Goal: Task Accomplishment & Management: Manage account settings

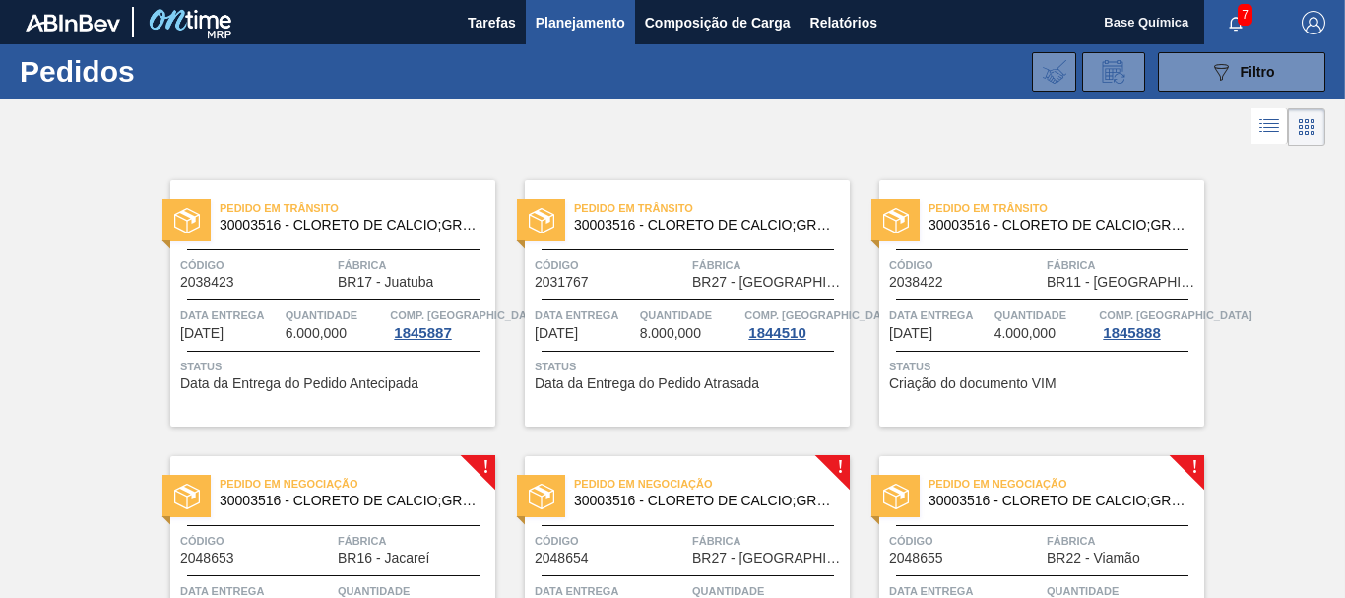
scroll to position [201, 0]
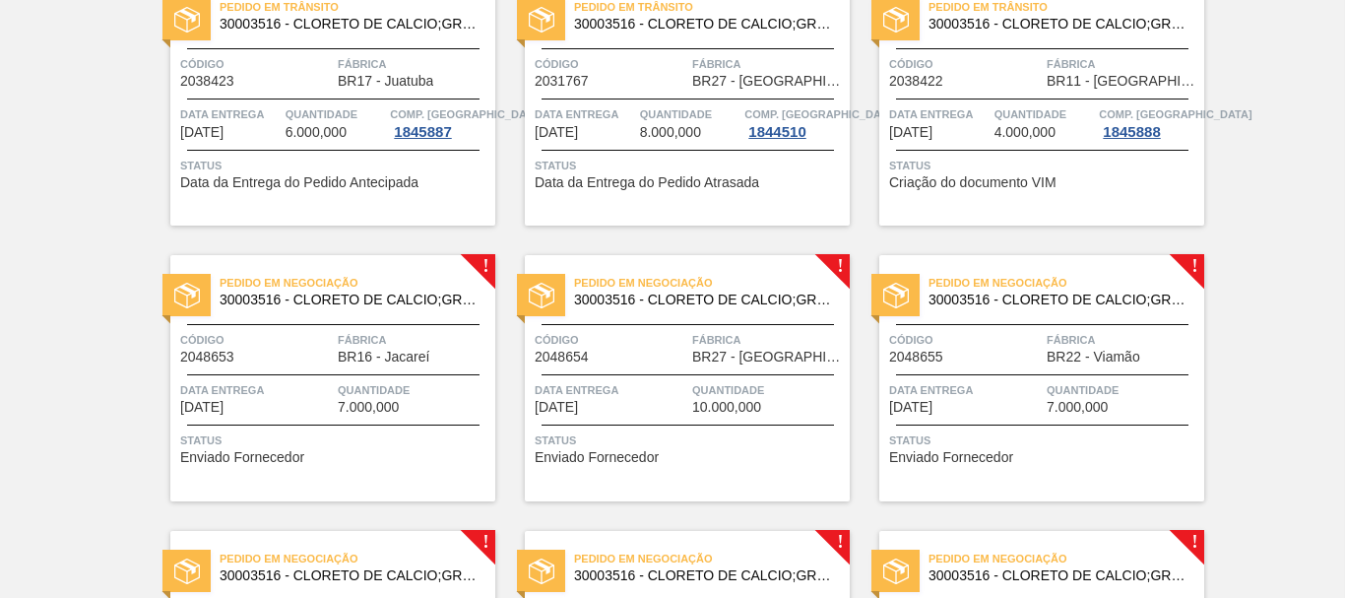
click at [330, 374] on div at bounding box center [333, 374] width 293 height 1
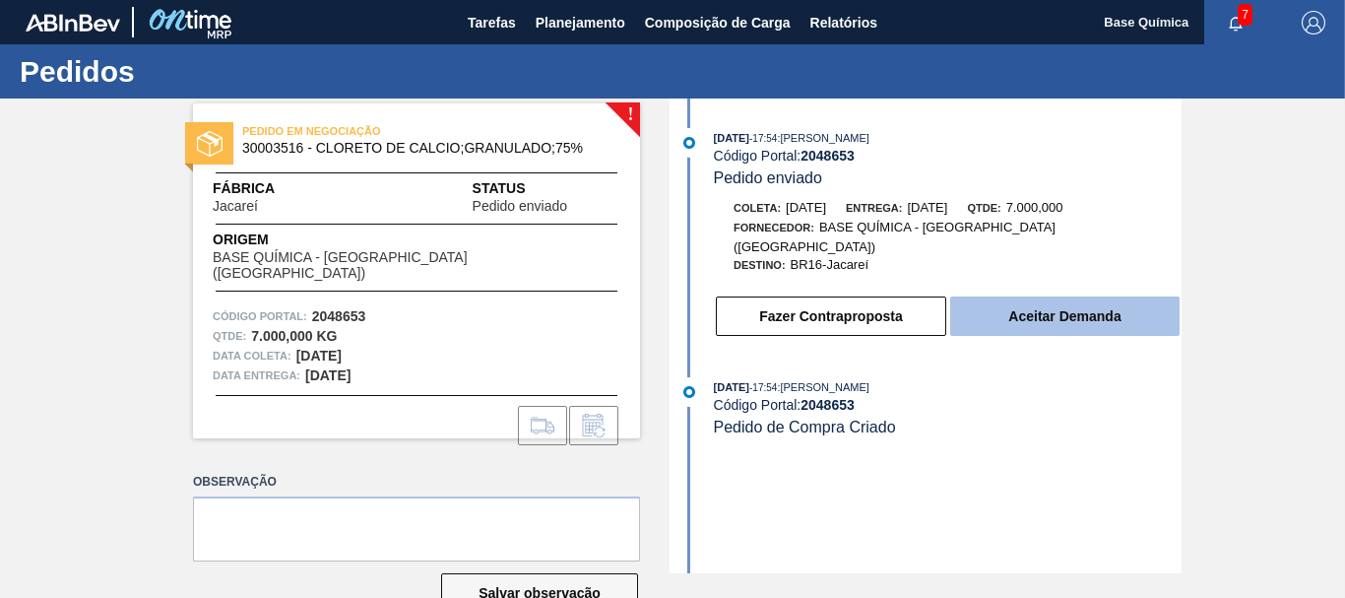
click at [1085, 300] on button "Aceitar Demanda" at bounding box center [1064, 315] width 229 height 39
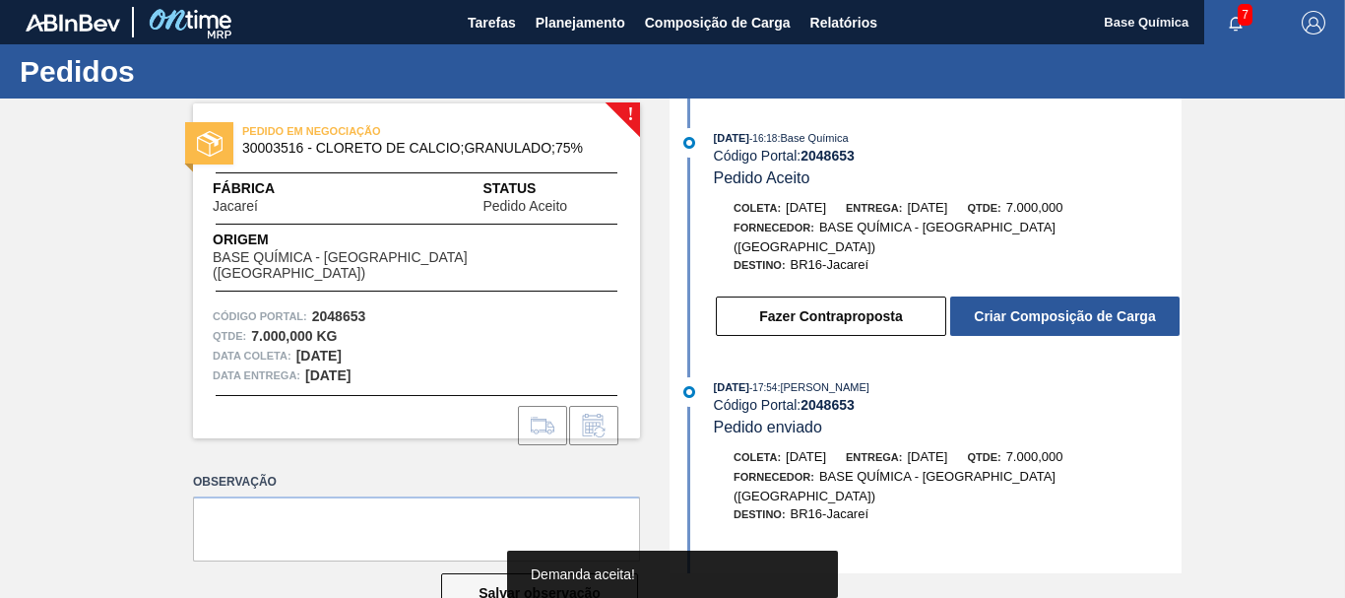
click at [1085, 300] on button "Criar Composição de Carga" at bounding box center [1064, 315] width 229 height 39
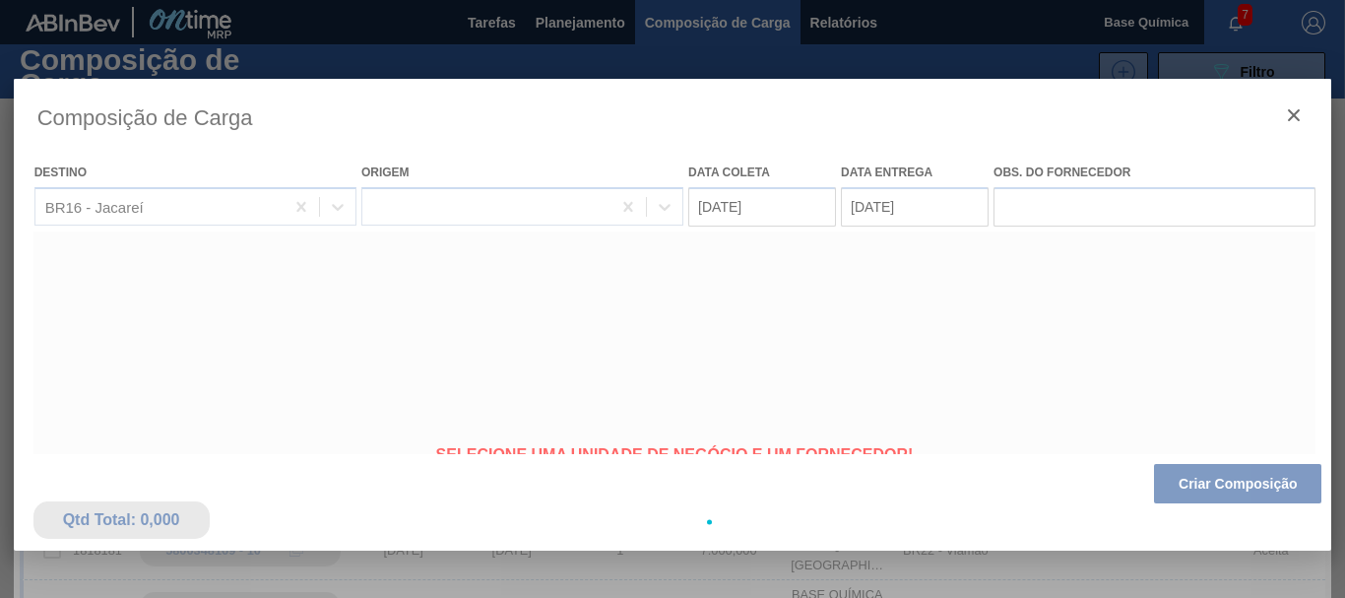
type coleta "[DATE]"
type Entrega "[DATE]"
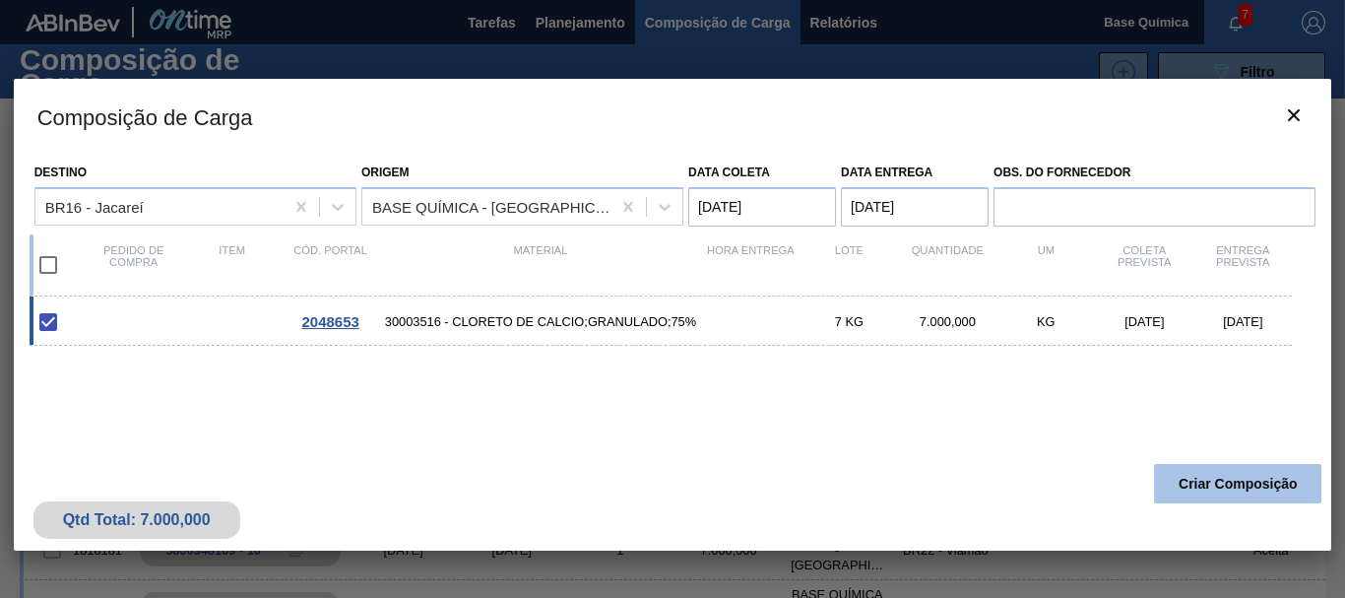
click at [1217, 485] on button "Criar Composição" at bounding box center [1237, 483] width 167 height 39
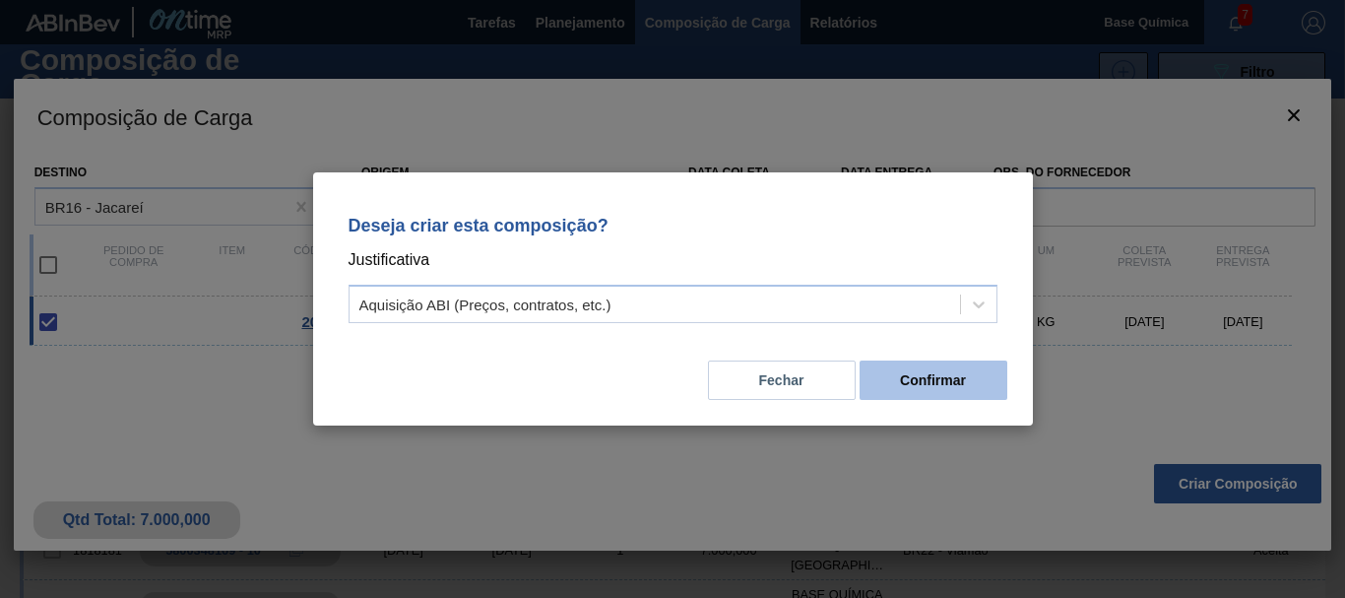
click at [933, 378] on button "Confirmar" at bounding box center [934, 379] width 148 height 39
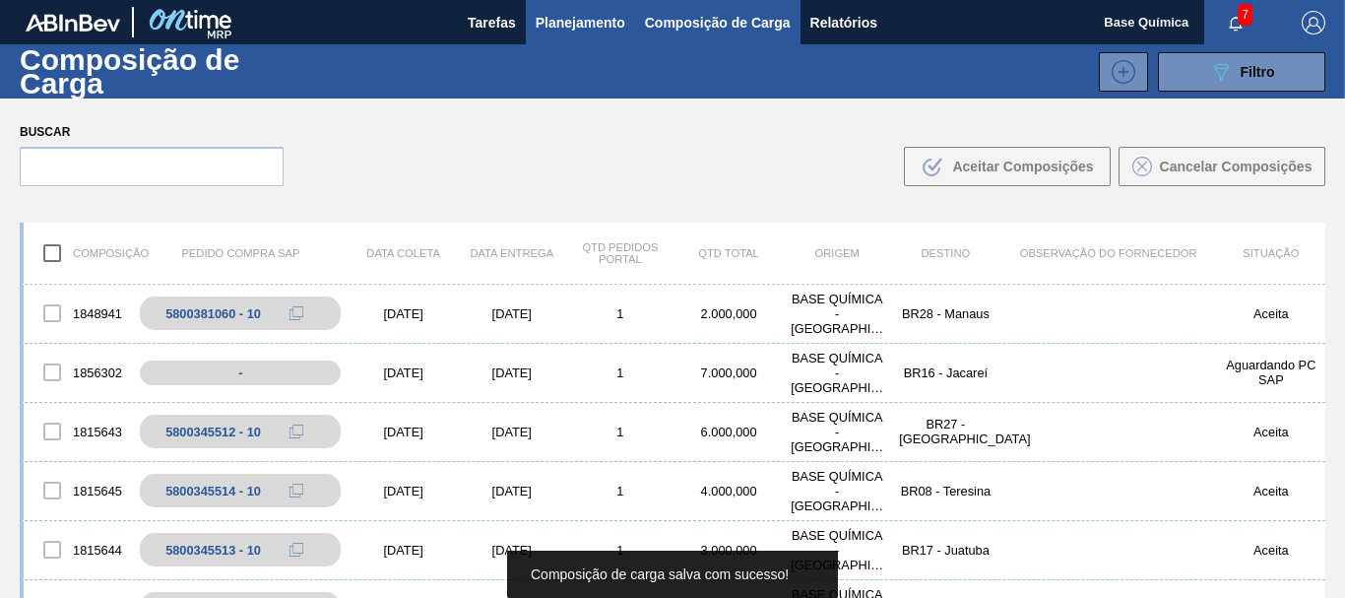
click at [576, 14] on span "Planejamento" at bounding box center [581, 23] width 90 height 24
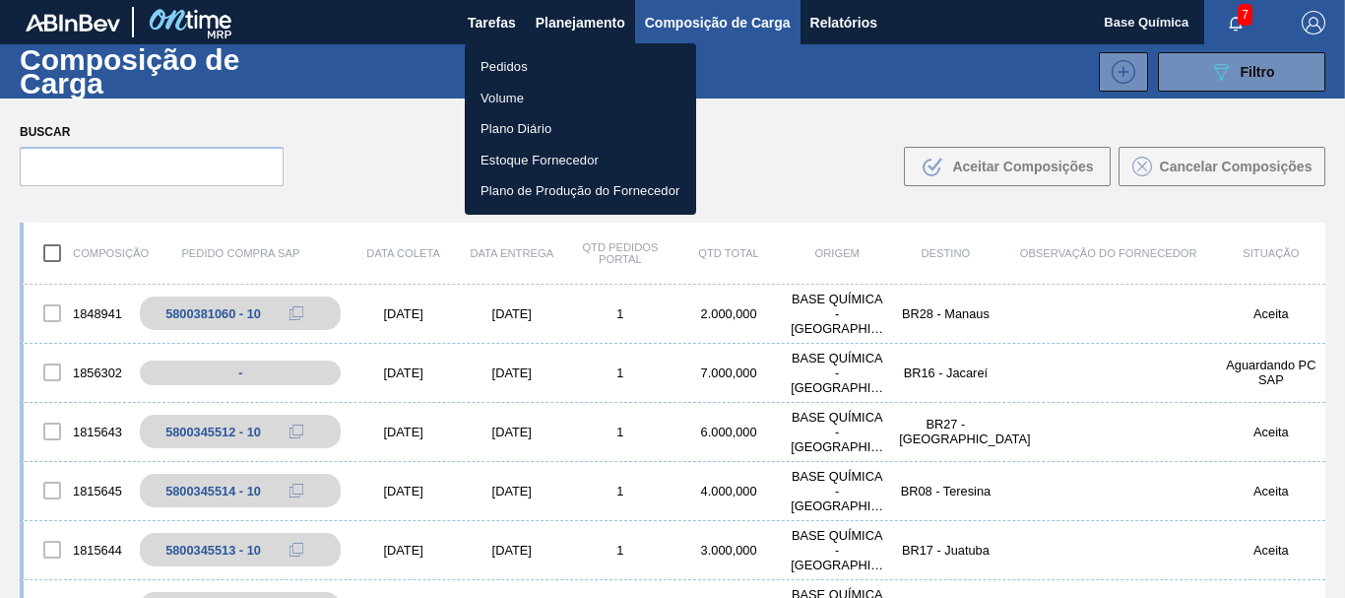
click at [513, 65] on li "Pedidos" at bounding box center [580, 67] width 231 height 32
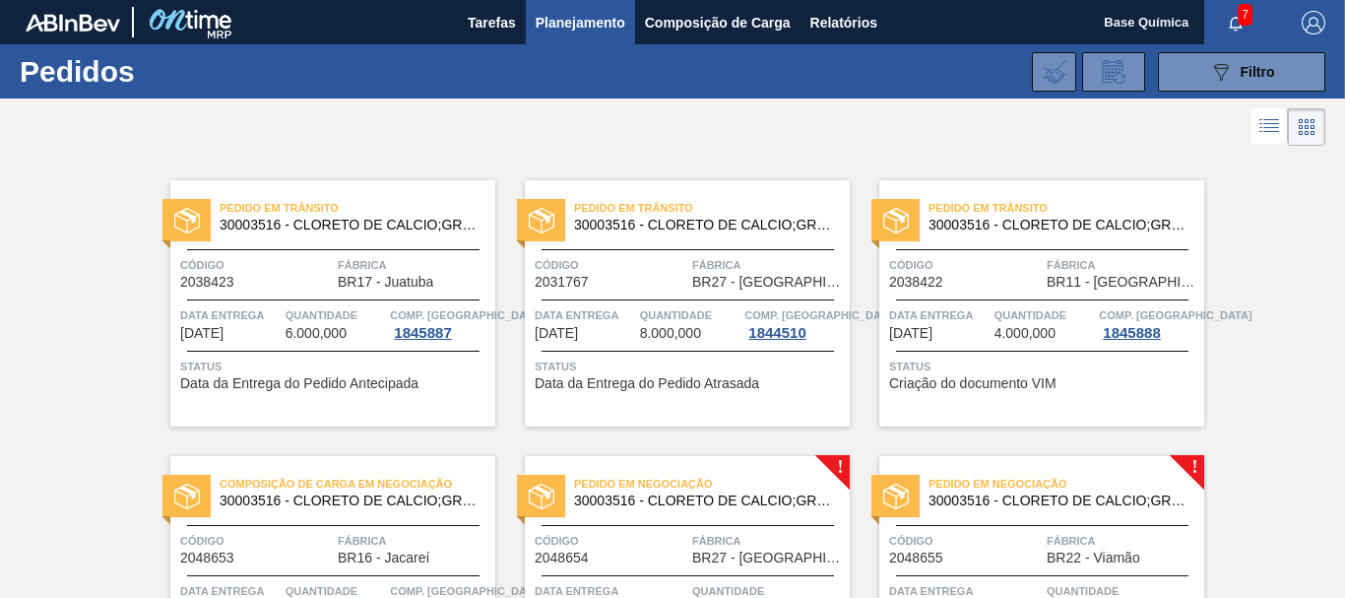
scroll to position [301, 0]
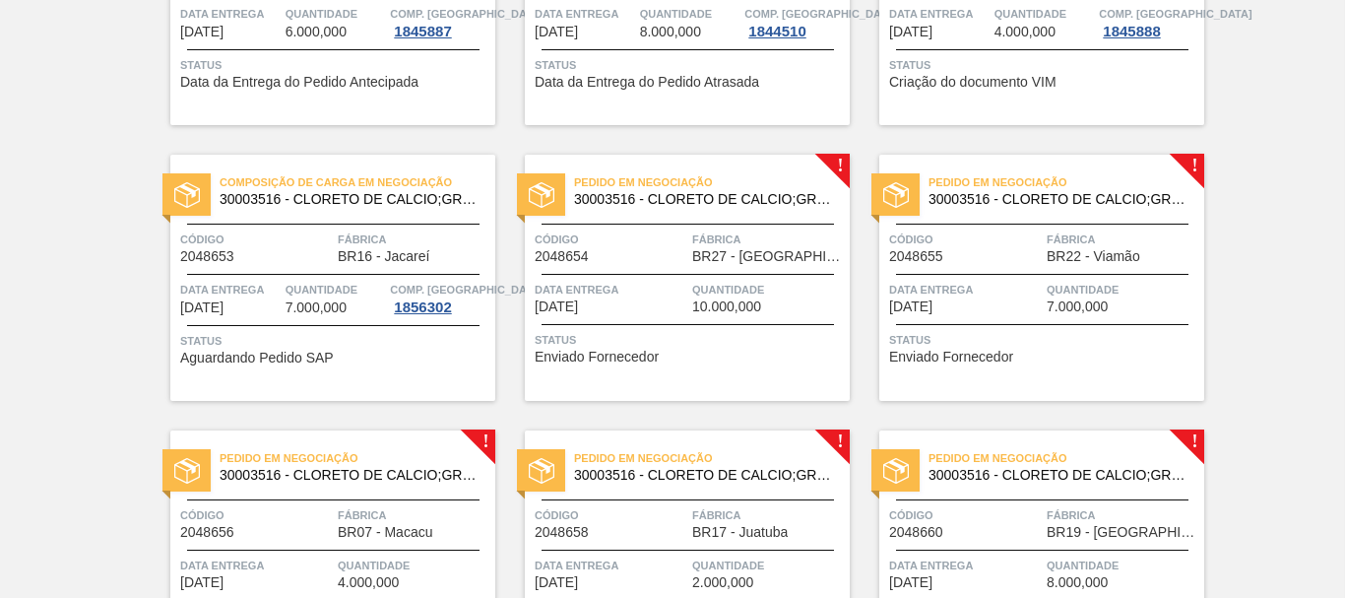
click at [643, 254] on div "Código 2048654" at bounding box center [611, 246] width 153 height 34
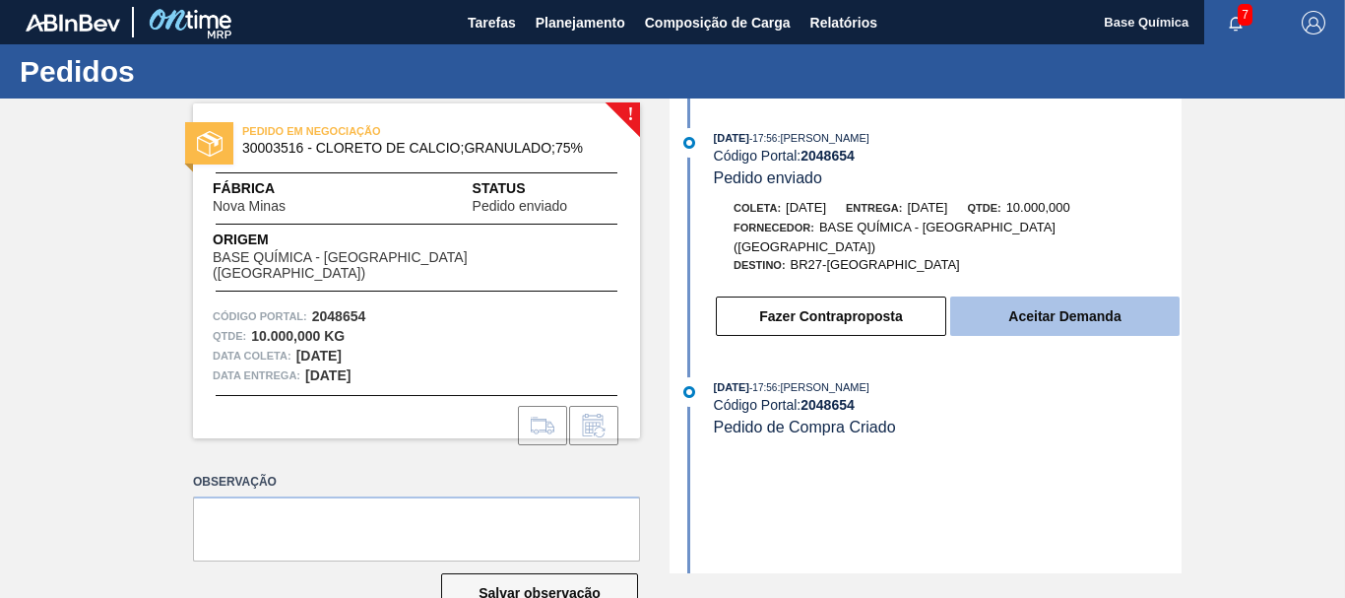
click at [1066, 296] on button "Aceitar Demanda" at bounding box center [1064, 315] width 229 height 39
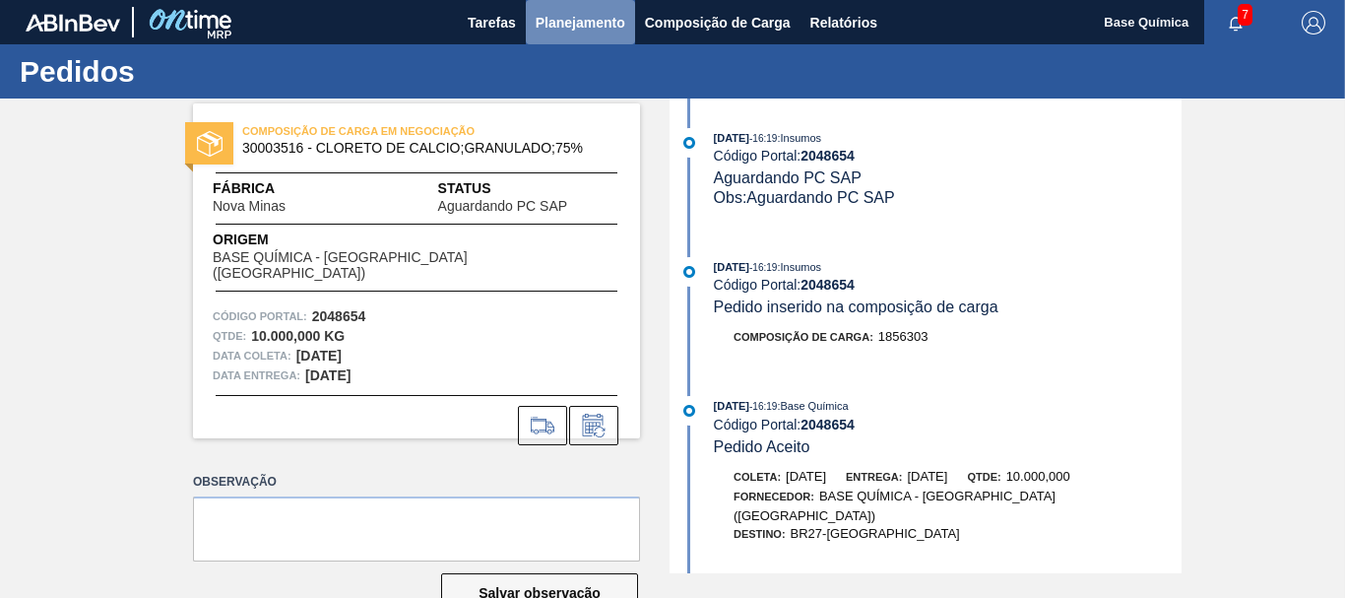
click at [573, 33] on span "Planejamento" at bounding box center [581, 23] width 90 height 24
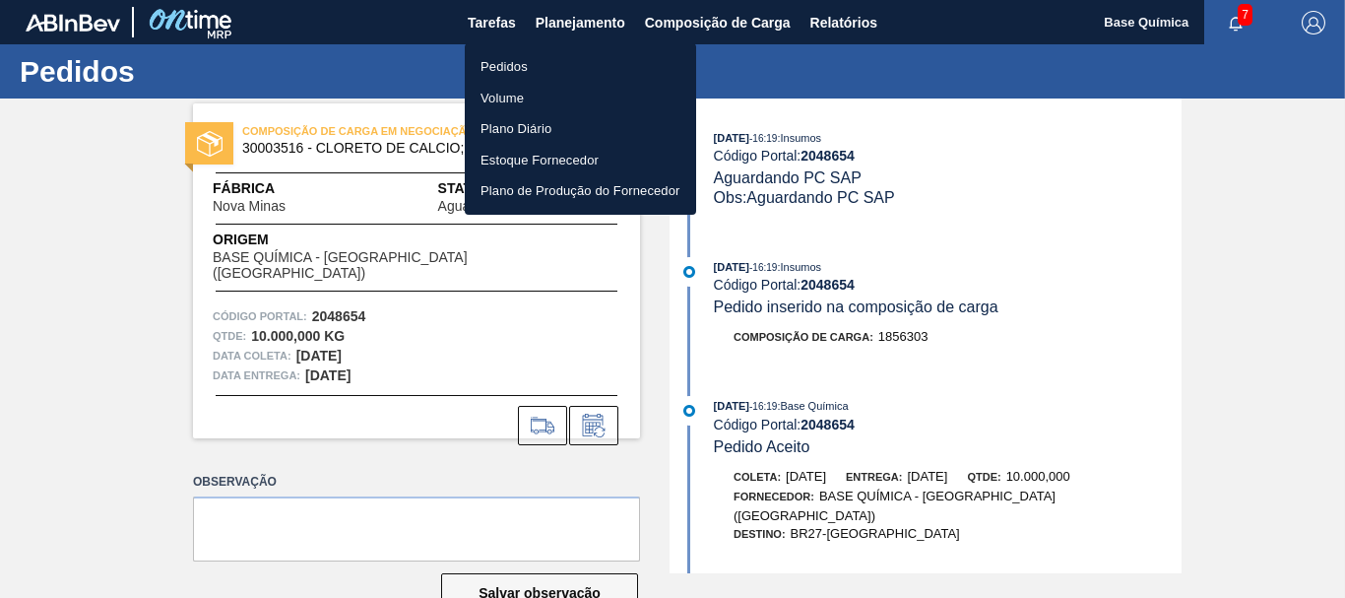
click at [506, 69] on li "Pedidos" at bounding box center [580, 67] width 231 height 32
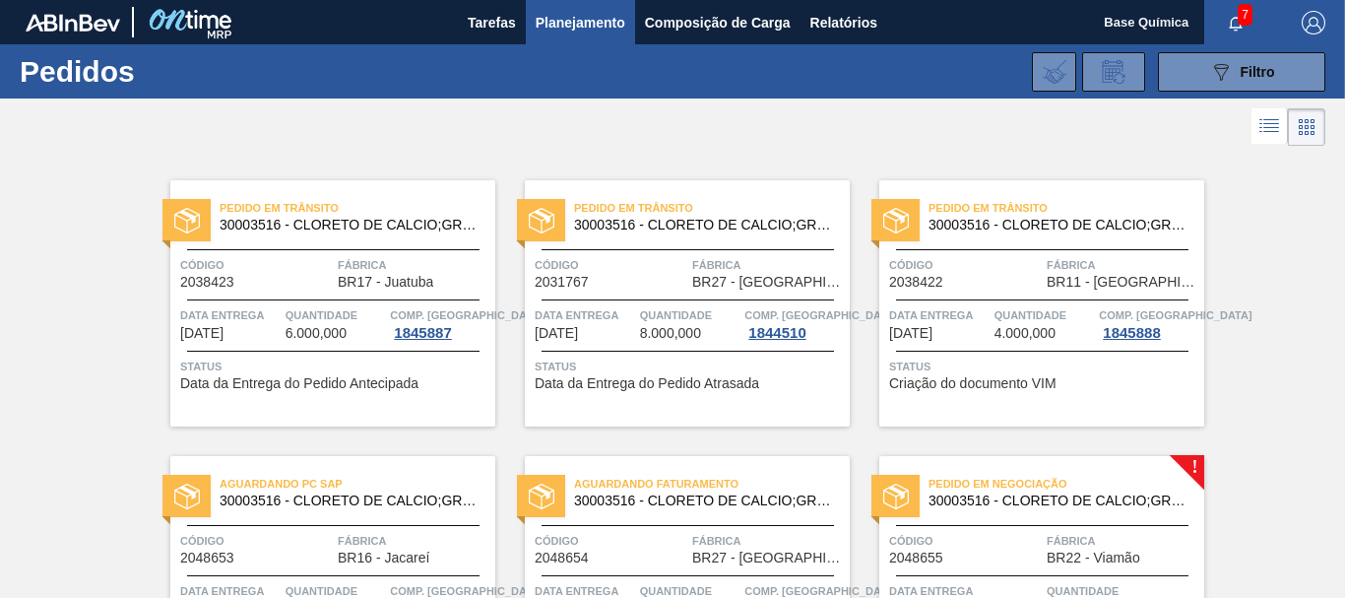
scroll to position [402, 0]
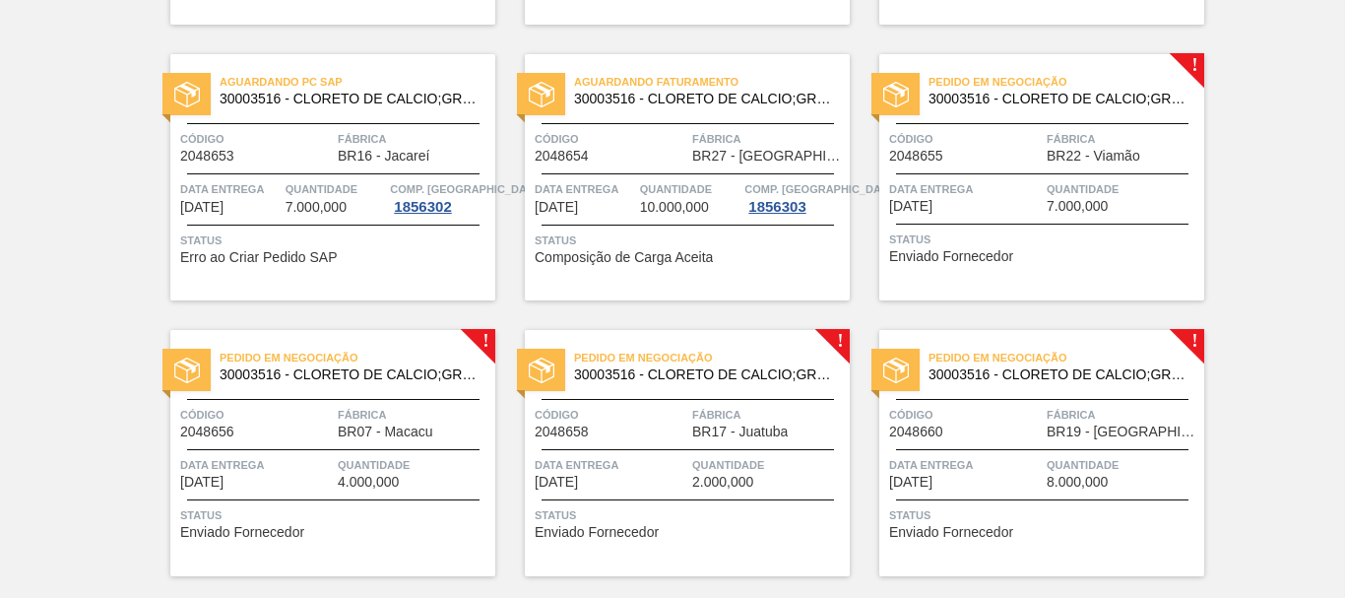
click at [1005, 191] on span "Data Entrega" at bounding box center [965, 189] width 153 height 20
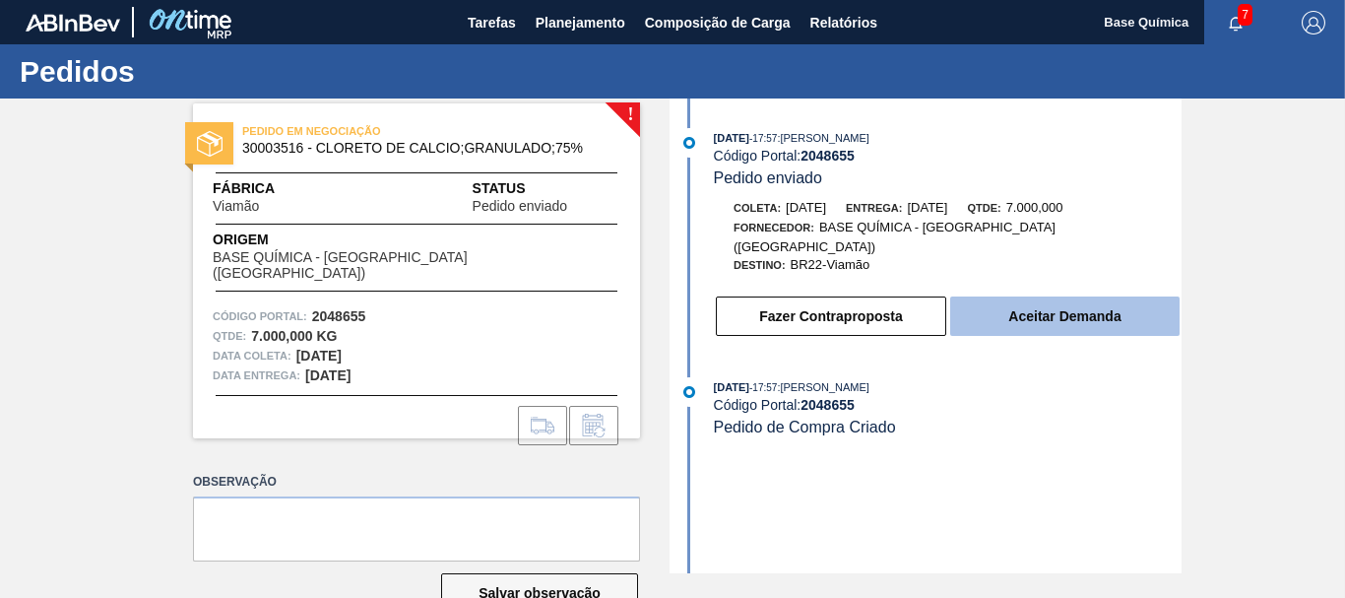
click at [1077, 297] on button "Aceitar Demanda" at bounding box center [1064, 315] width 229 height 39
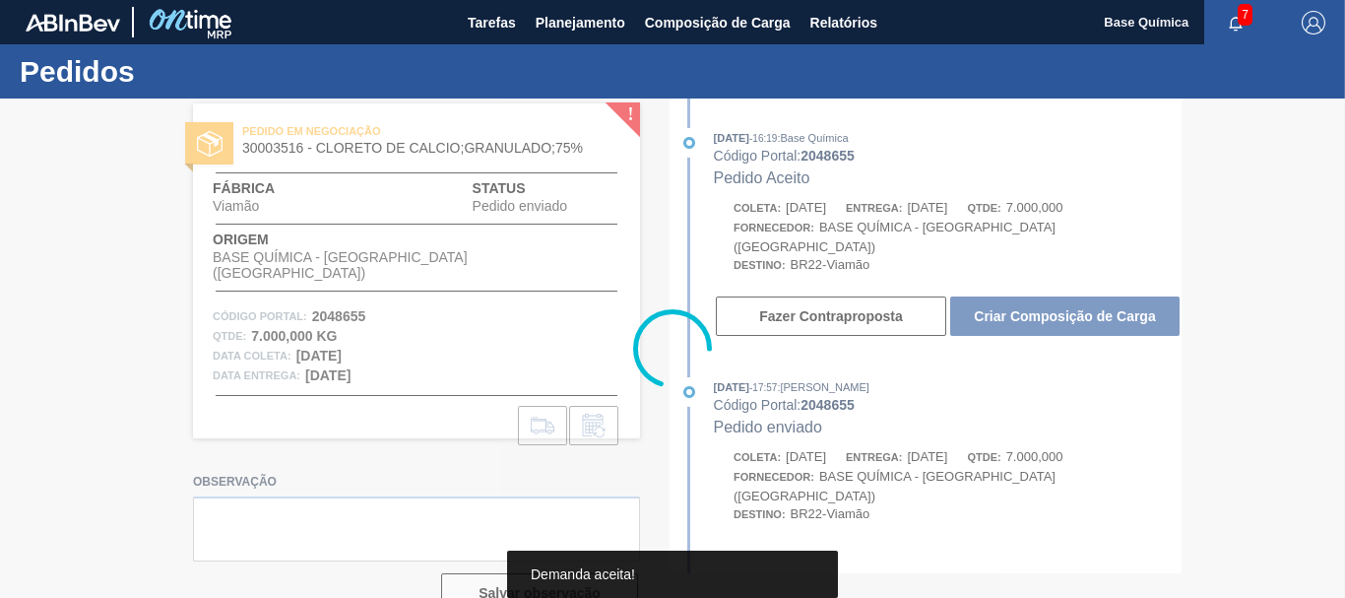
click at [1077, 297] on div at bounding box center [672, 347] width 1345 height 499
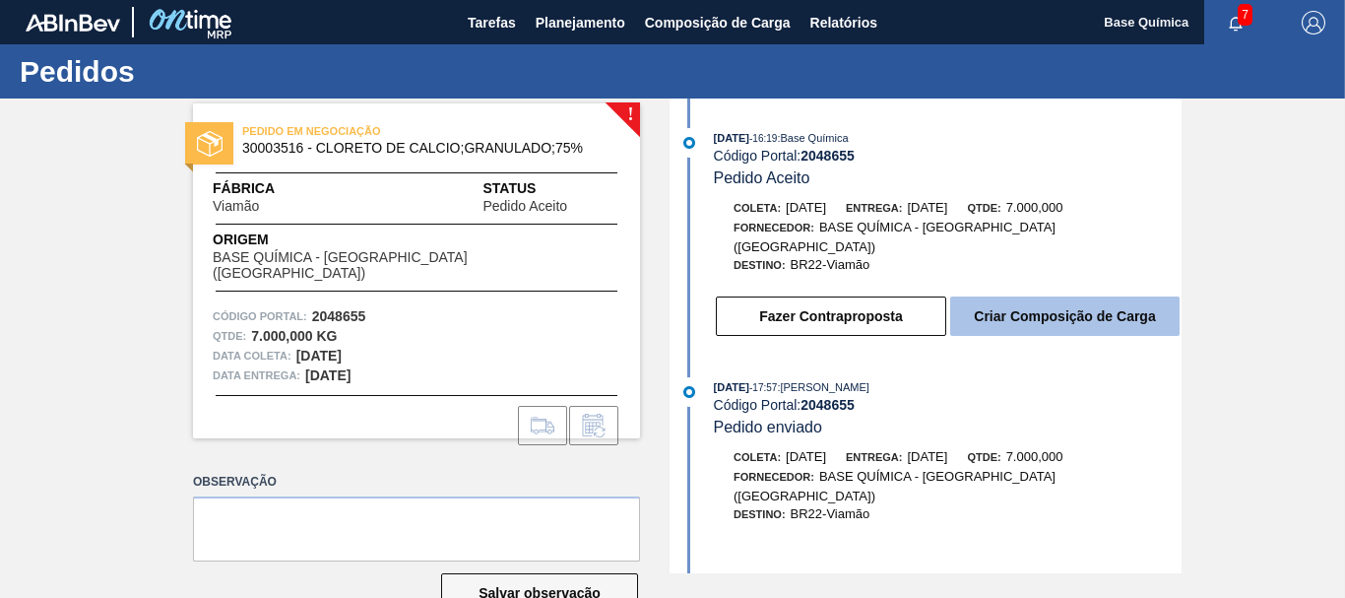
click at [1080, 301] on button "Criar Composição de Carga" at bounding box center [1064, 315] width 229 height 39
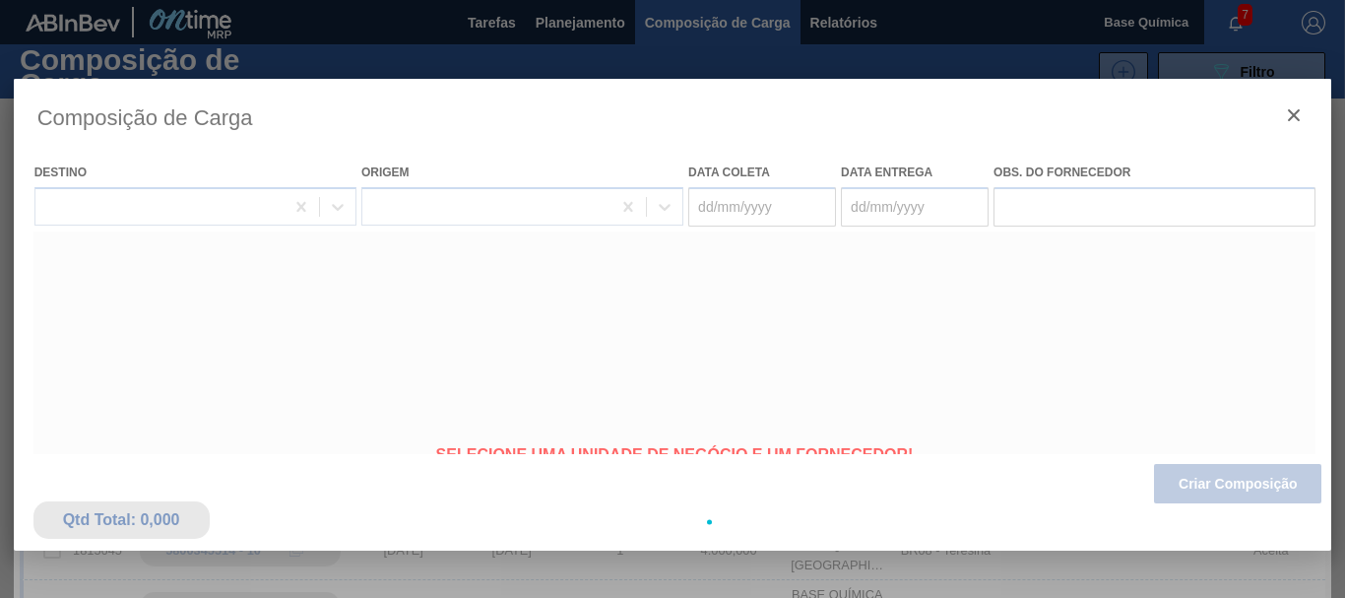
type coleta "[DATE]"
type Entrega "[DATE]"
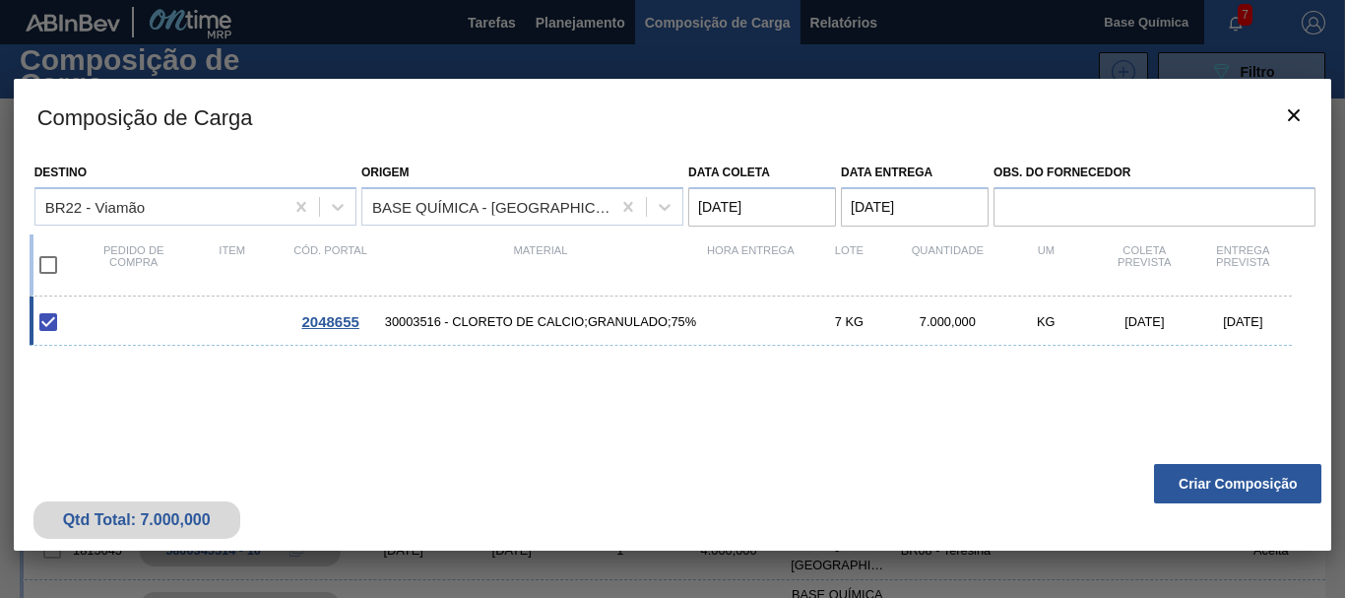
click at [1235, 492] on button "Criar Composição" at bounding box center [1237, 483] width 167 height 39
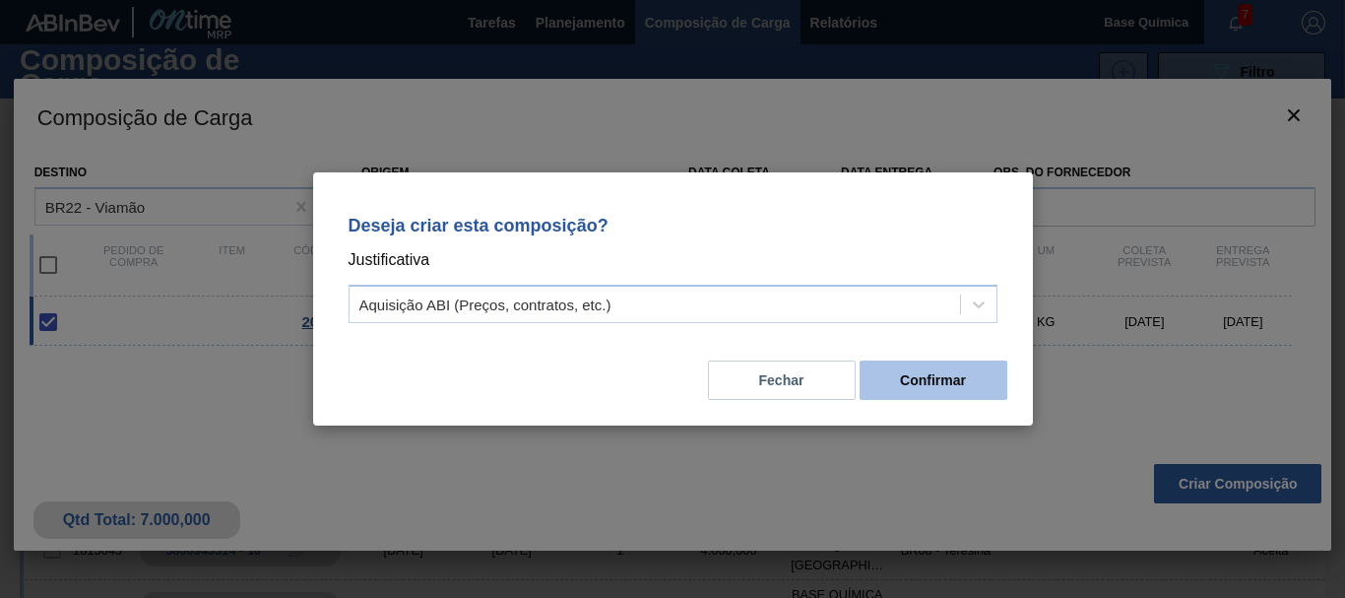
click at [942, 376] on button "Confirmar" at bounding box center [934, 379] width 148 height 39
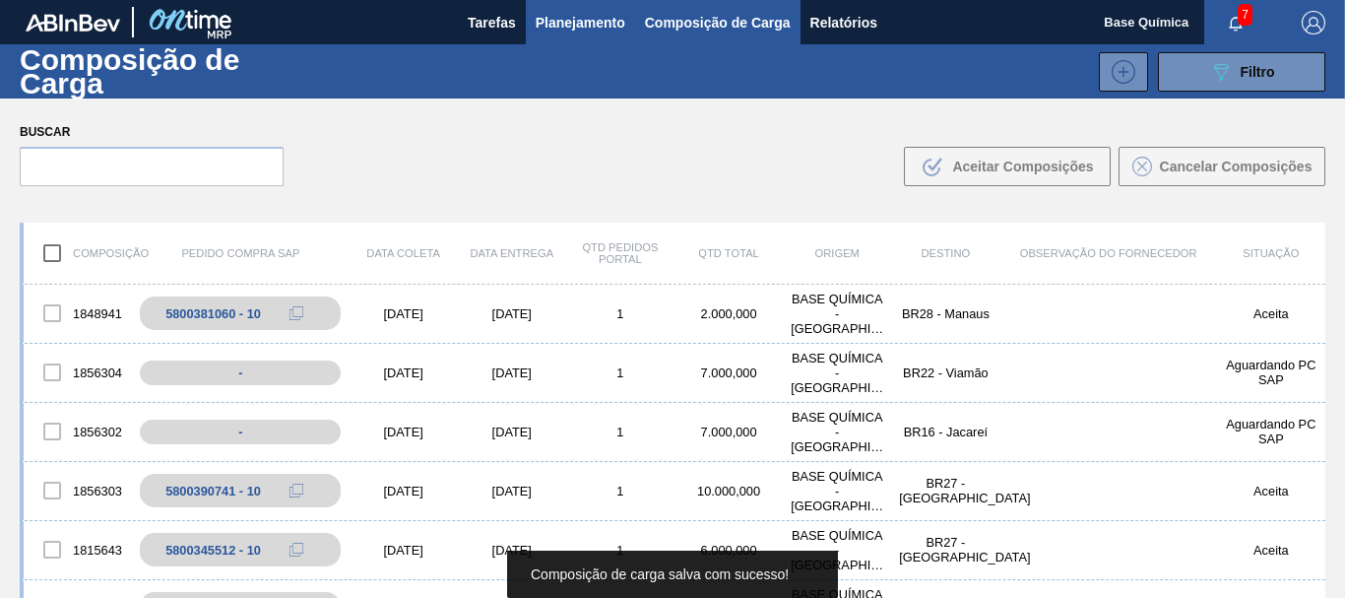
click at [608, 27] on span "Planejamento" at bounding box center [581, 23] width 90 height 24
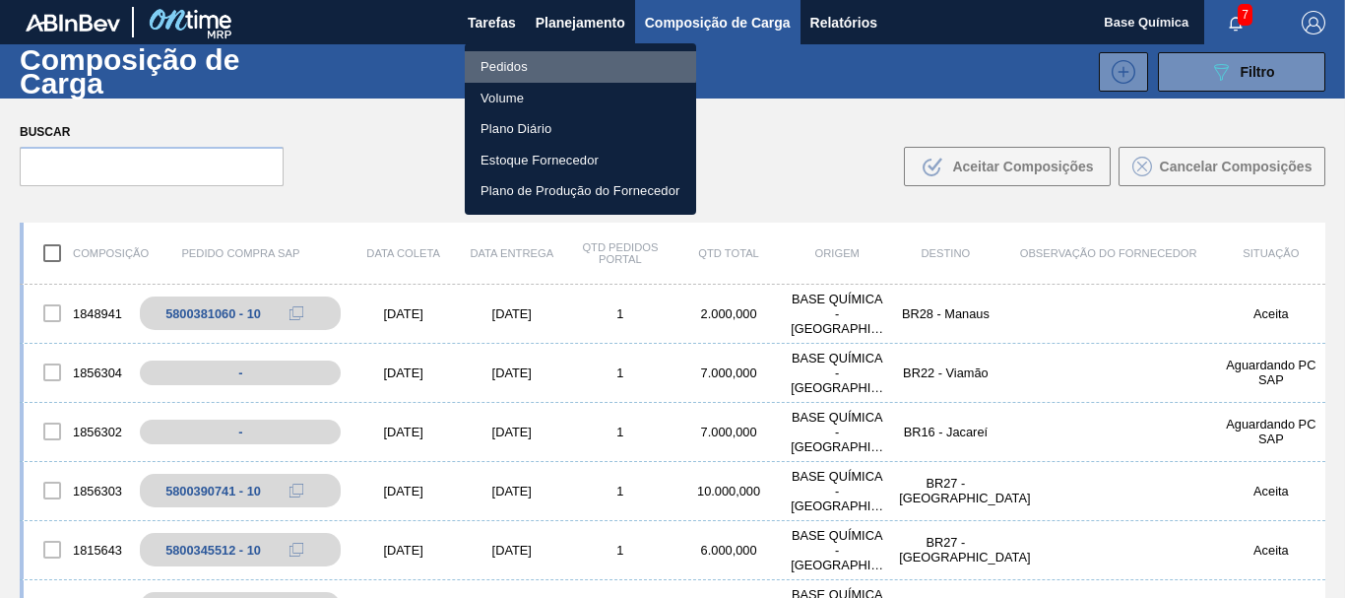
click at [528, 62] on li "Pedidos" at bounding box center [580, 67] width 231 height 32
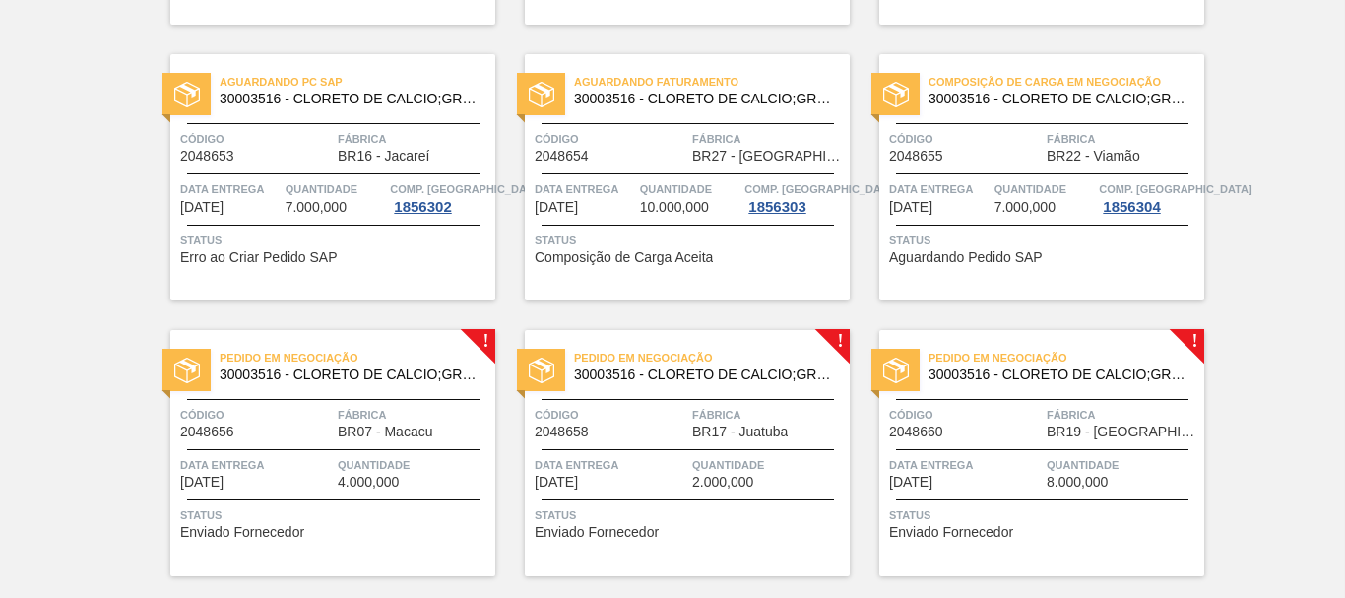
scroll to position [603, 0]
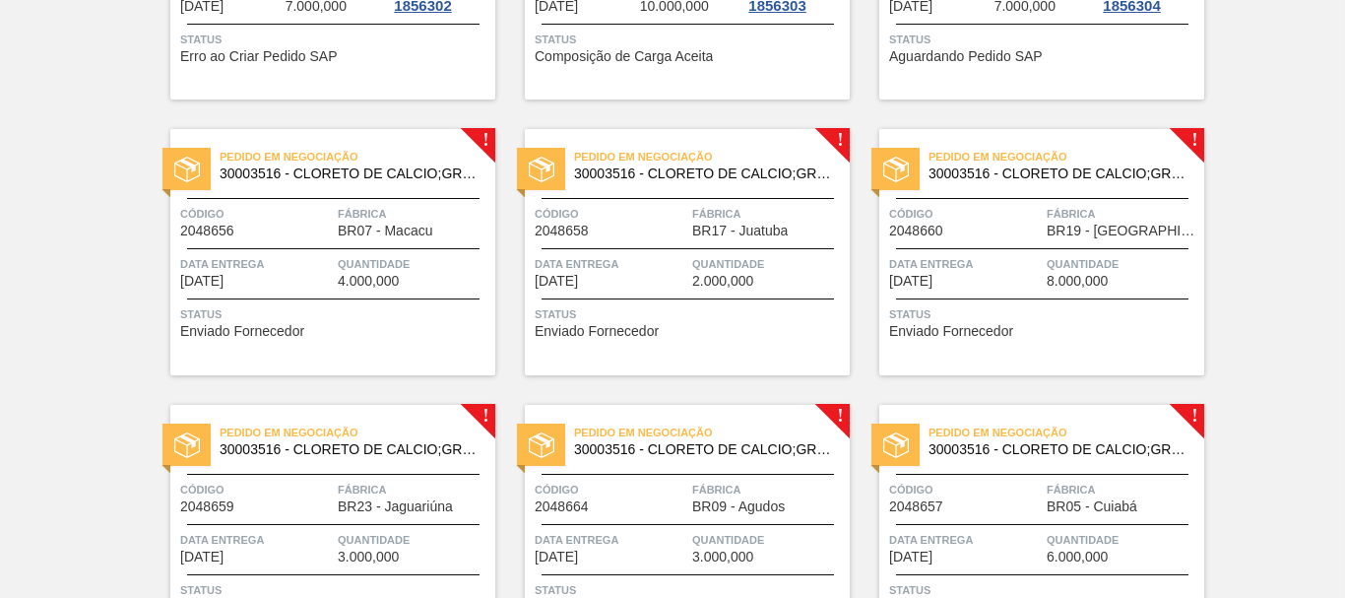
click at [398, 230] on span "BR07 - Macacu" at bounding box center [385, 231] width 95 height 15
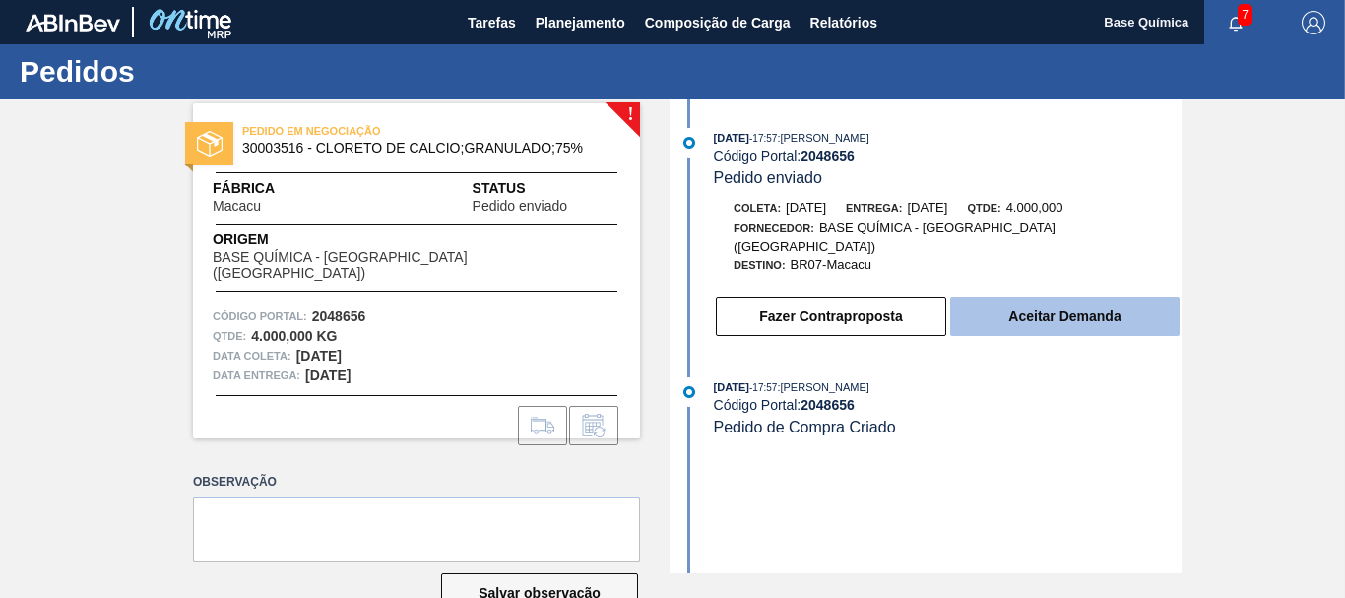
drag, startPoint x: 1095, startPoint y: 279, endPoint x: 1091, endPoint y: 306, distance: 27.9
click at [1095, 287] on div "Fazer Contraproposta Aceitar Demanda" at bounding box center [928, 311] width 507 height 53
click at [1091, 298] on button "Aceitar Demanda" at bounding box center [1064, 315] width 229 height 39
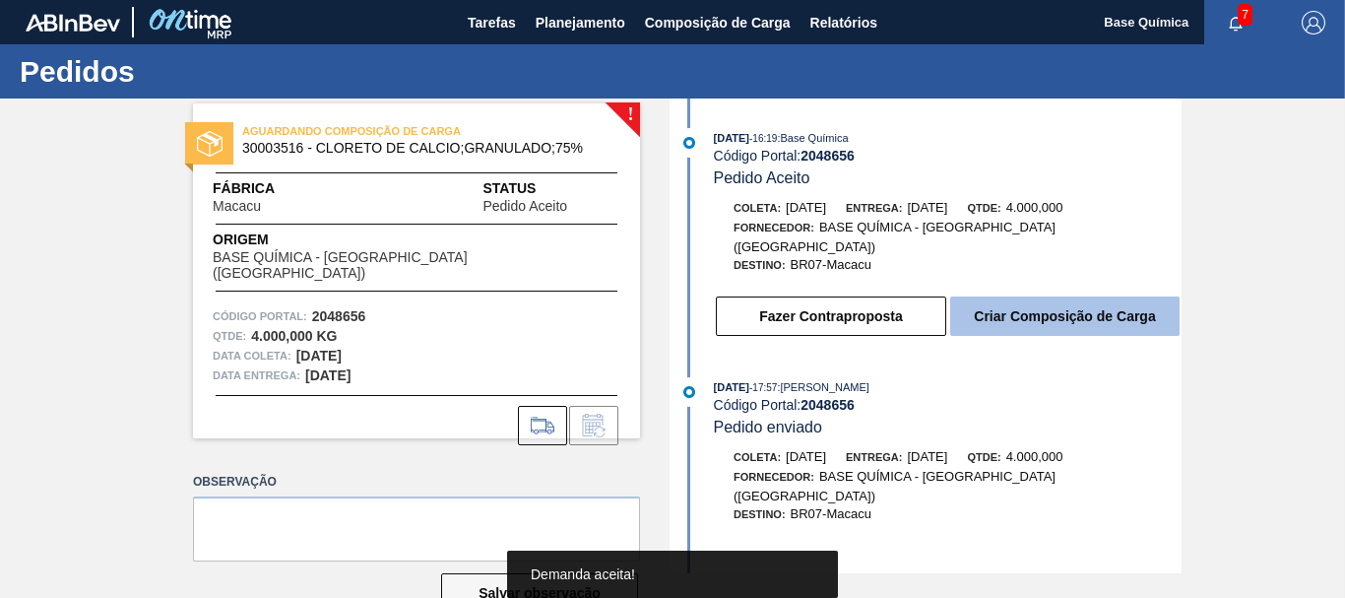
click at [1084, 303] on button "Criar Composição de Carga" at bounding box center [1064, 315] width 229 height 39
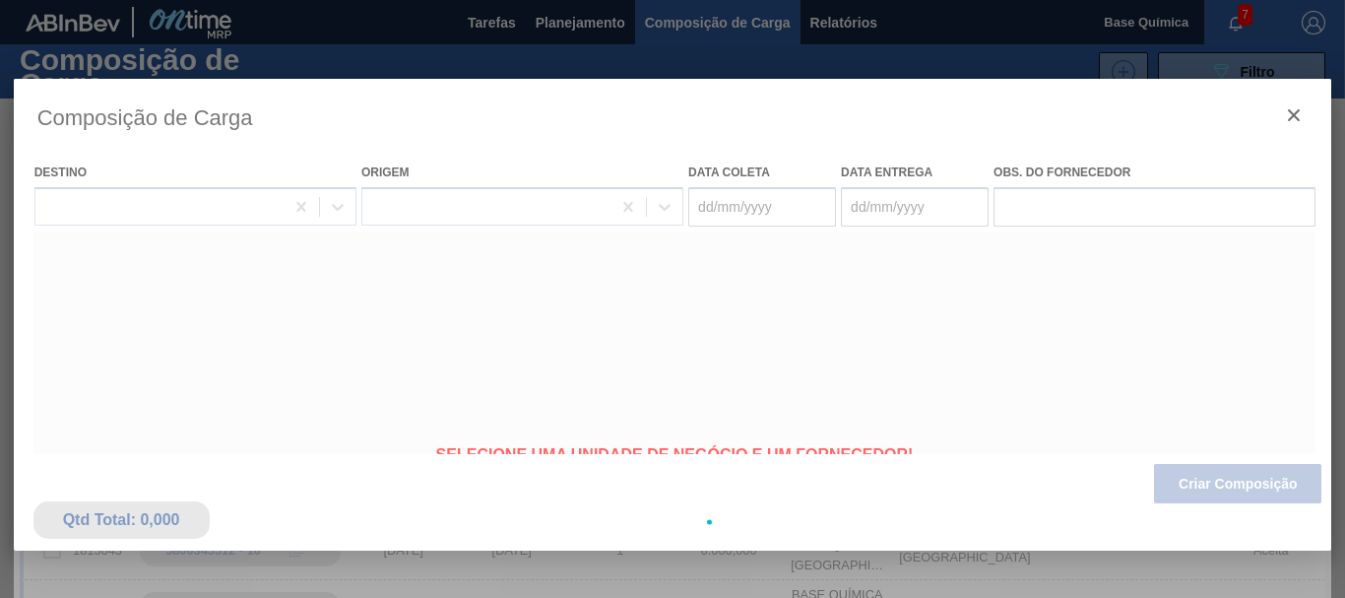
type coleta "[DATE]"
type Entrega "[DATE]"
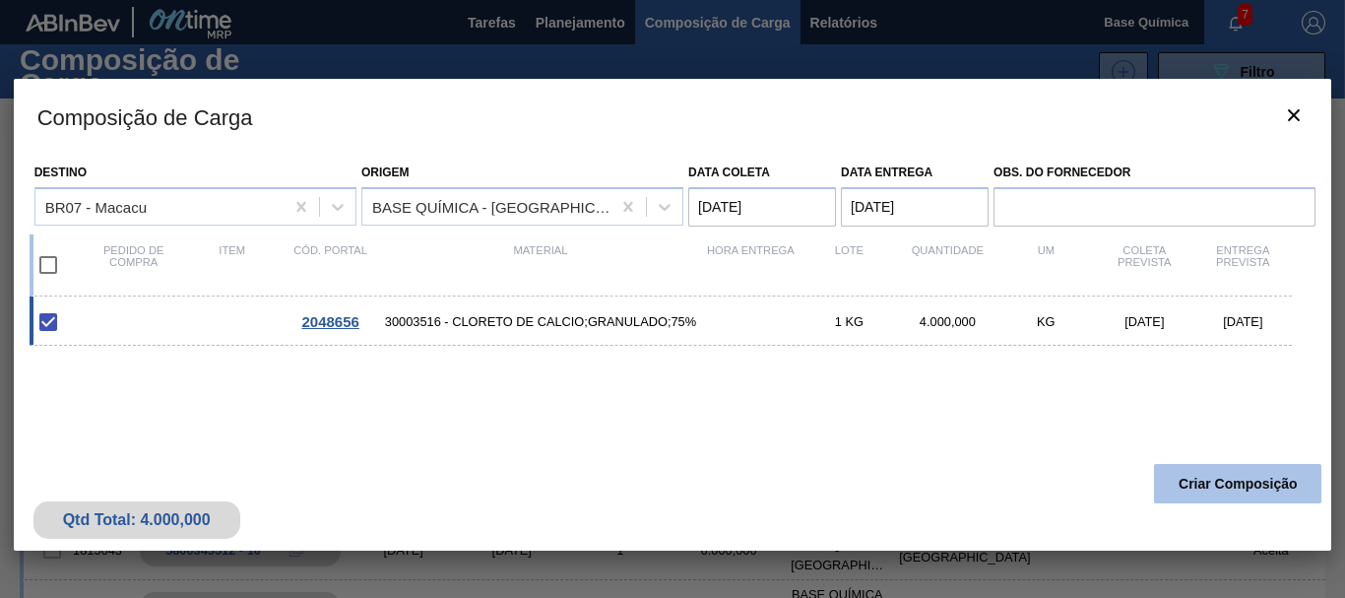
click at [1248, 475] on button "Criar Composição" at bounding box center [1237, 483] width 167 height 39
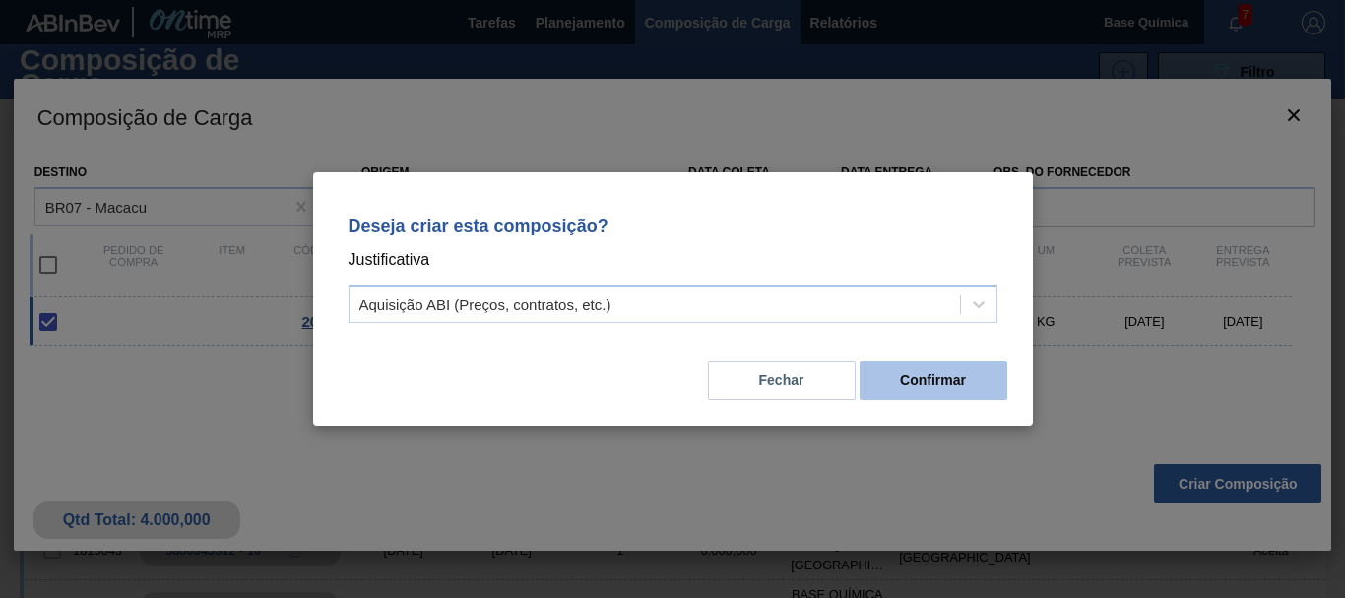
click at [913, 391] on button "Confirmar" at bounding box center [934, 379] width 148 height 39
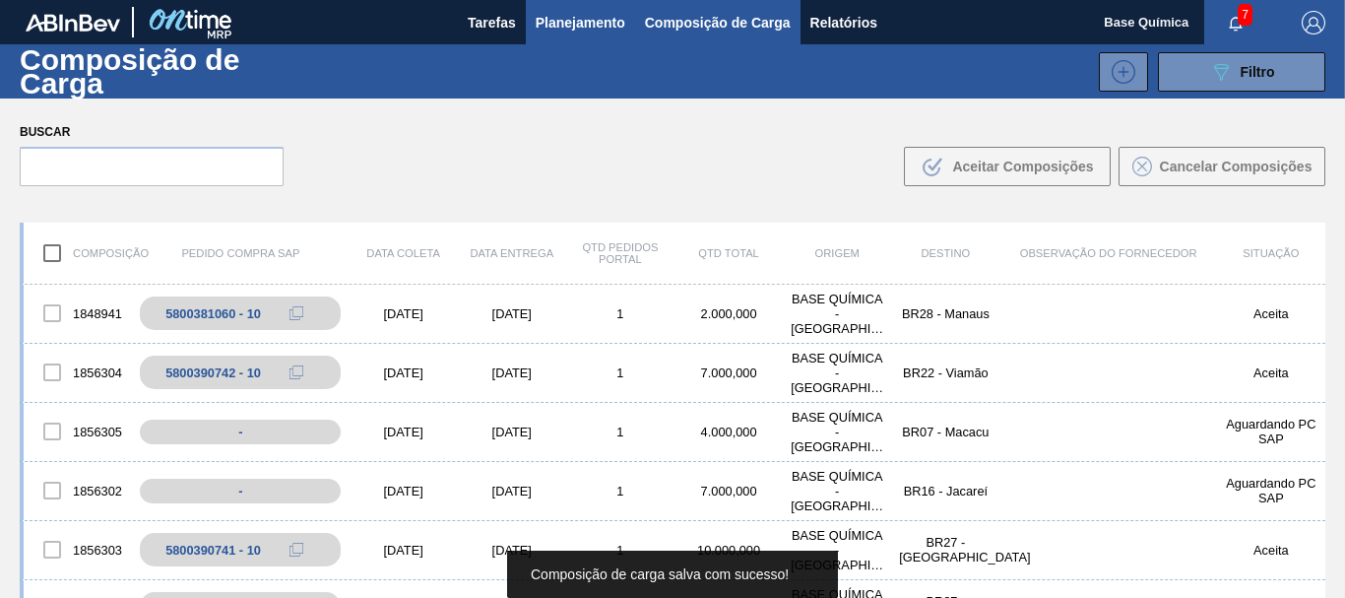
click at [598, 20] on span "Planejamento" at bounding box center [581, 23] width 90 height 24
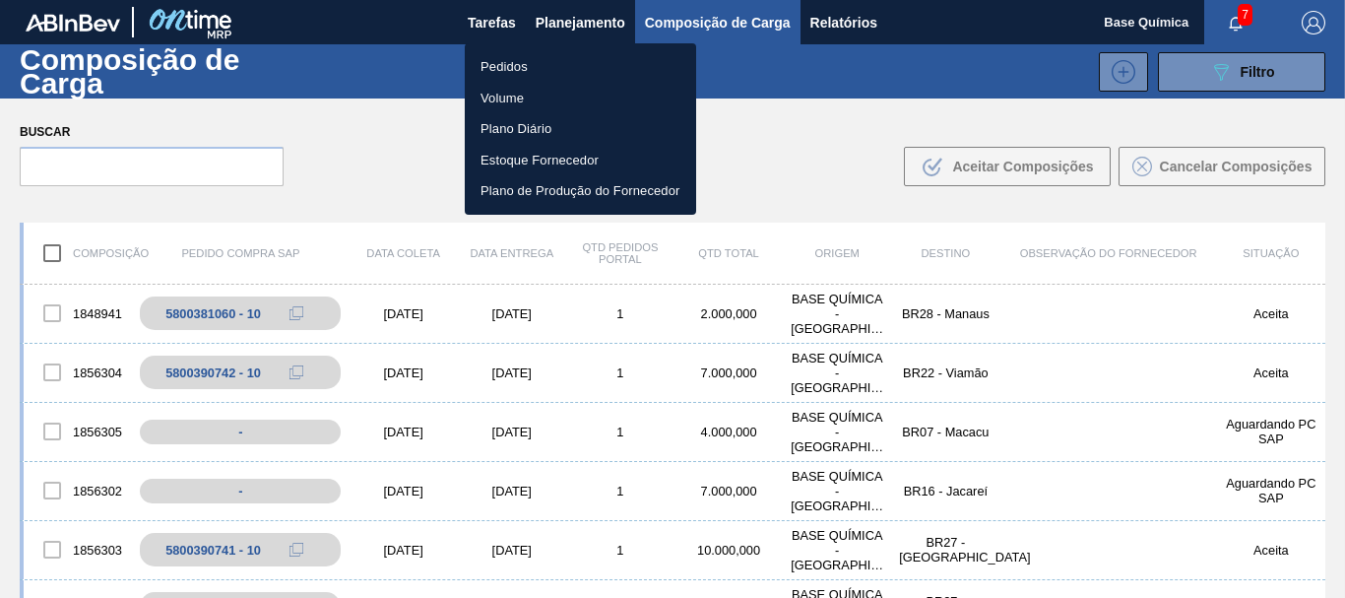
click at [516, 60] on li "Pedidos" at bounding box center [580, 67] width 231 height 32
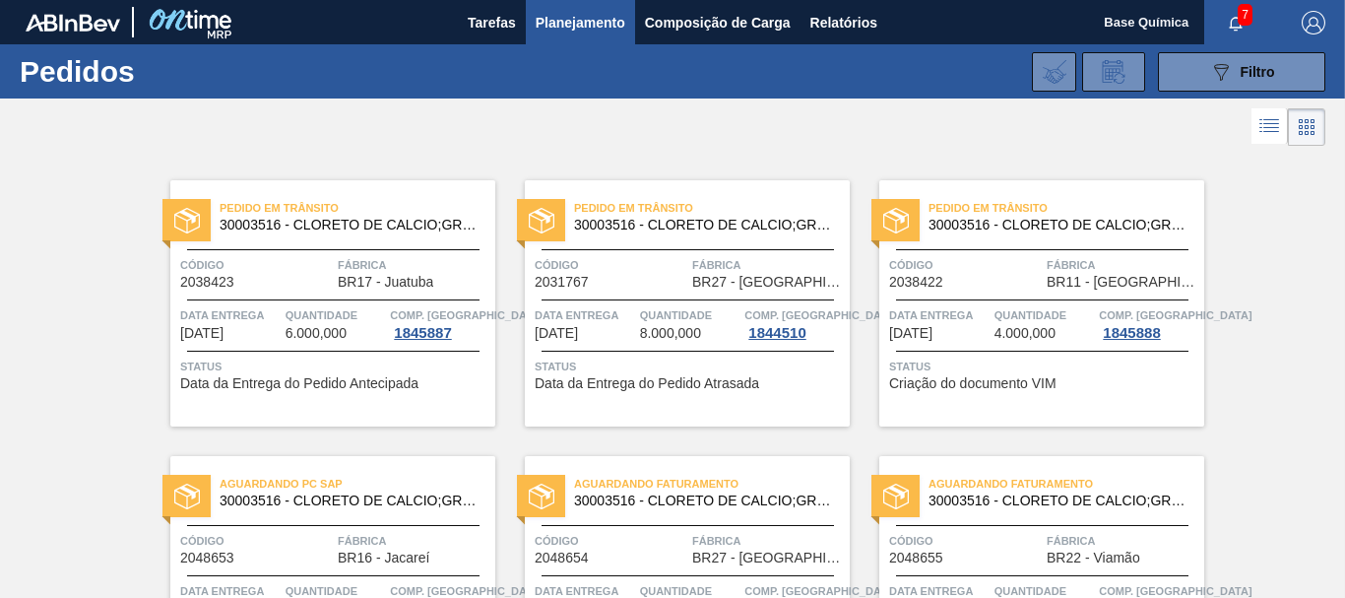
scroll to position [603, 0]
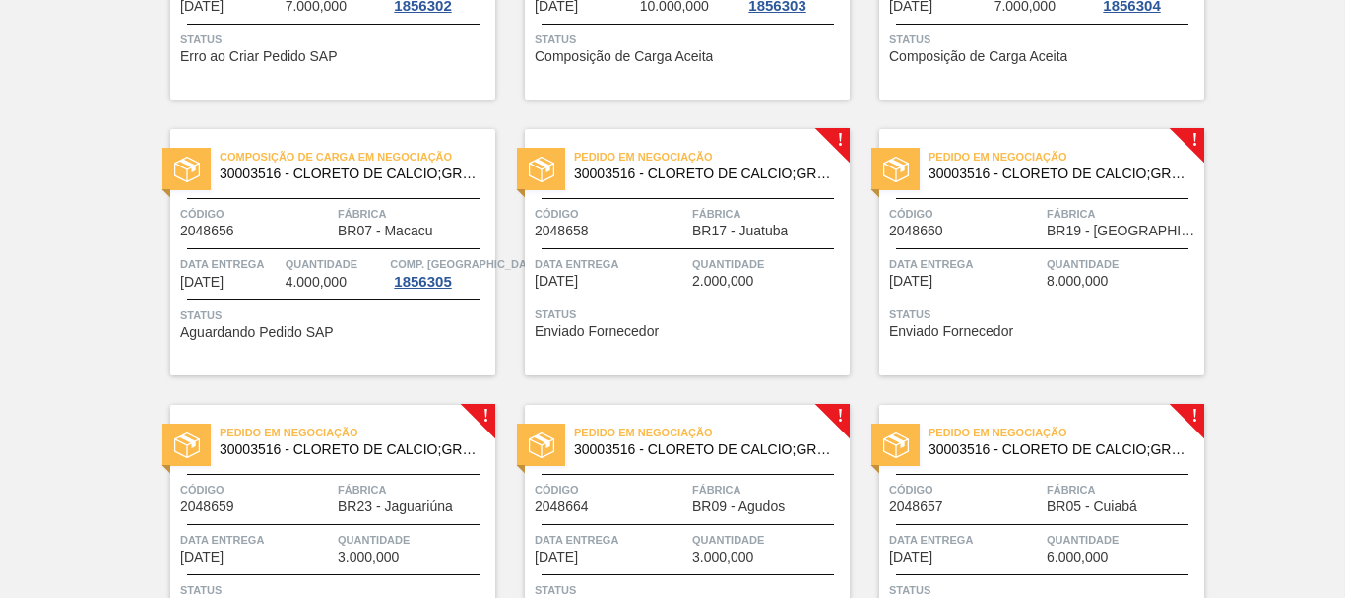
click at [625, 241] on div "Pedido em Negociação 30003516 - CLORETO DE CALCIO;GRANULADO;75% Código 2048658 …" at bounding box center [687, 252] width 325 height 246
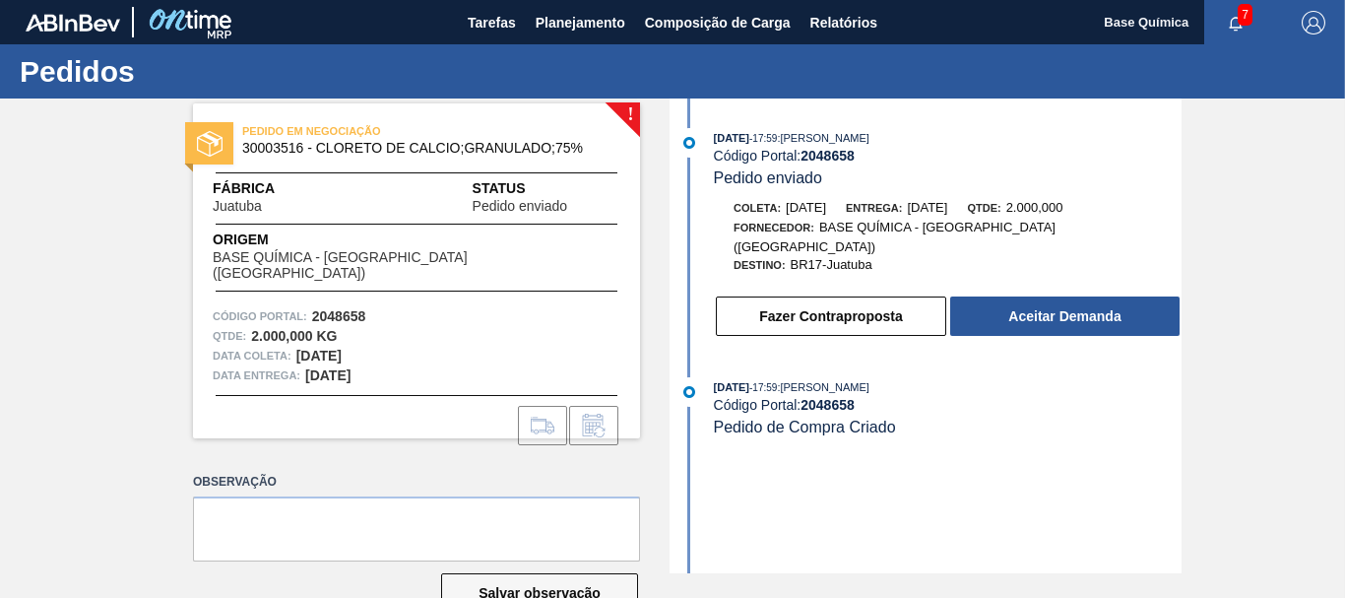
click at [1069, 294] on div "Fazer Contraproposta Aceitar Demanda" at bounding box center [948, 315] width 468 height 43
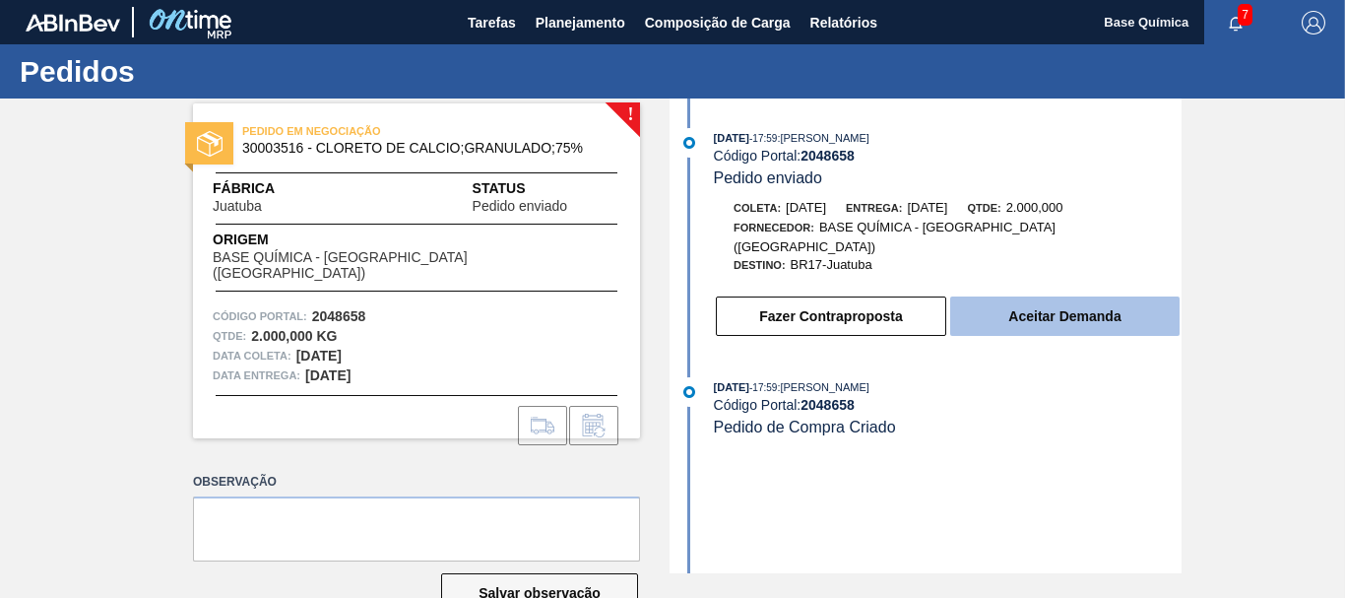
click at [1079, 311] on button "Aceitar Demanda" at bounding box center [1064, 315] width 229 height 39
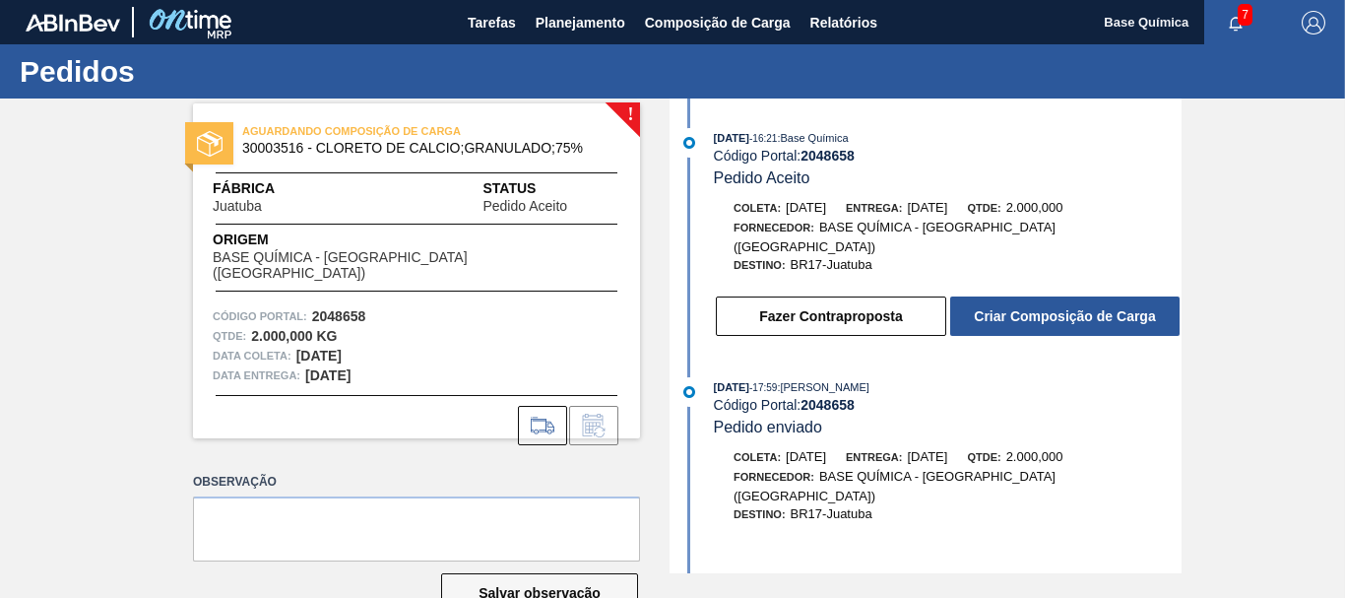
click at [1079, 311] on button "Criar Composição de Carga" at bounding box center [1064, 315] width 229 height 39
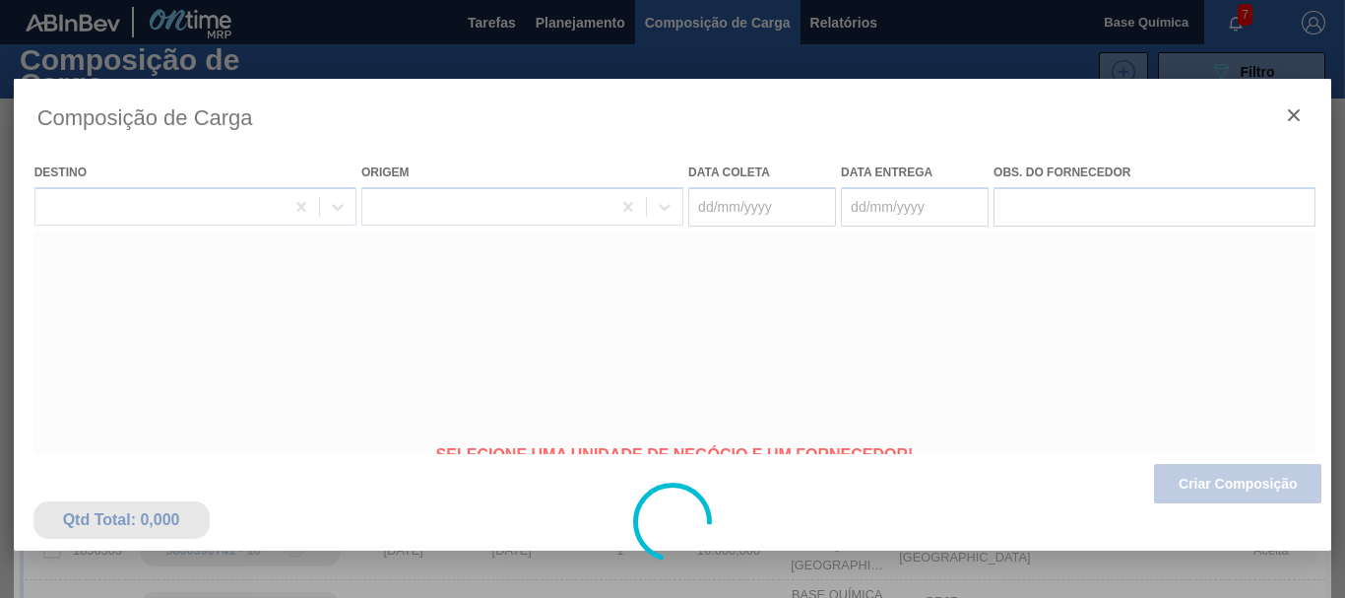
type coleta "[DATE]"
type Entrega "[DATE]"
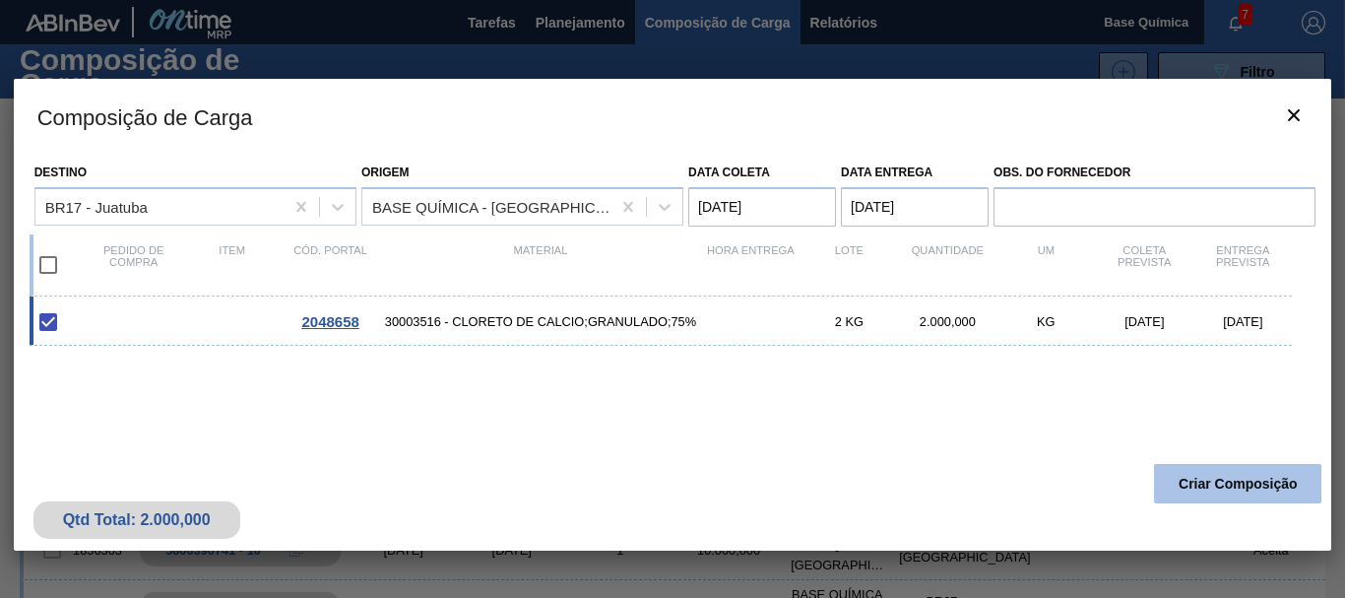
click at [1217, 498] on button "Criar Composição" at bounding box center [1237, 483] width 167 height 39
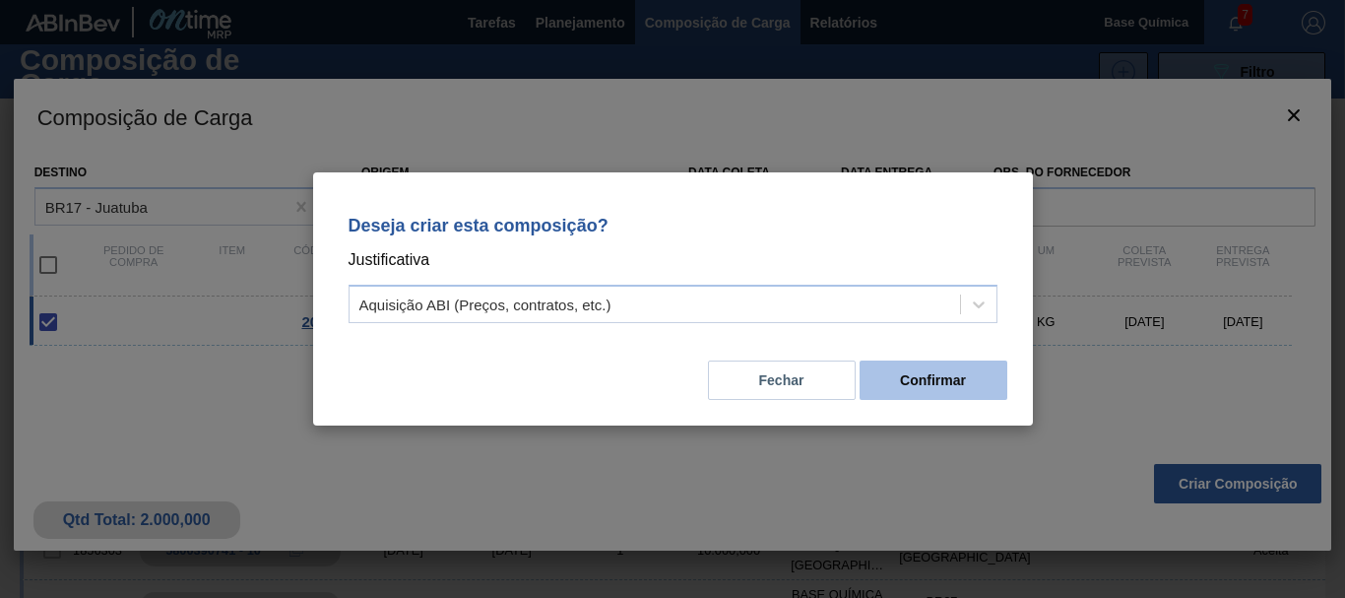
click at [909, 383] on button "Confirmar" at bounding box center [934, 379] width 148 height 39
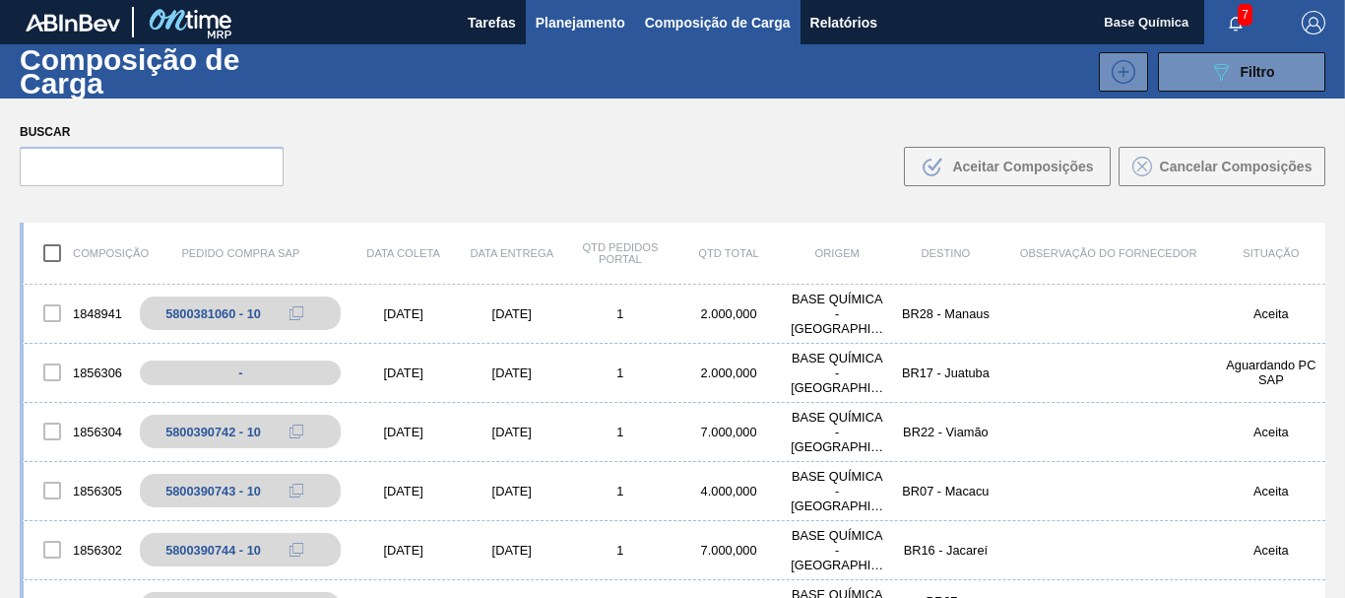
click at [585, 33] on span "Planejamento" at bounding box center [581, 23] width 90 height 24
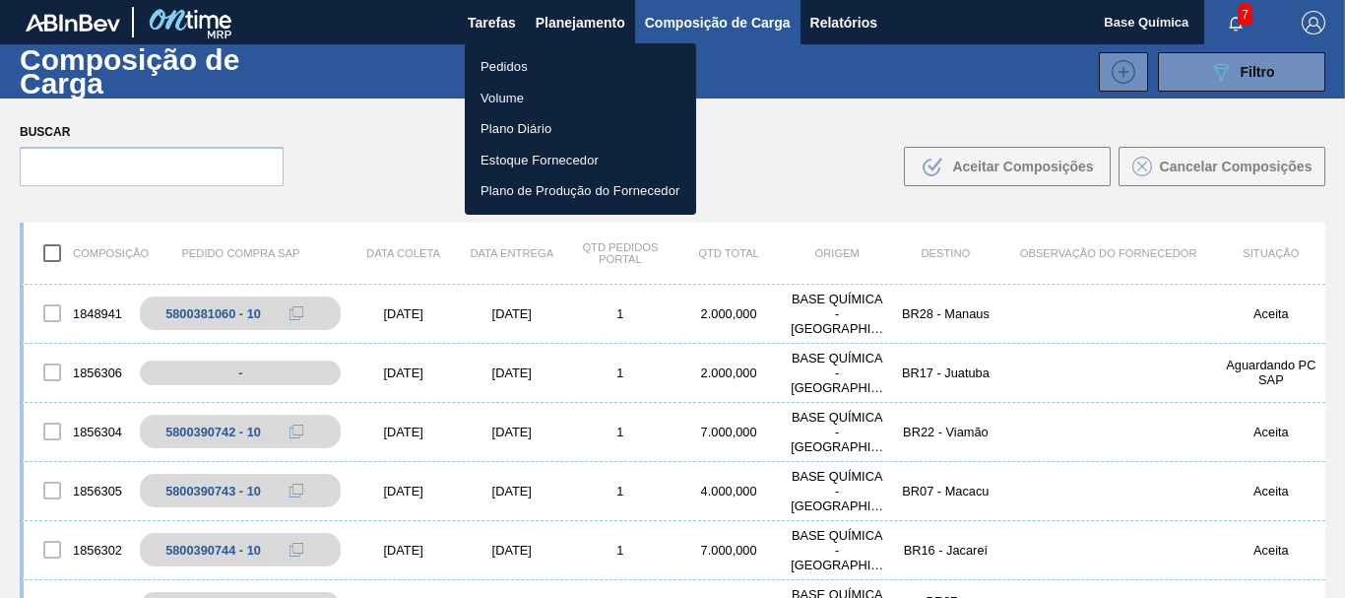
click at [529, 67] on li "Pedidos" at bounding box center [580, 67] width 231 height 32
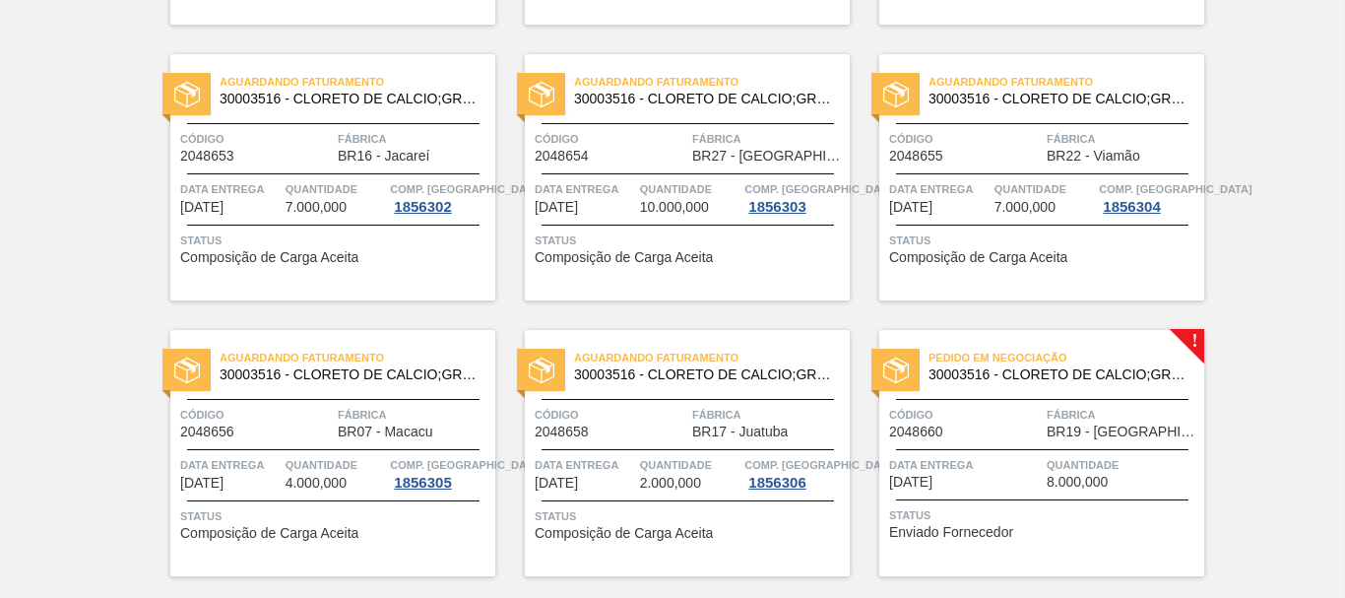
scroll to position [703, 0]
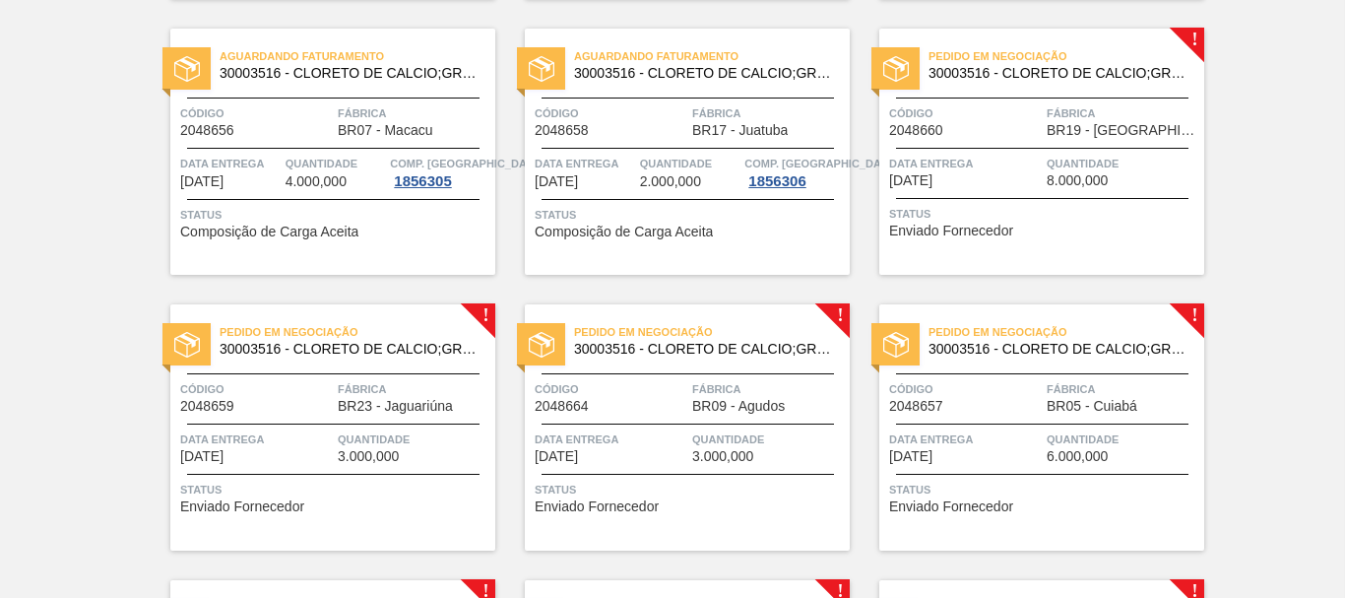
click at [1053, 136] on span "BR19 - [GEOGRAPHIC_DATA]" at bounding box center [1123, 130] width 153 height 15
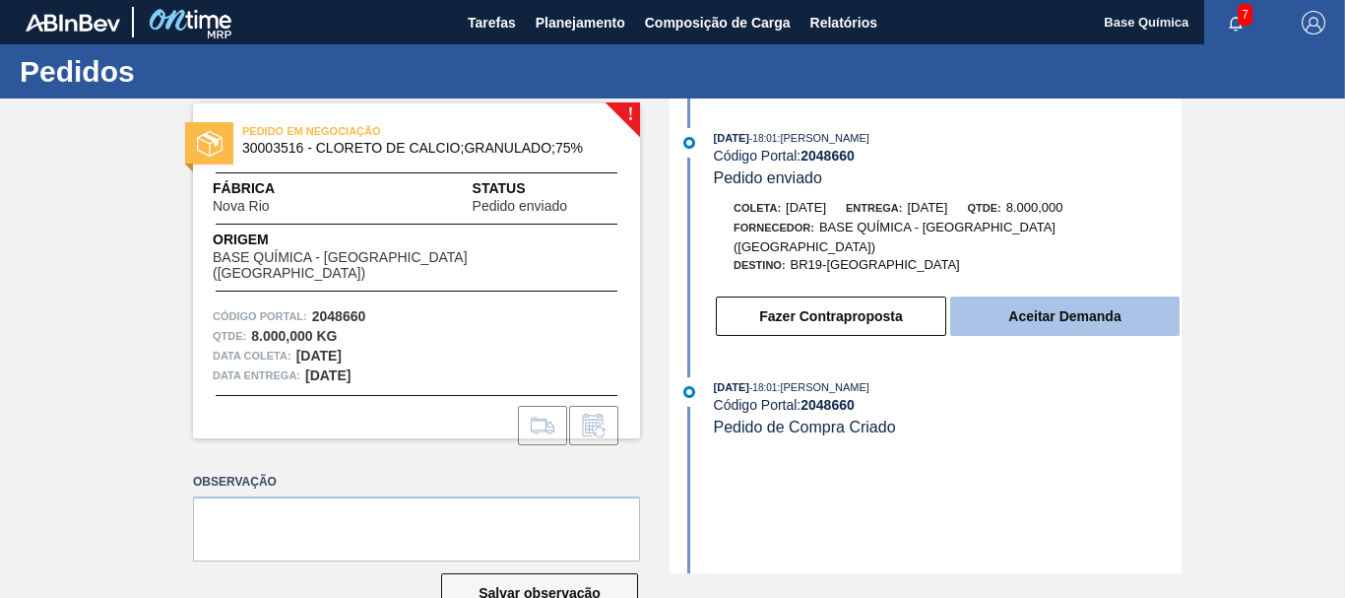
click at [1088, 298] on button "Aceitar Demanda" at bounding box center [1064, 315] width 229 height 39
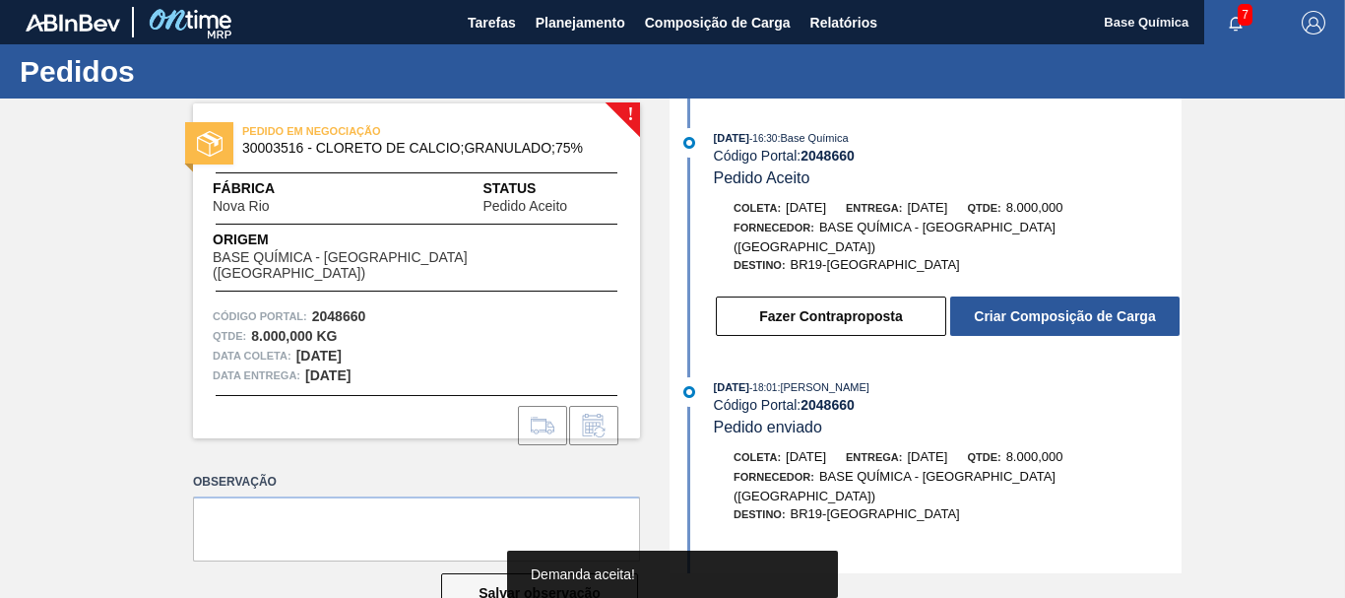
click at [1019, 325] on div "[DATE] 16:30 : Base Química Código Portal: 2048660 Pedido Aceito Coleta: [DATE]…" at bounding box center [928, 238] width 507 height 220
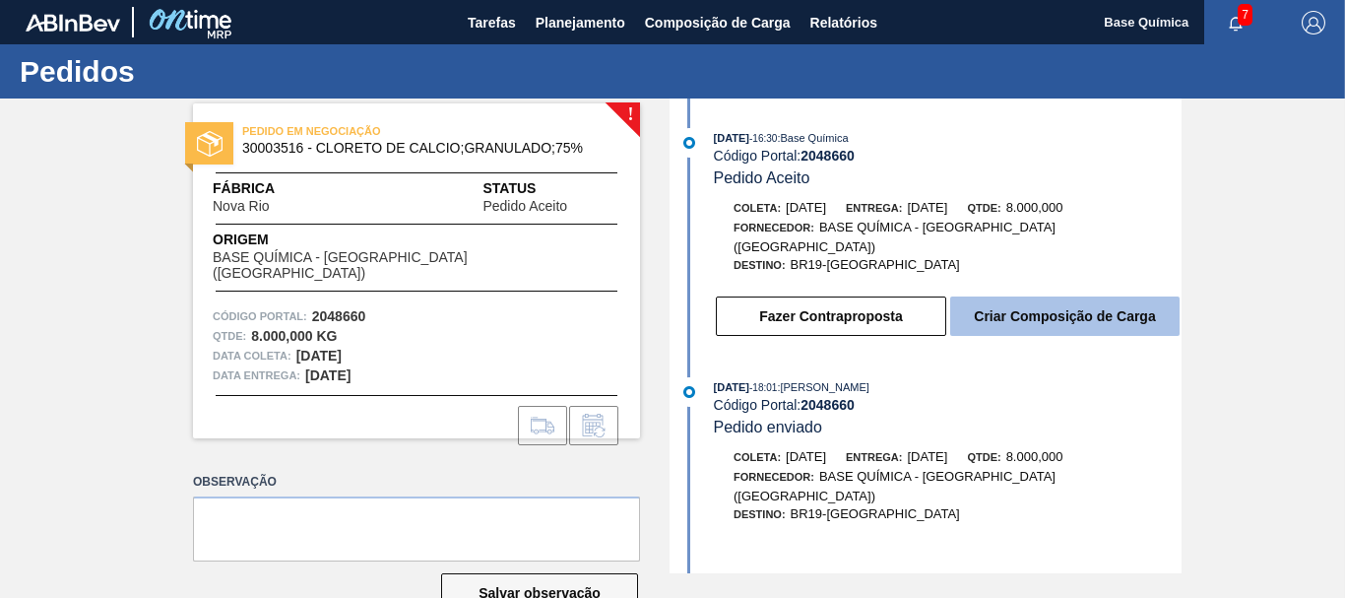
click at [1077, 306] on button "Criar Composição de Carga" at bounding box center [1064, 315] width 229 height 39
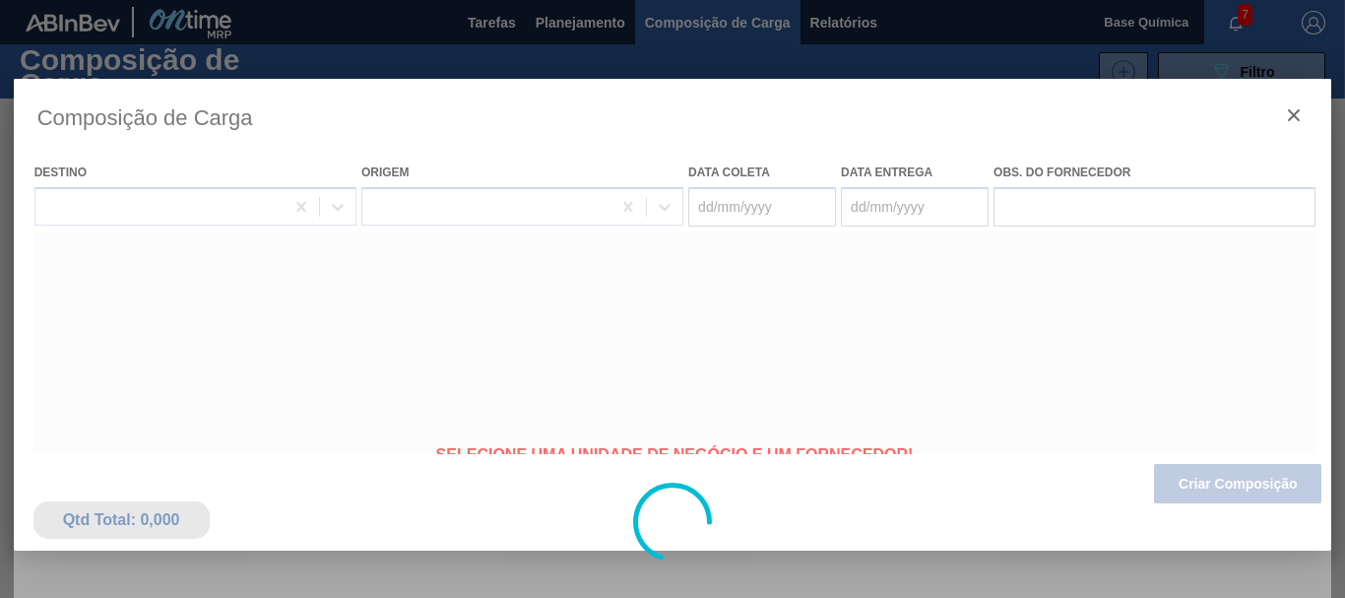
type coleta "[DATE]"
type Entrega "[DATE]"
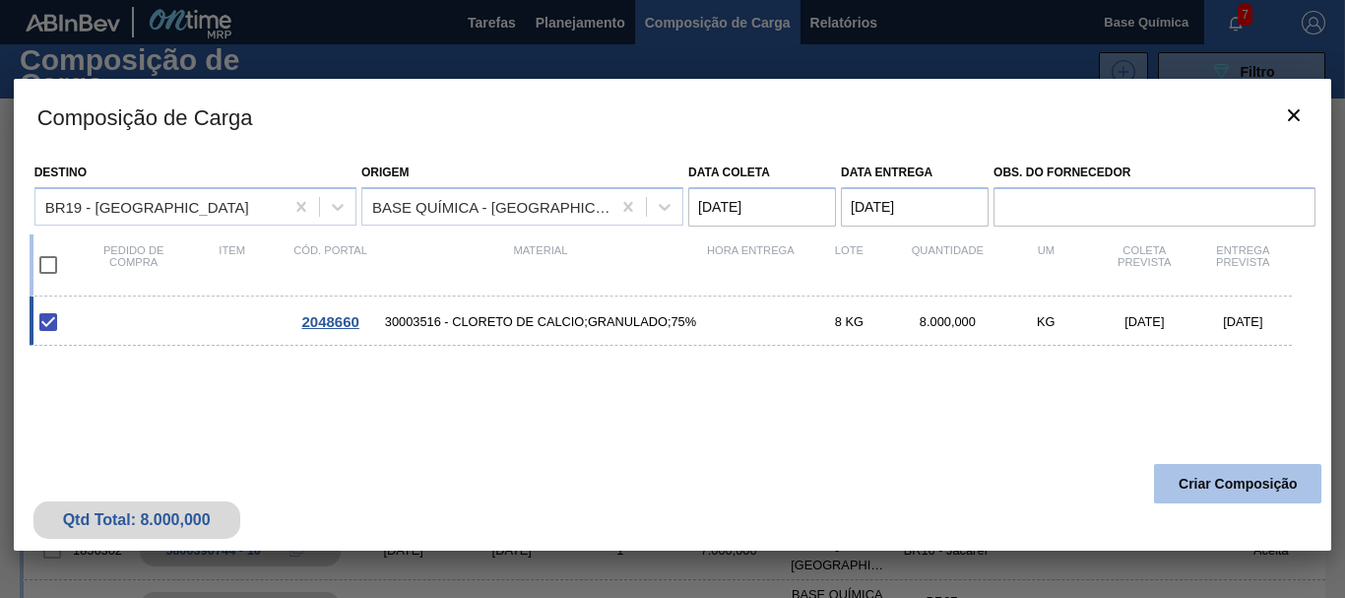
click at [1234, 485] on button "Criar Composição" at bounding box center [1237, 483] width 167 height 39
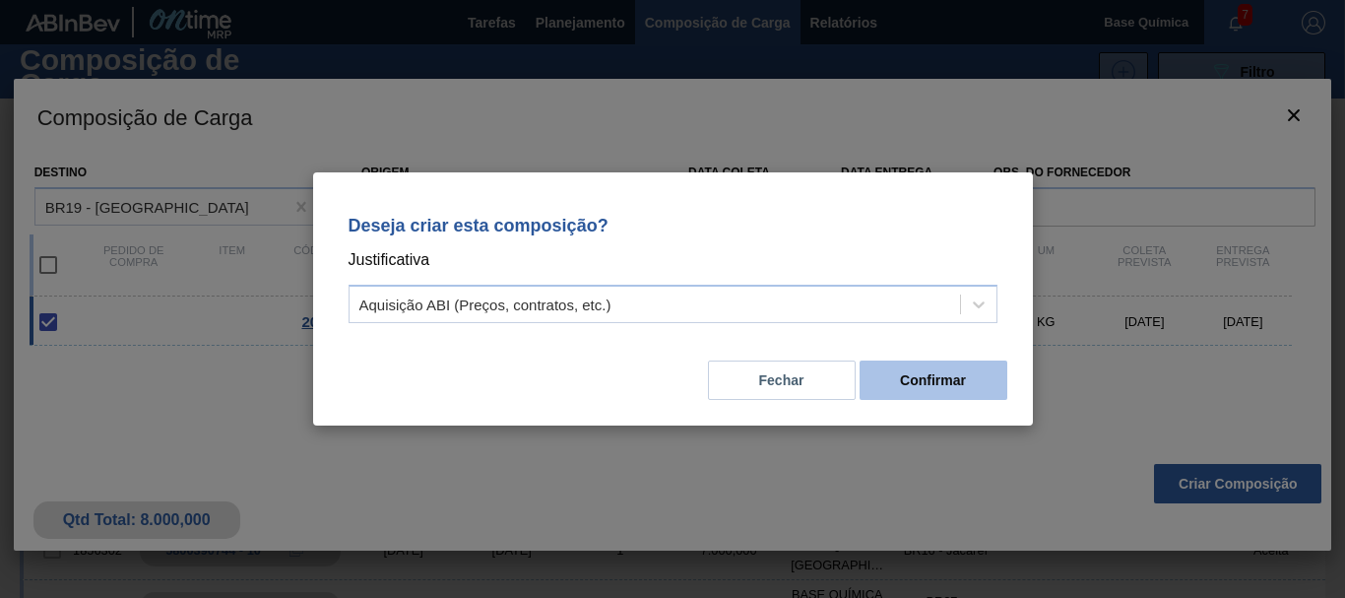
click at [981, 380] on button "Confirmar" at bounding box center [934, 379] width 148 height 39
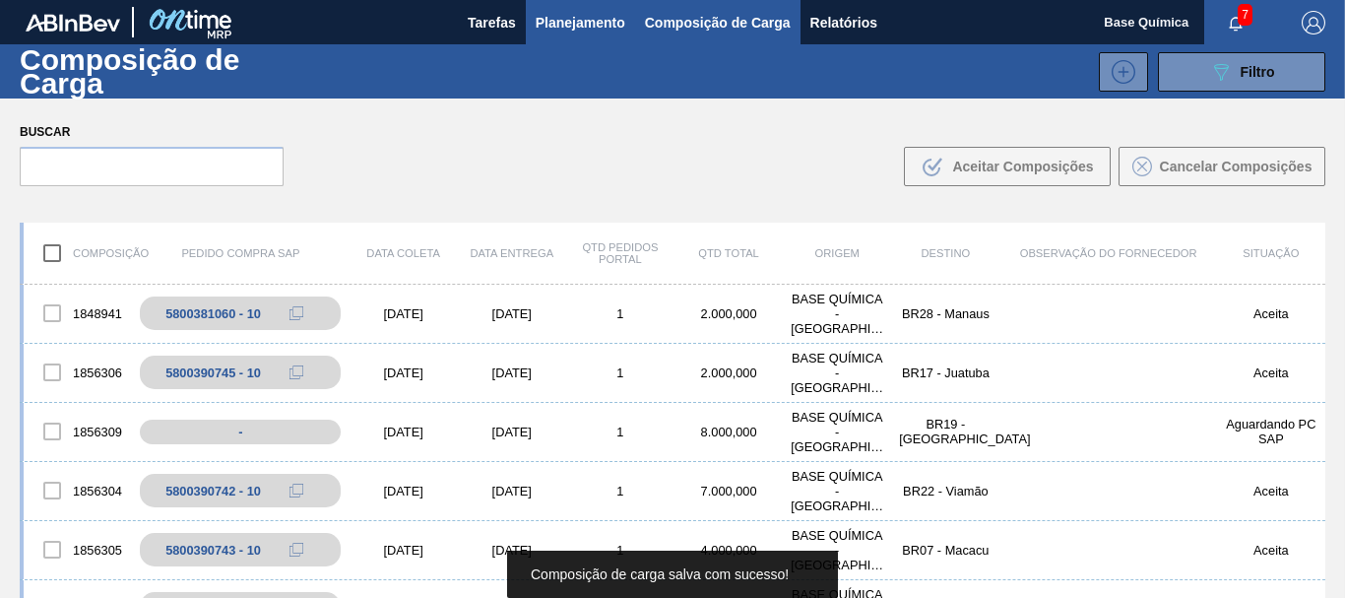
click at [581, 35] on button "Planejamento" at bounding box center [580, 22] width 109 height 44
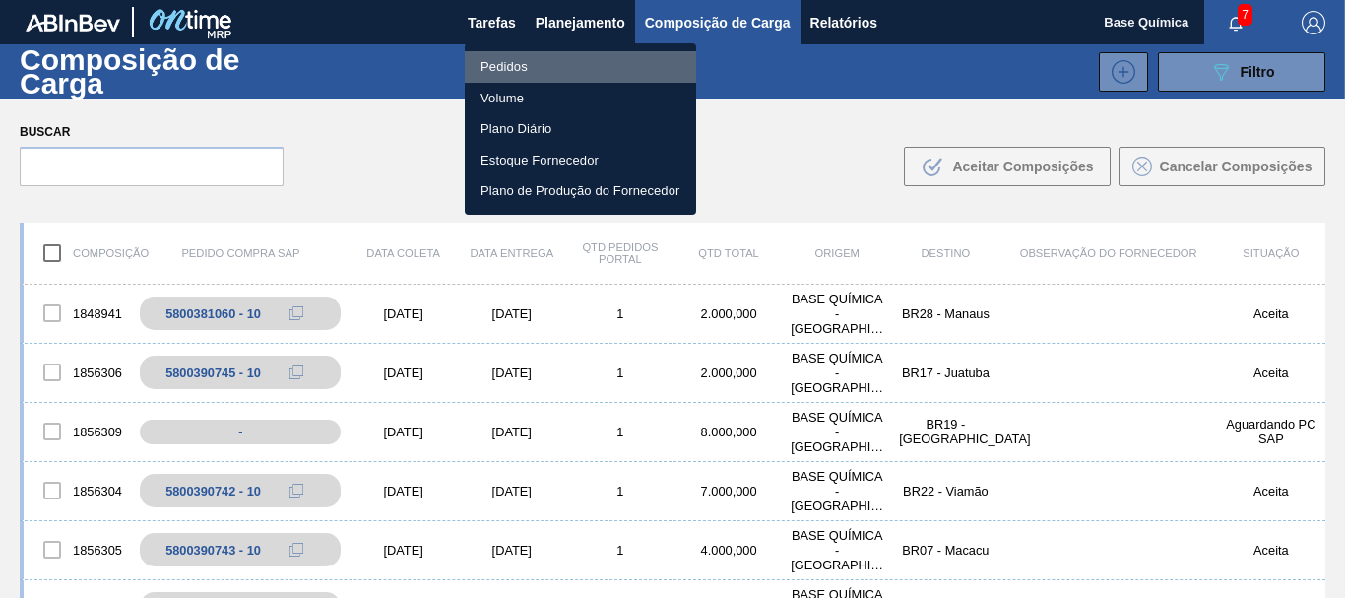
click at [503, 68] on li "Pedidos" at bounding box center [580, 67] width 231 height 32
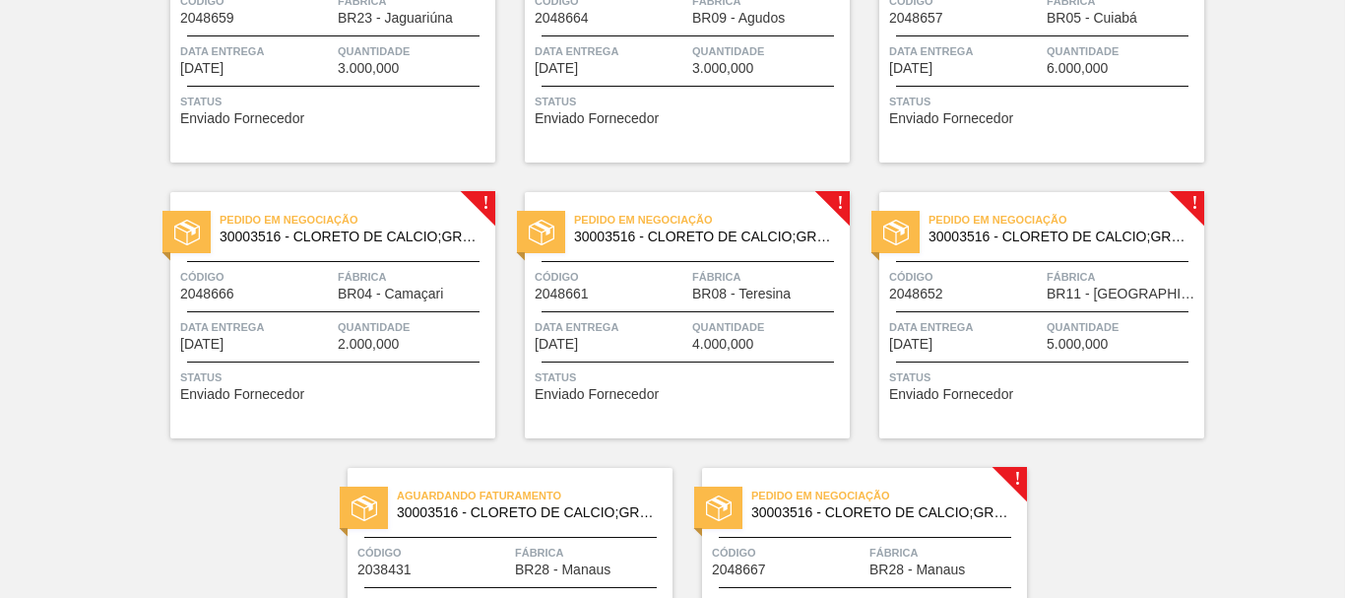
scroll to position [1105, 0]
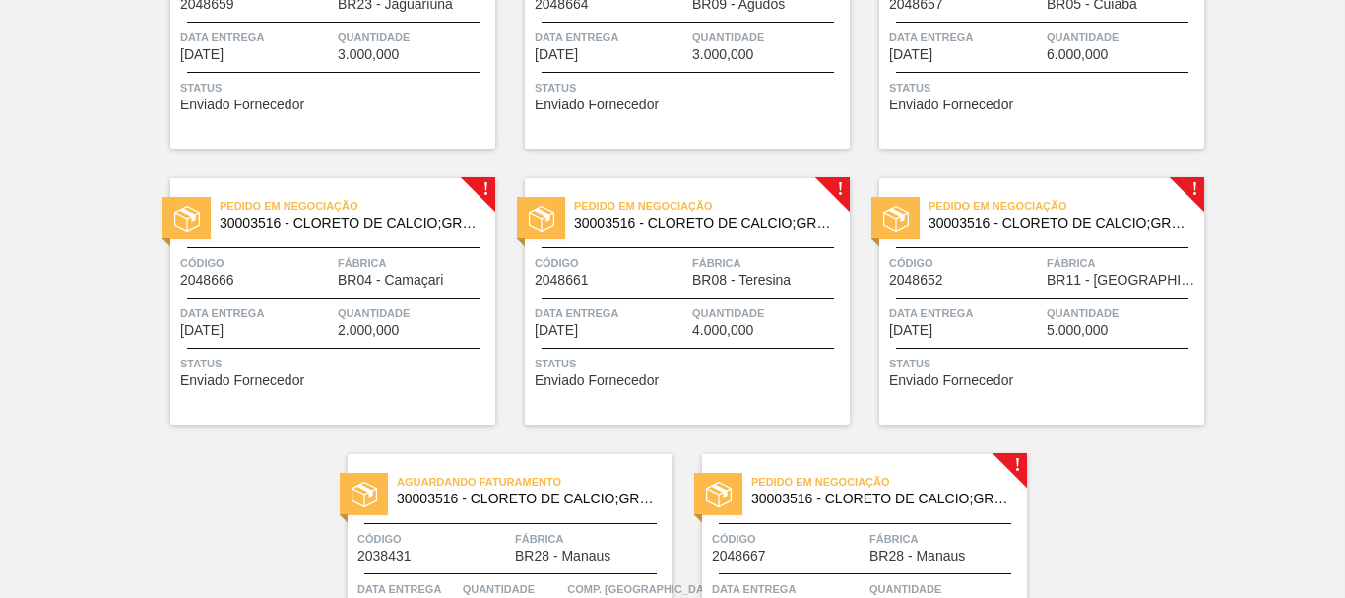
click at [380, 74] on div "Pedido em Negociação 30003516 - CLORETO DE CALCIO;GRANULADO;75% Código 2048659 …" at bounding box center [332, 25] width 325 height 246
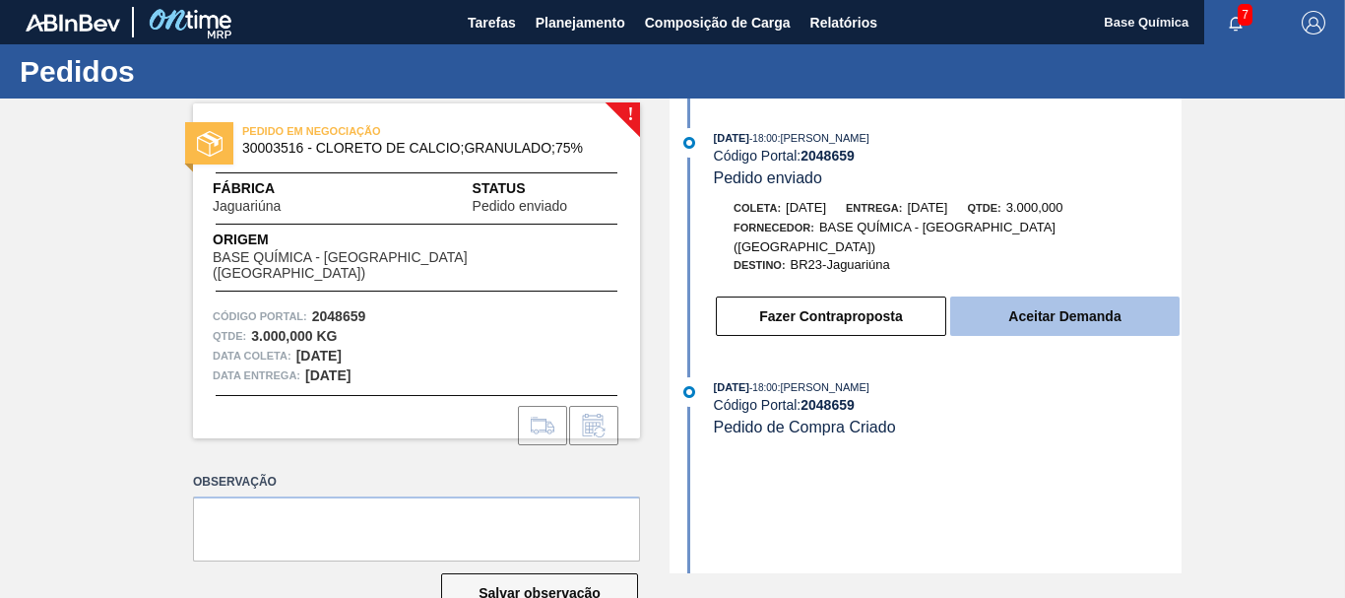
click at [1049, 305] on button "Aceitar Demanda" at bounding box center [1064, 315] width 229 height 39
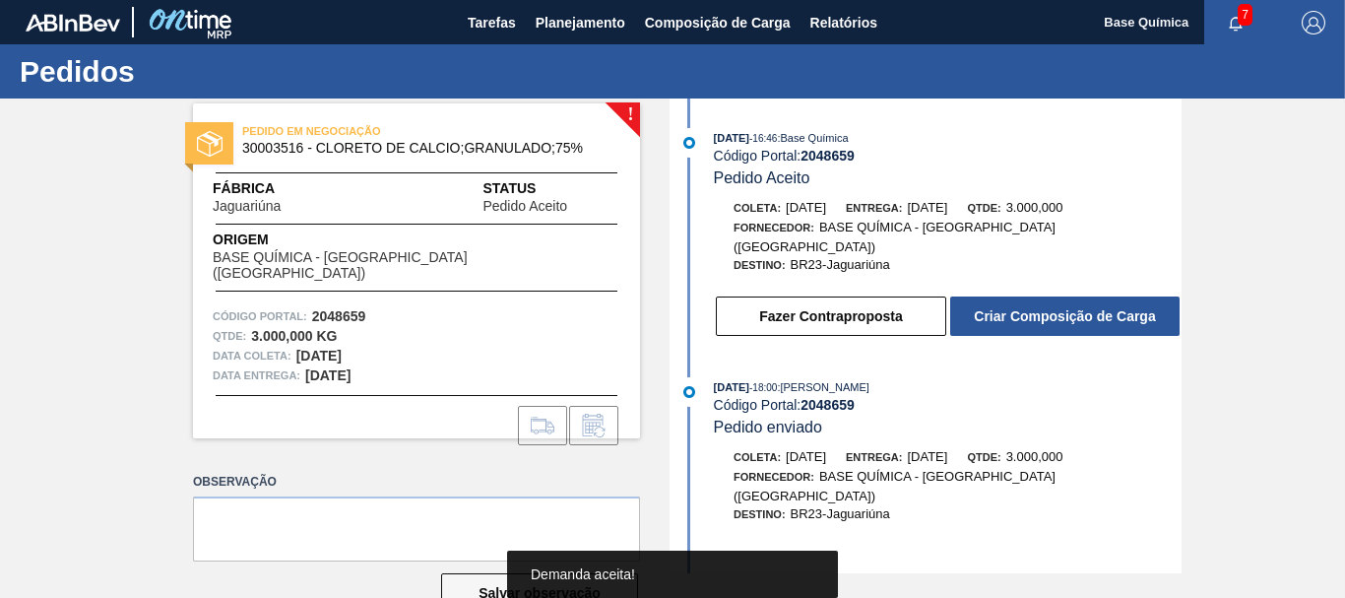
click at [1049, 305] on button "Criar Composição de Carga" at bounding box center [1064, 315] width 229 height 39
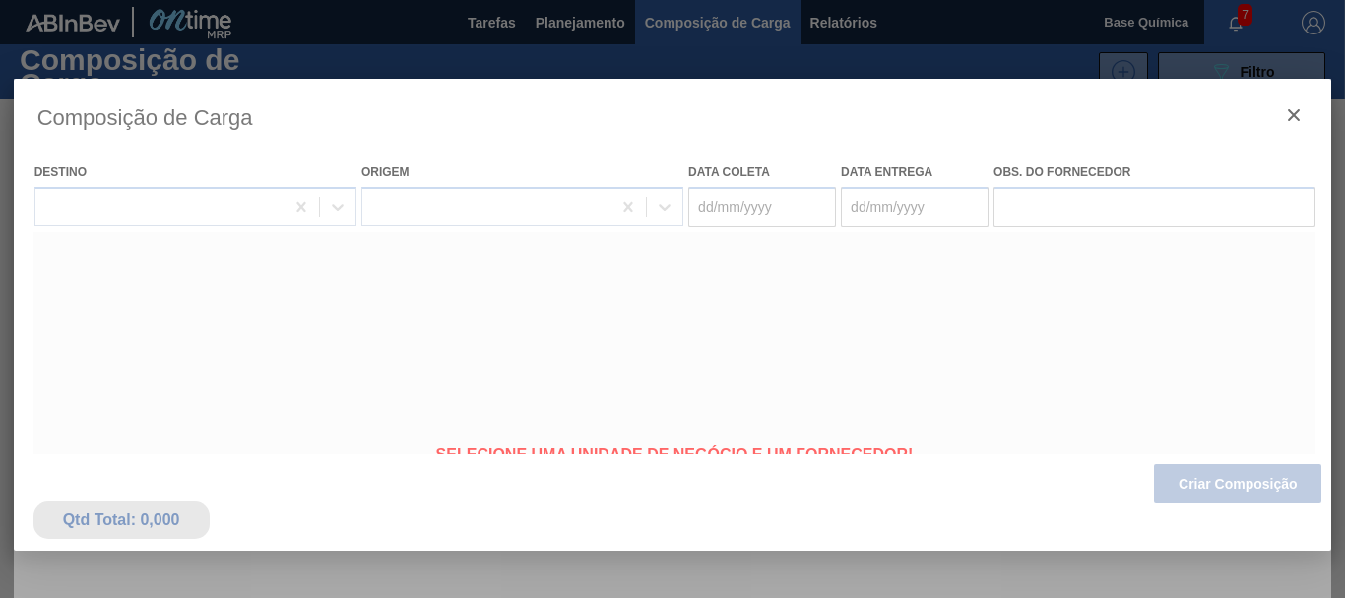
type coleta "[DATE]"
type Entrega "[DATE]"
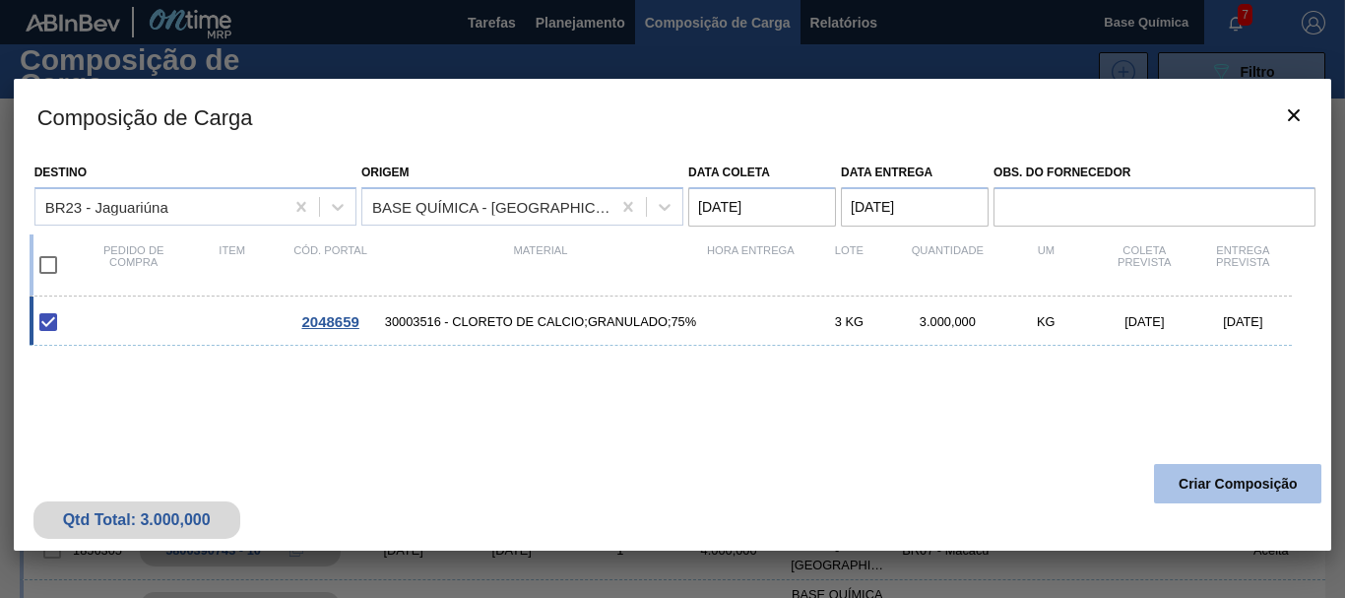
click at [1210, 484] on button "Criar Composição" at bounding box center [1237, 483] width 167 height 39
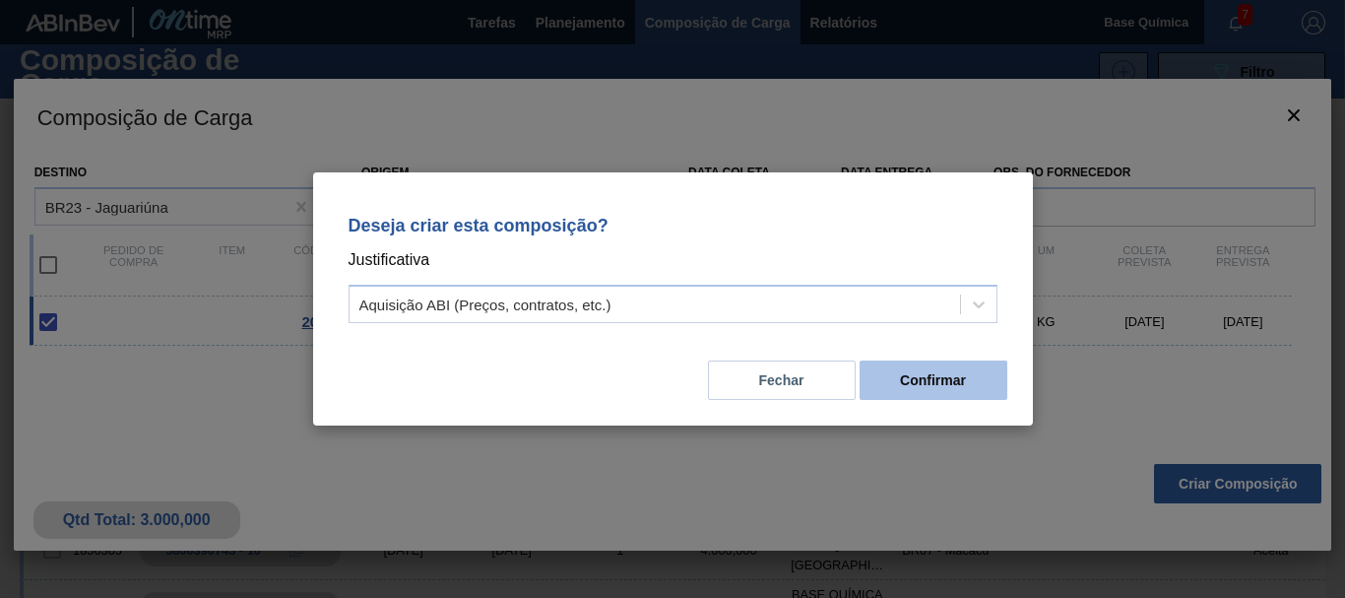
click at [931, 385] on button "Confirmar" at bounding box center [934, 379] width 148 height 39
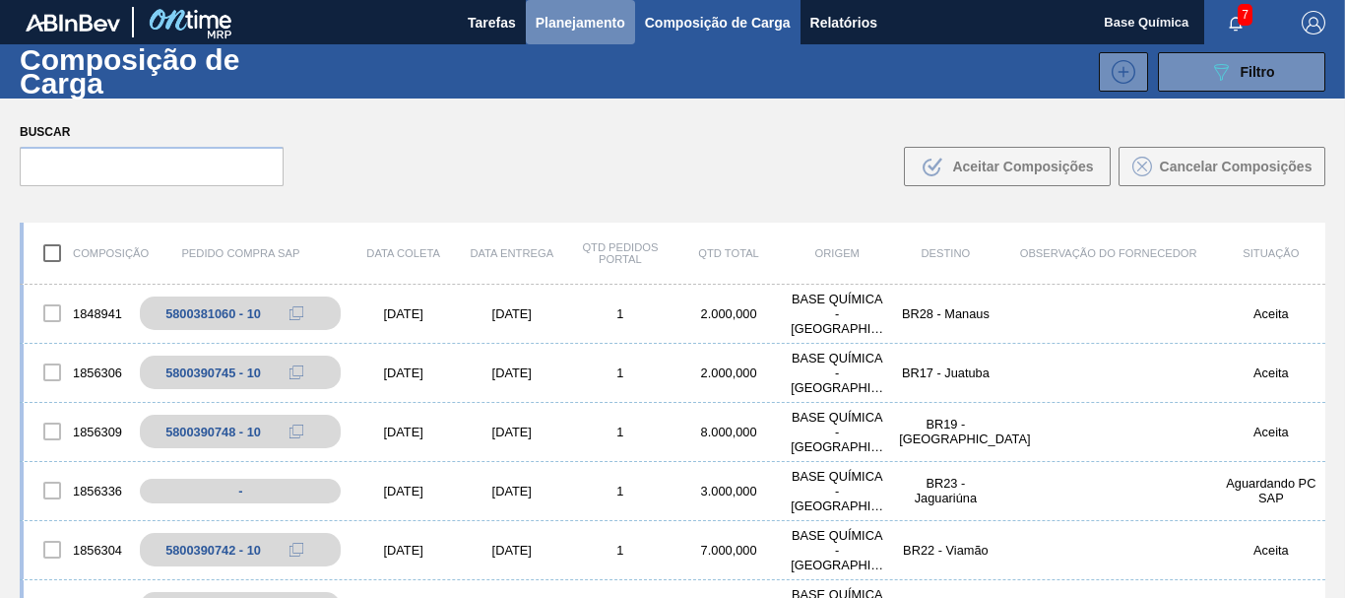
click at [576, 17] on span "Planejamento" at bounding box center [581, 23] width 90 height 24
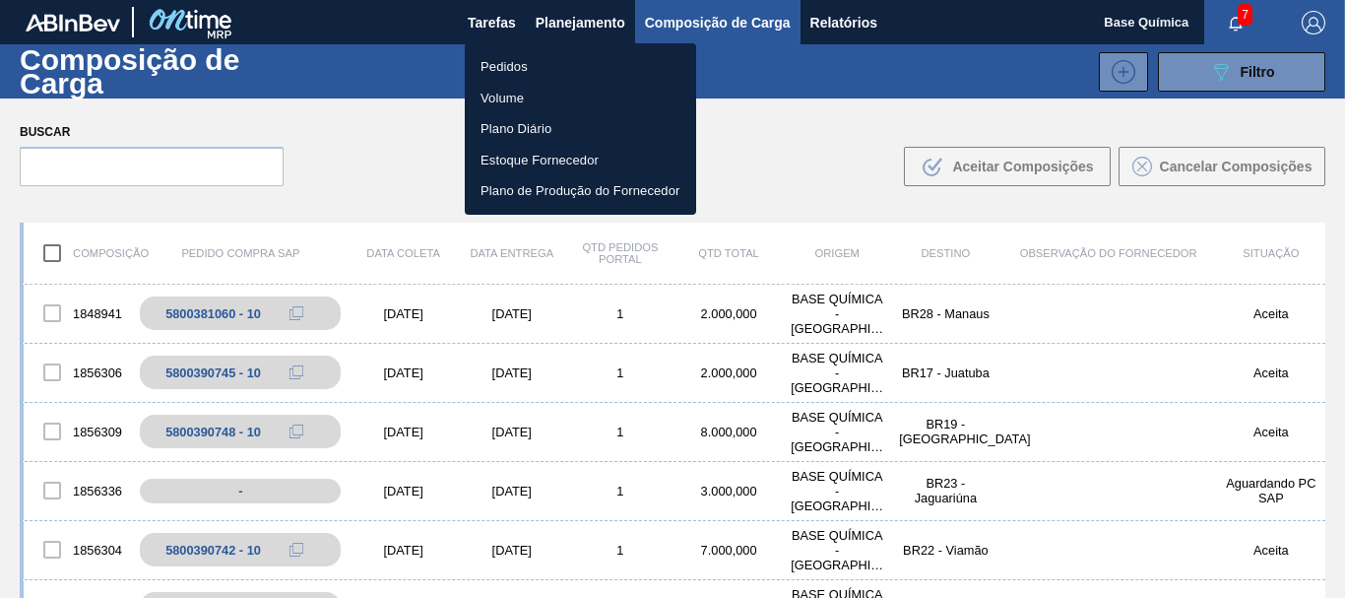
click at [554, 65] on li "Pedidos" at bounding box center [580, 67] width 231 height 32
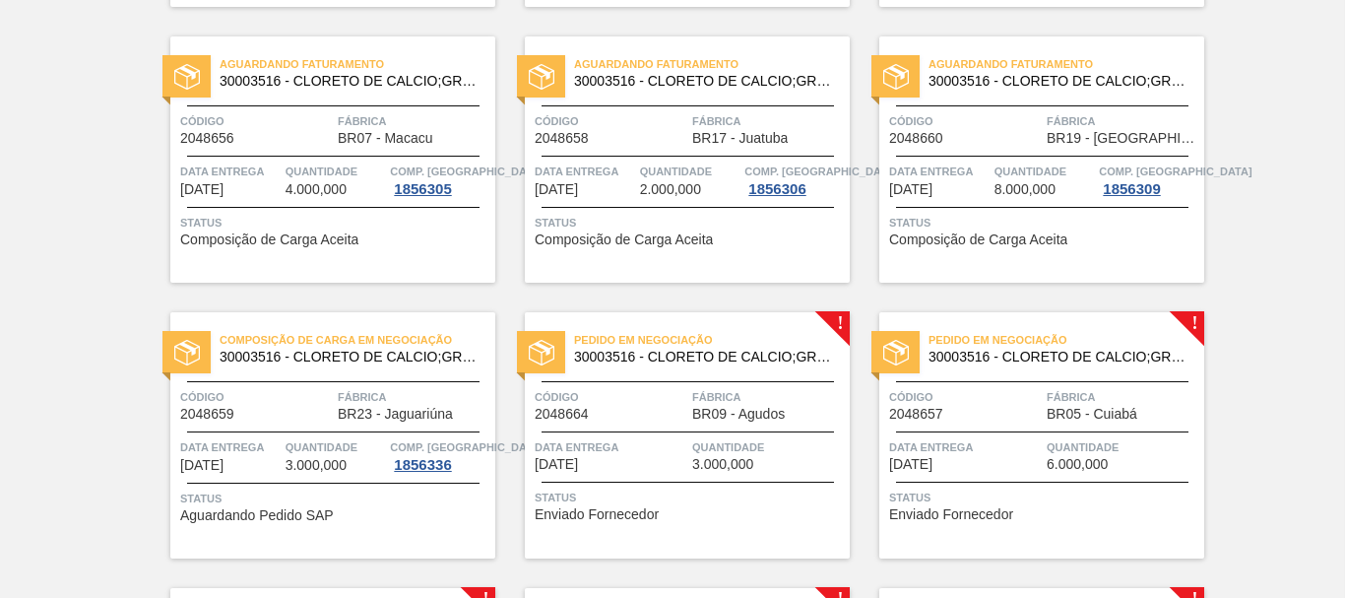
scroll to position [703, 0]
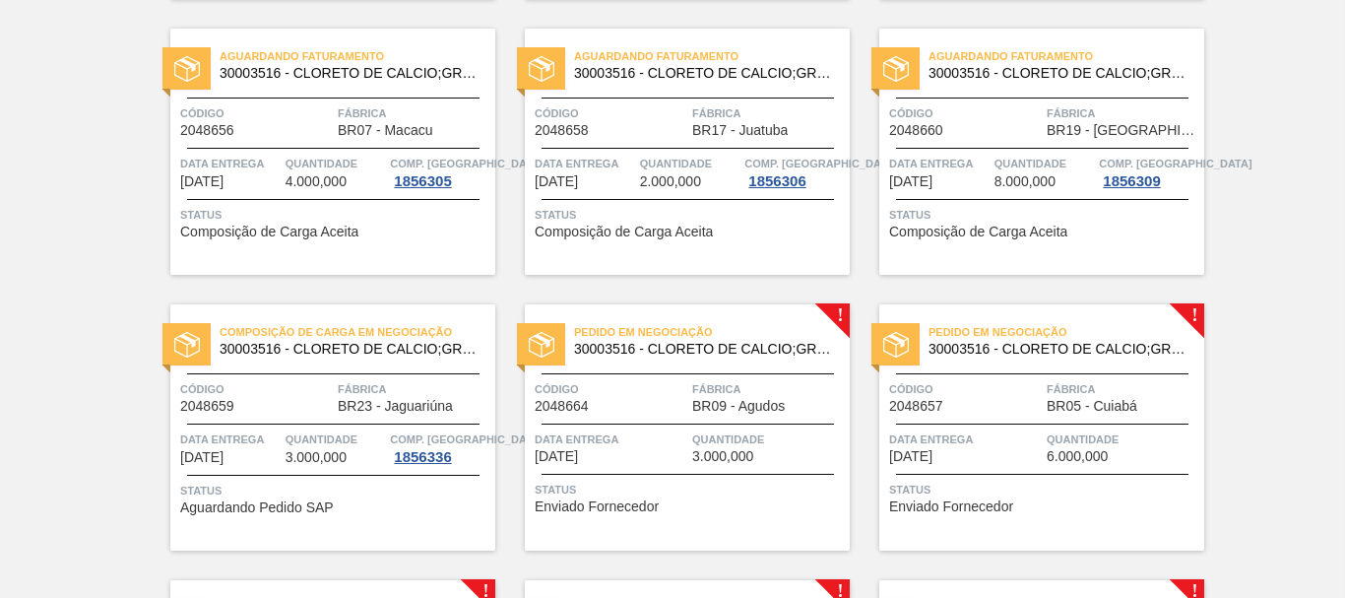
click at [675, 411] on div "Código 2048664" at bounding box center [611, 396] width 153 height 34
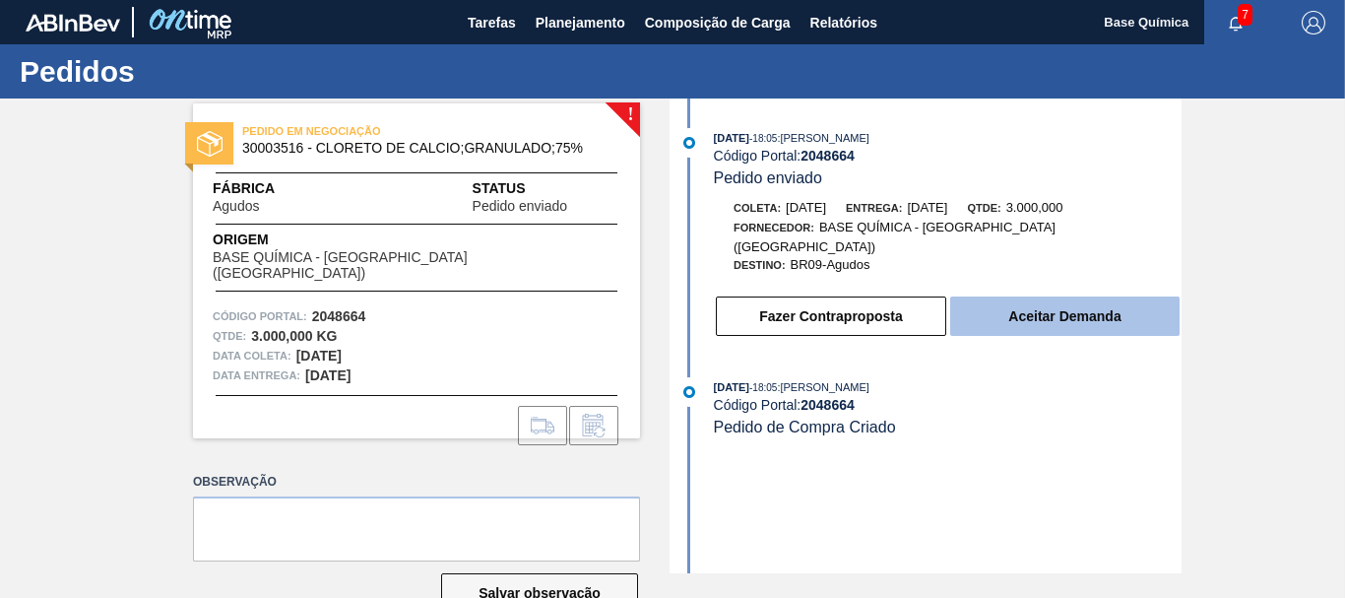
click at [1111, 301] on button "Aceitar Demanda" at bounding box center [1064, 315] width 229 height 39
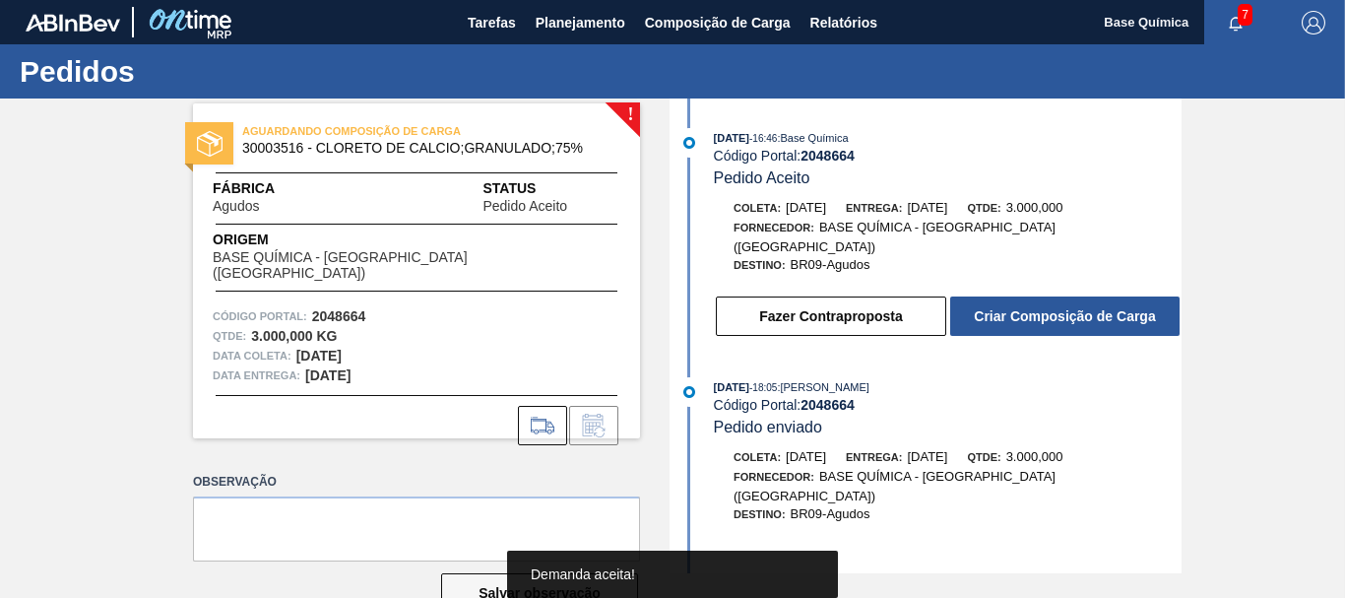
click at [1111, 301] on button "Criar Composição de Carga" at bounding box center [1064, 315] width 229 height 39
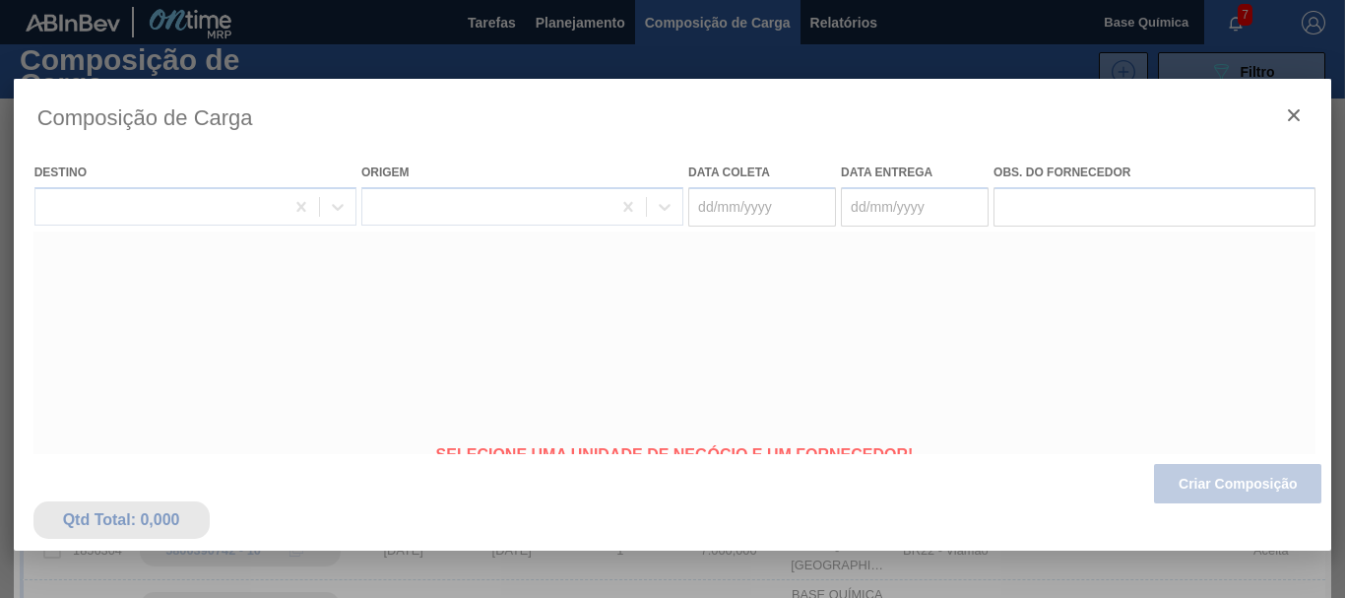
type coleta "[DATE]"
type Entrega "[DATE]"
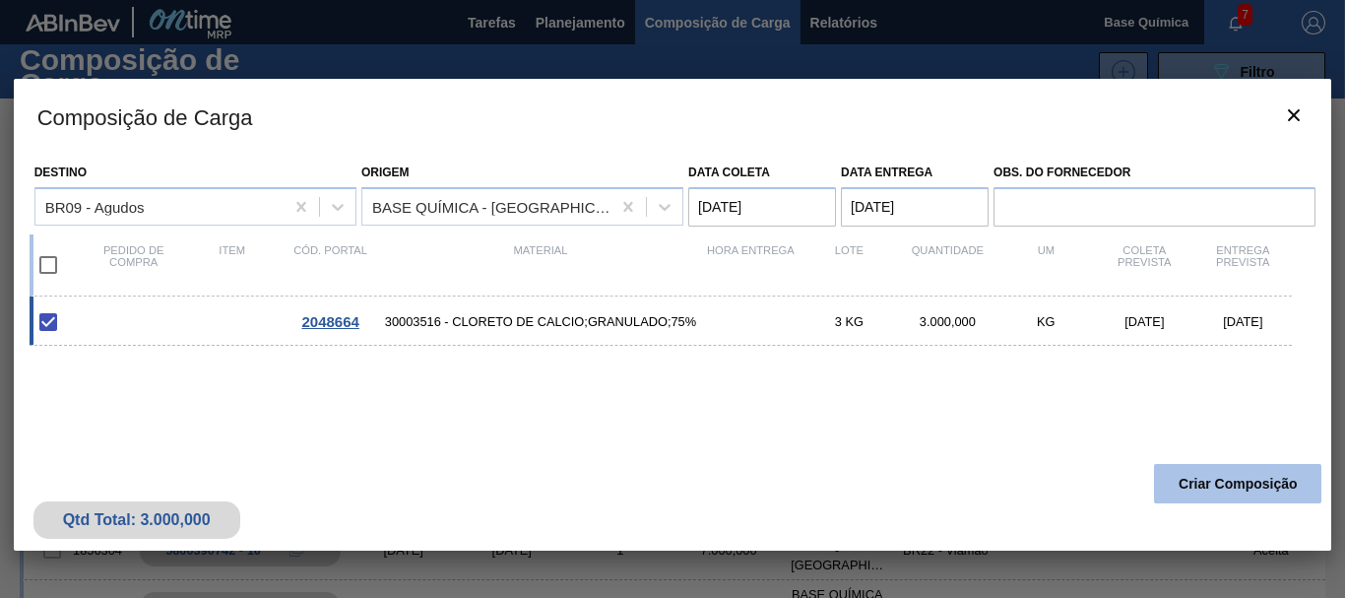
click at [1228, 482] on button "Criar Composição" at bounding box center [1237, 483] width 167 height 39
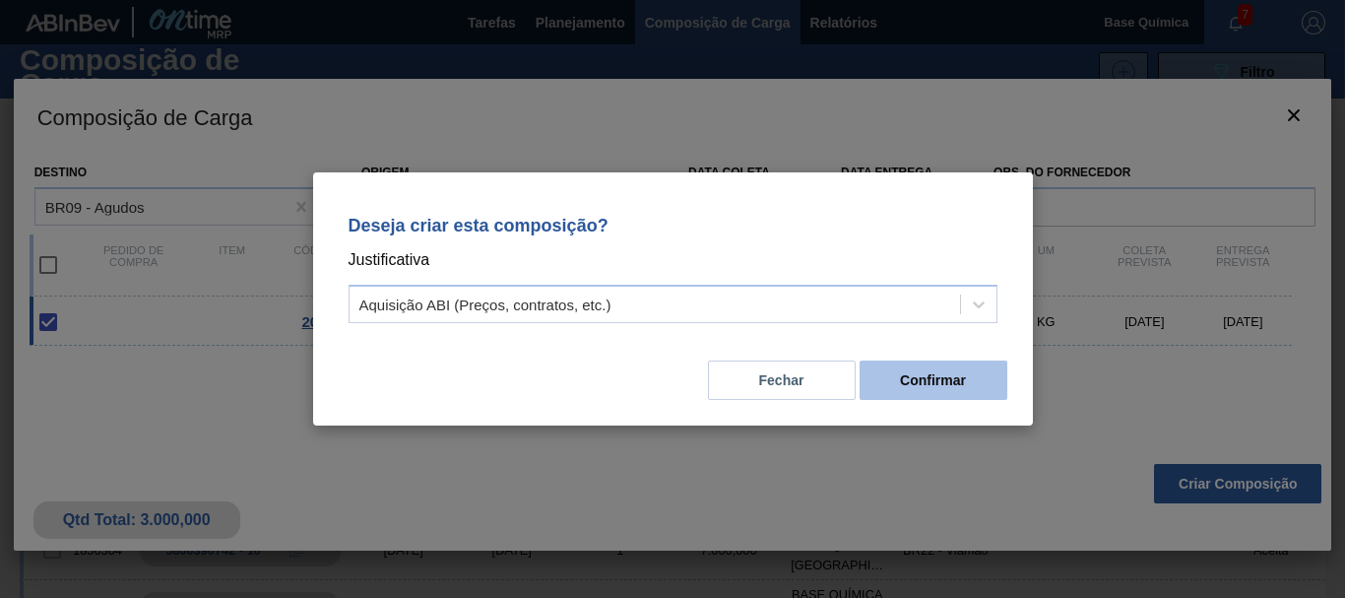
click at [900, 390] on button "Confirmar" at bounding box center [934, 379] width 148 height 39
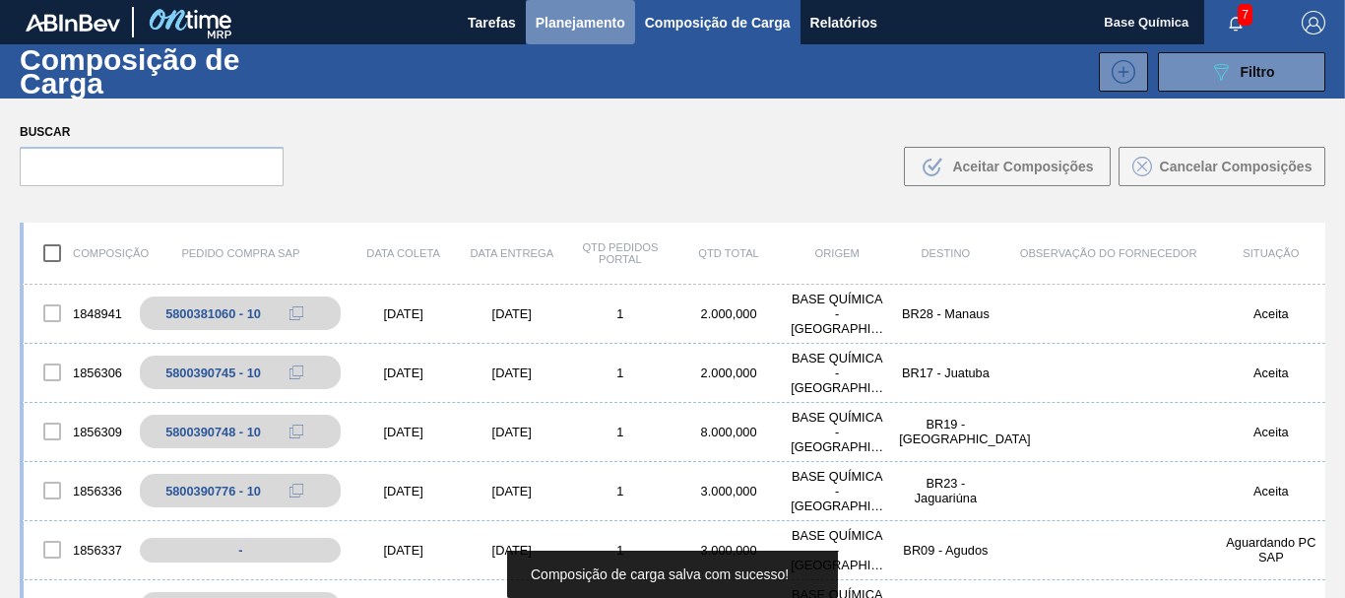
click at [576, 29] on span "Planejamento" at bounding box center [581, 23] width 90 height 24
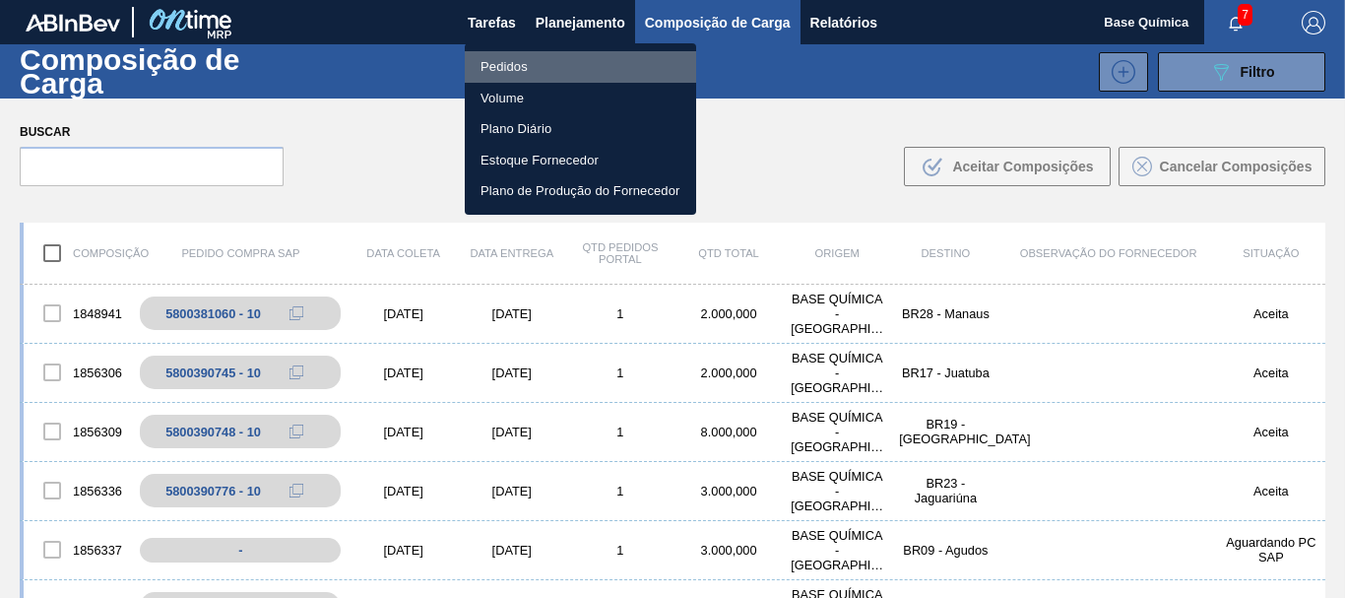
click at [511, 66] on li "Pedidos" at bounding box center [580, 67] width 231 height 32
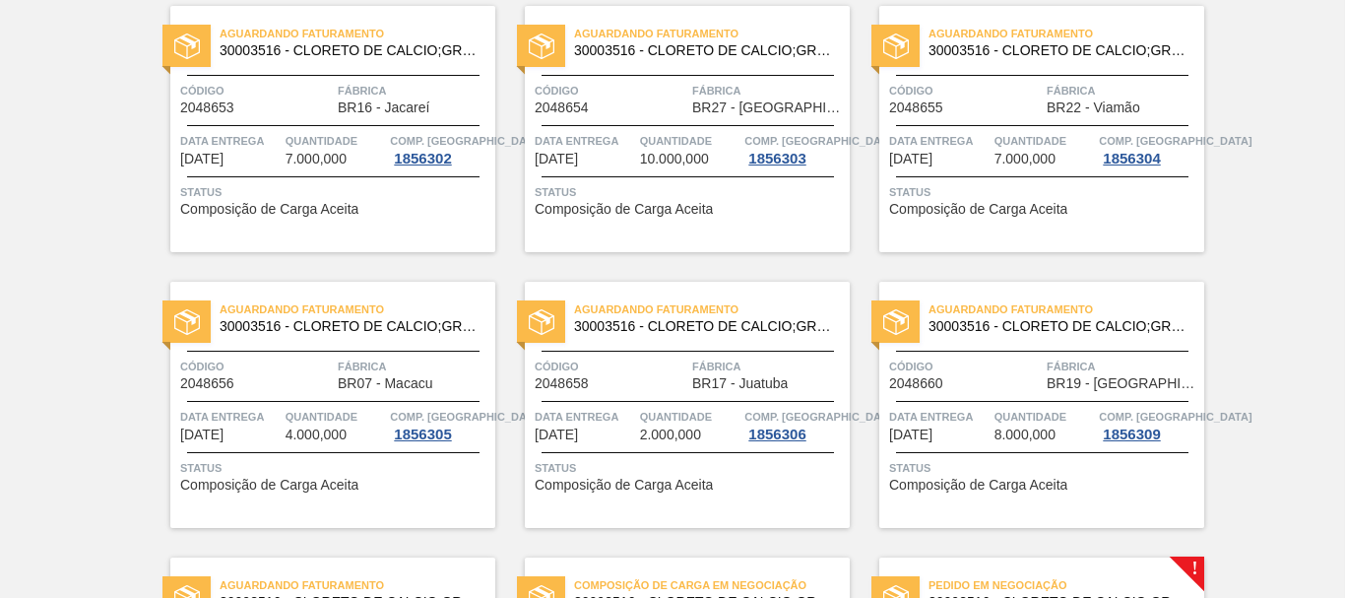
scroll to position [703, 0]
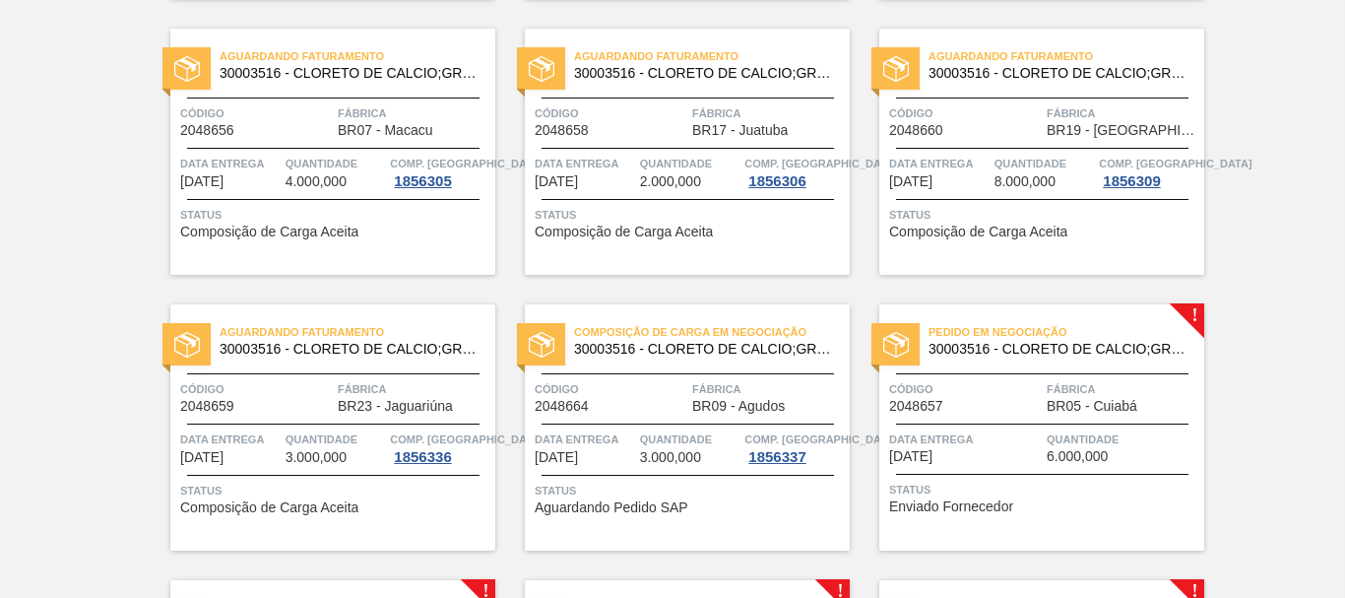
click at [1030, 391] on span "Código" at bounding box center [965, 389] width 153 height 20
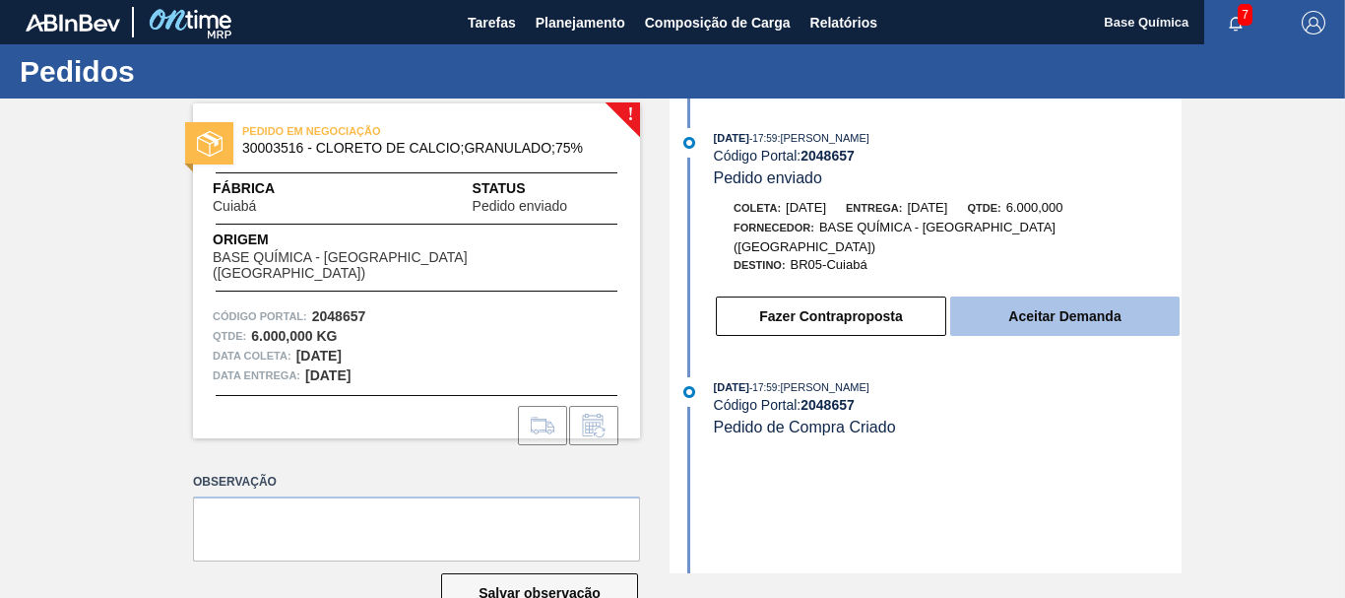
click at [1058, 296] on button "Aceitar Demanda" at bounding box center [1064, 315] width 229 height 39
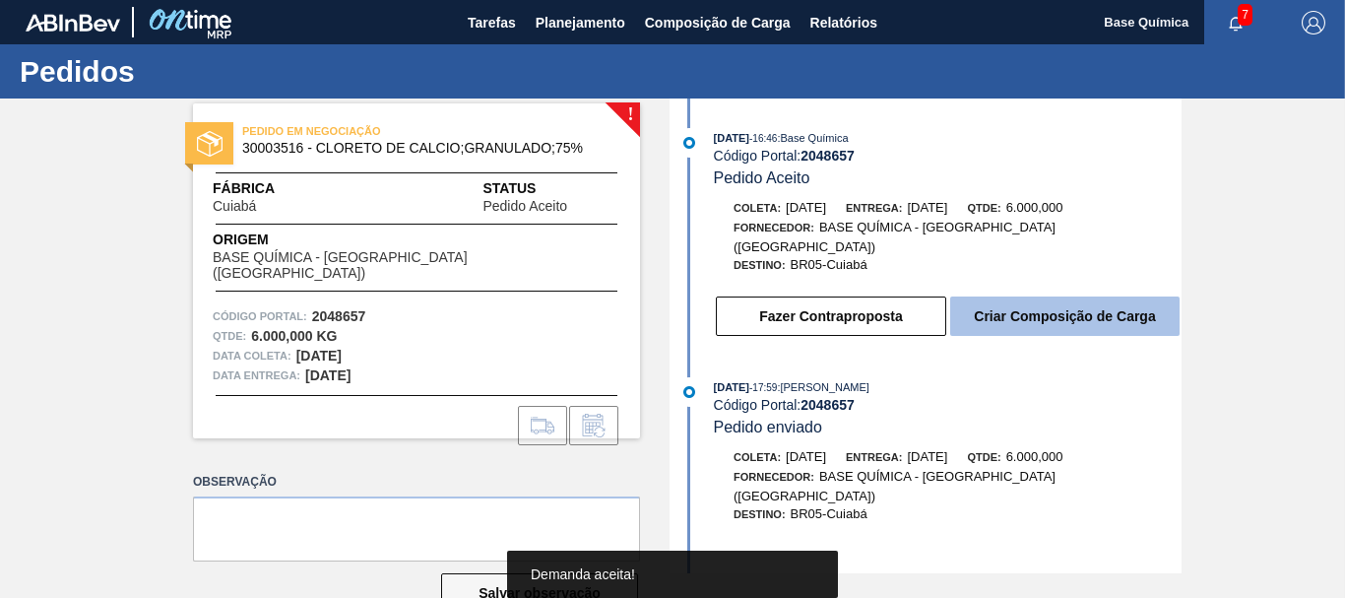
click at [1059, 298] on button "Criar Composição de Carga" at bounding box center [1064, 315] width 229 height 39
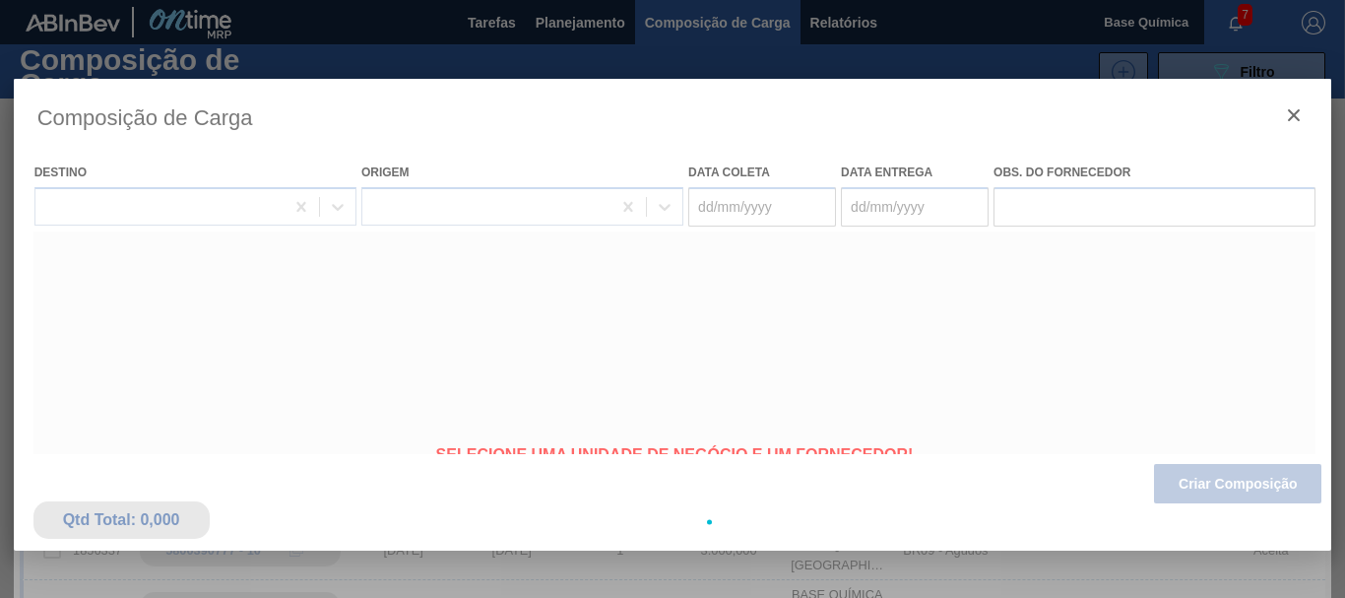
type coleta "[DATE]"
type Entrega "[DATE]"
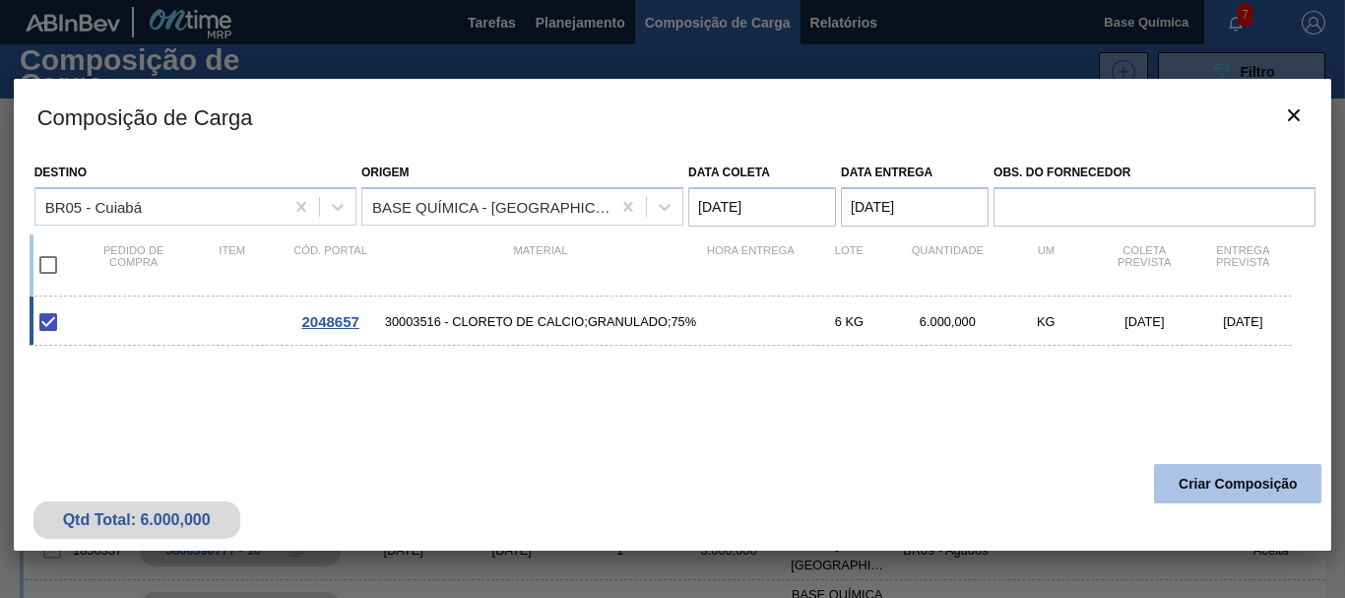
click at [1233, 487] on button "Criar Composição" at bounding box center [1237, 483] width 167 height 39
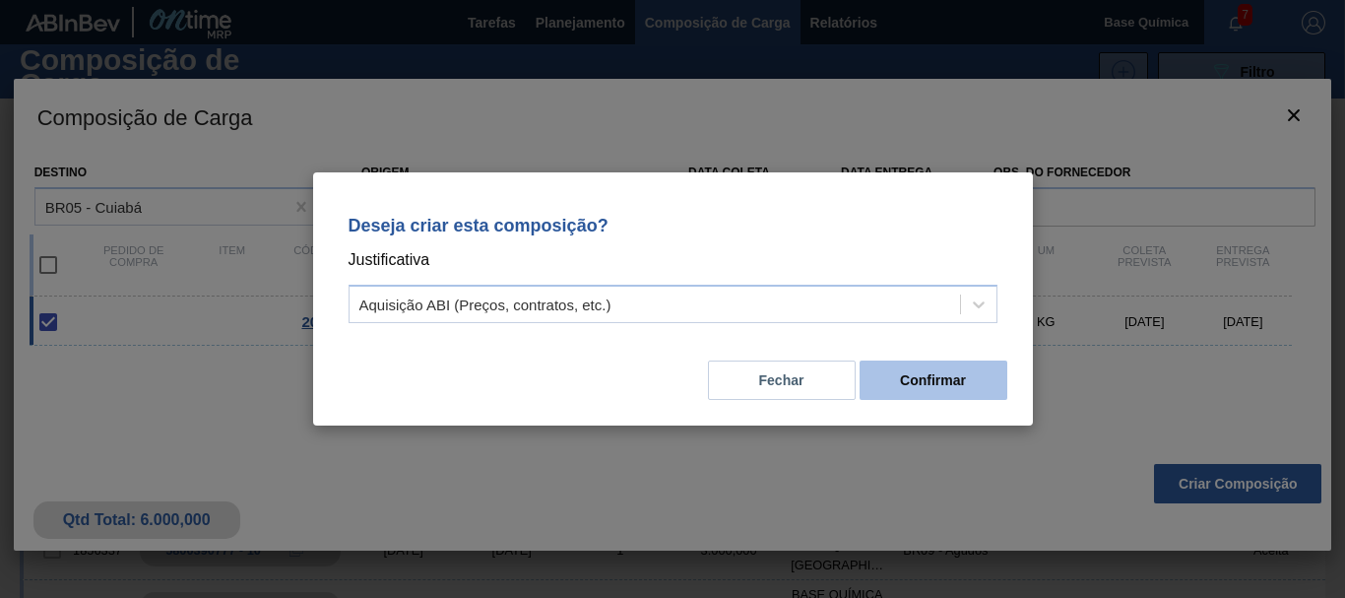
click at [918, 369] on button "Confirmar" at bounding box center [934, 379] width 148 height 39
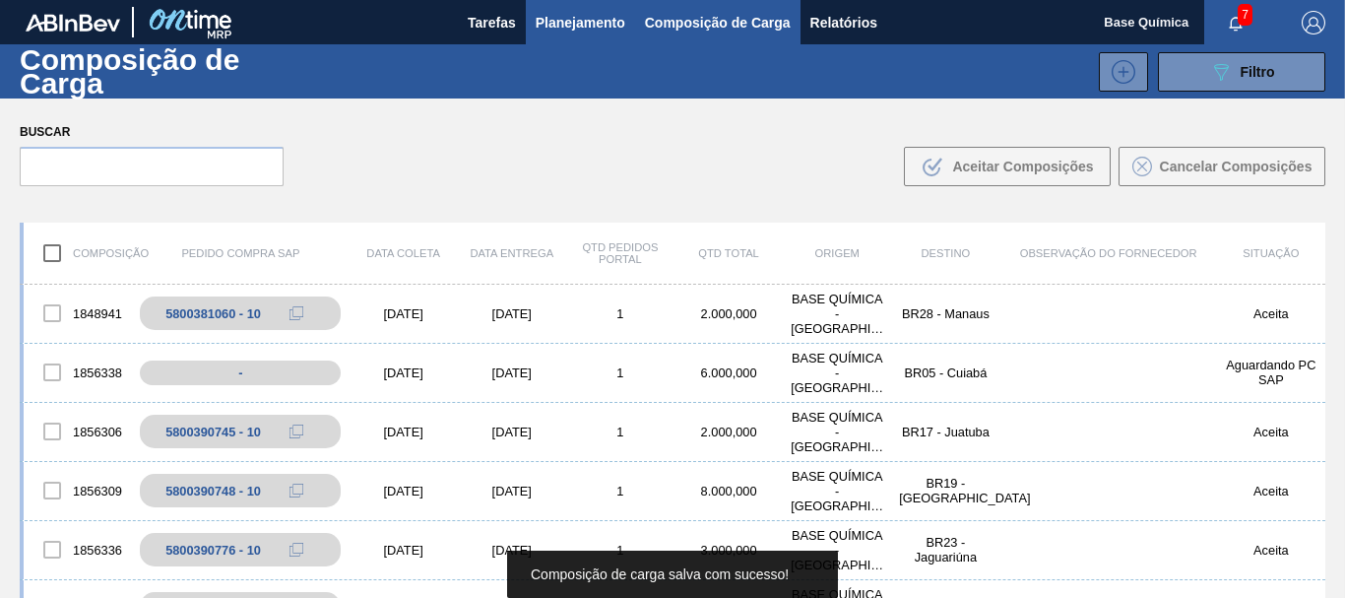
click at [585, 37] on button "Planejamento" at bounding box center [580, 22] width 109 height 44
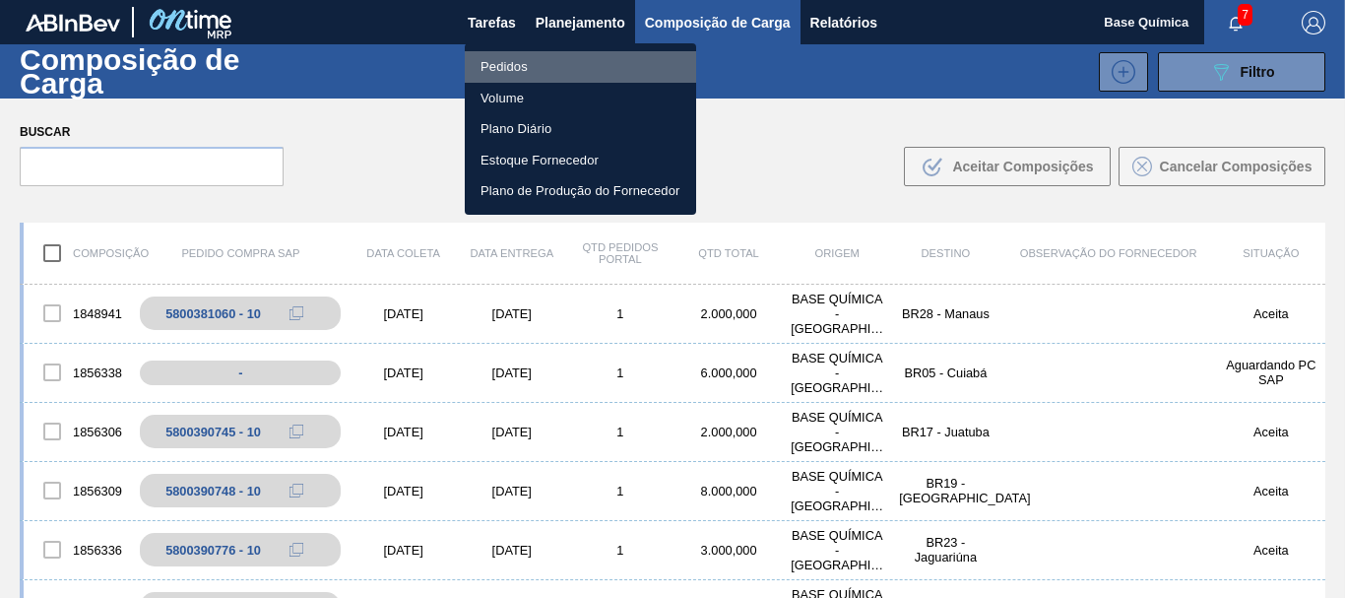
click at [518, 76] on li "Pedidos" at bounding box center [580, 67] width 231 height 32
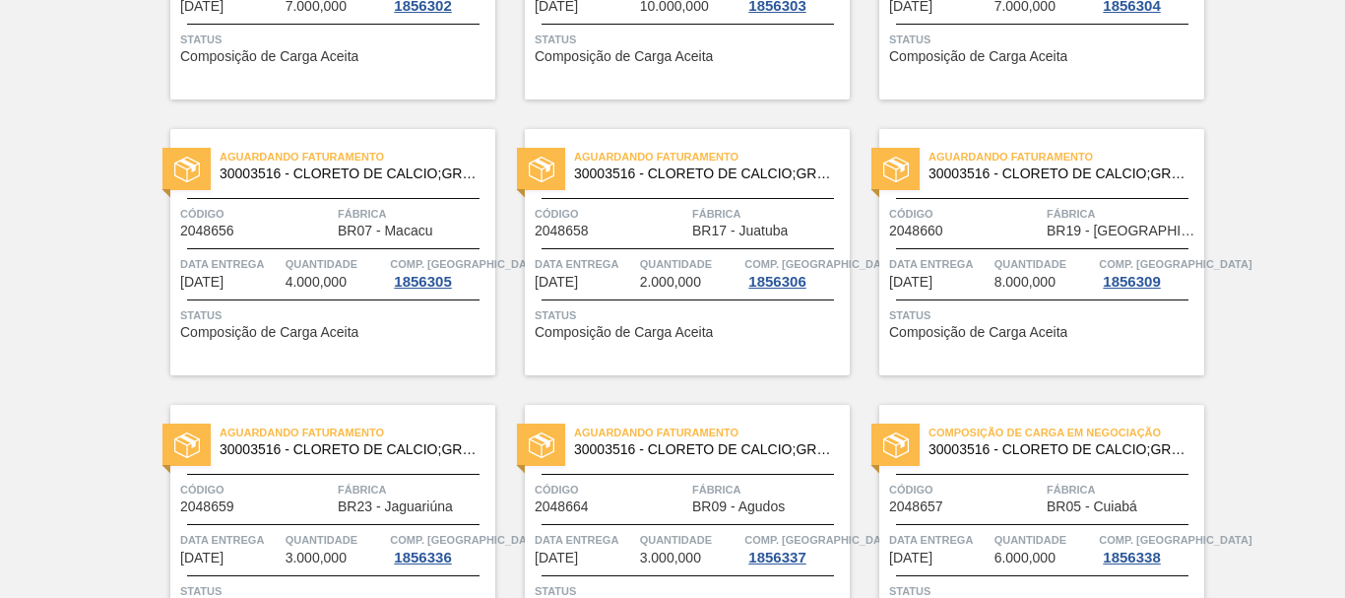
scroll to position [1005, 0]
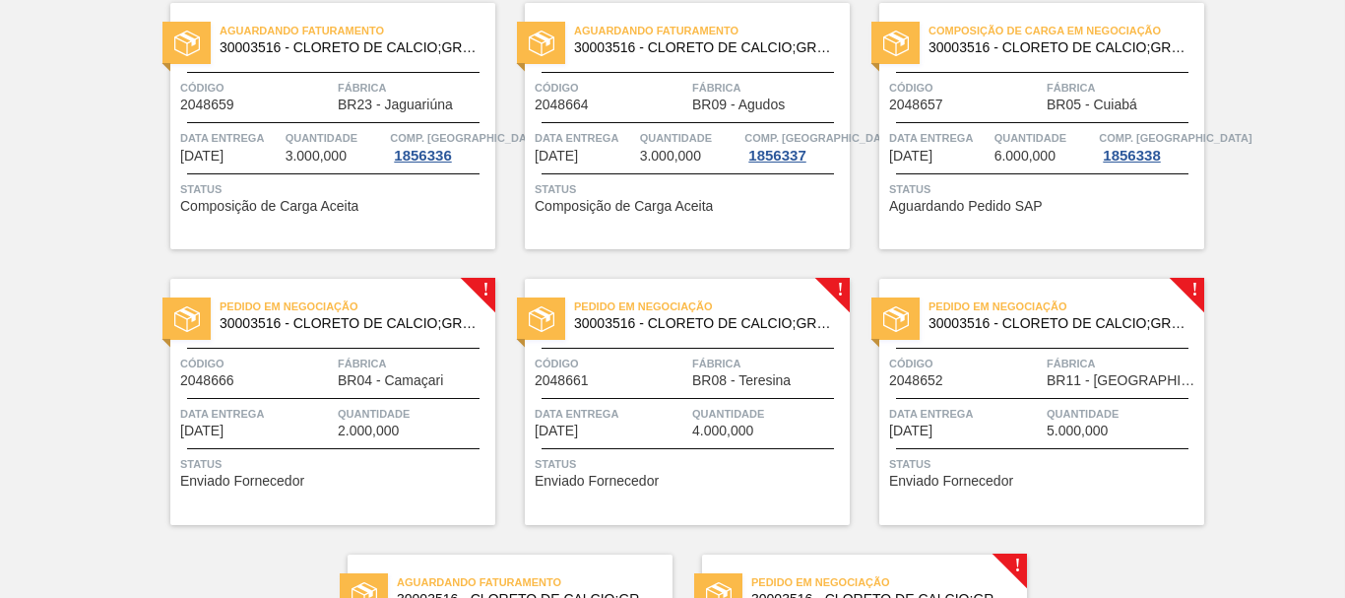
click at [304, 367] on span "Código" at bounding box center [256, 364] width 153 height 20
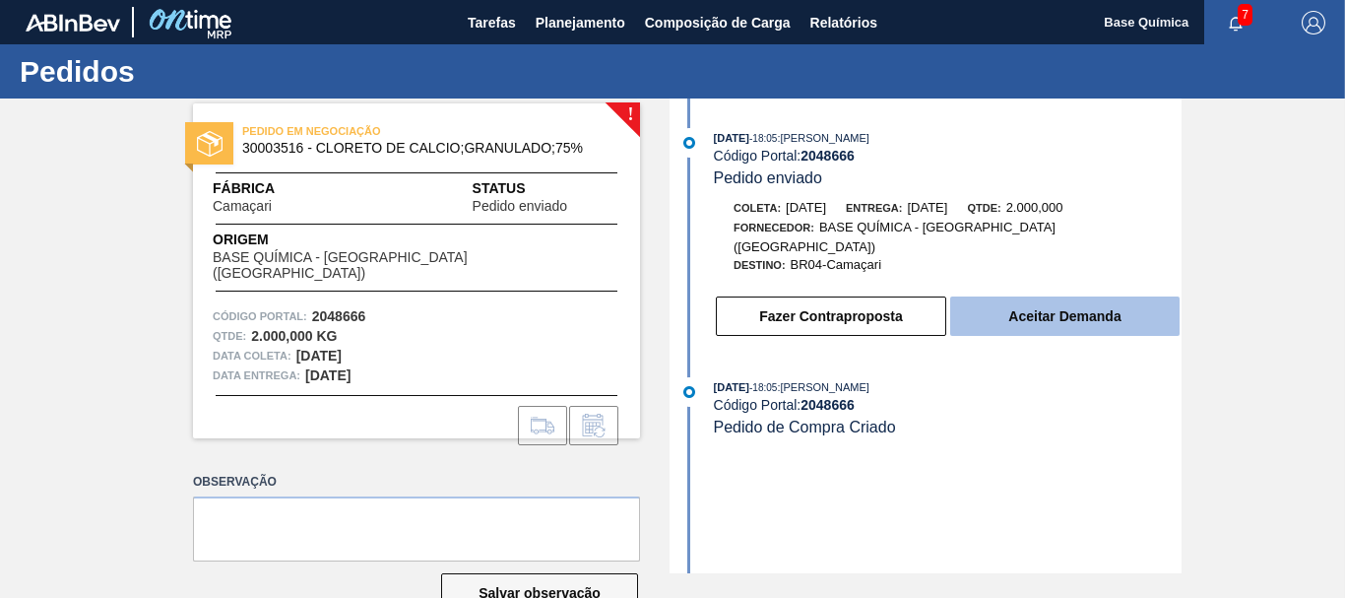
click at [1066, 301] on button "Aceitar Demanda" at bounding box center [1064, 315] width 229 height 39
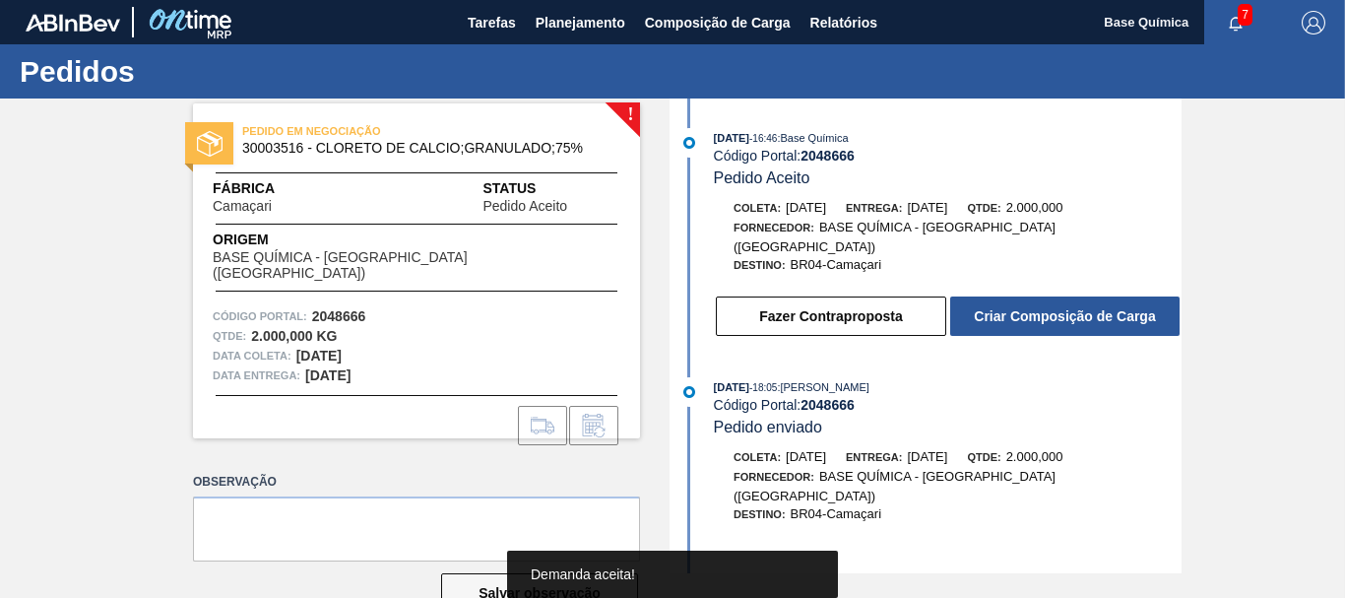
click at [1066, 301] on button "Criar Composição de Carga" at bounding box center [1064, 315] width 229 height 39
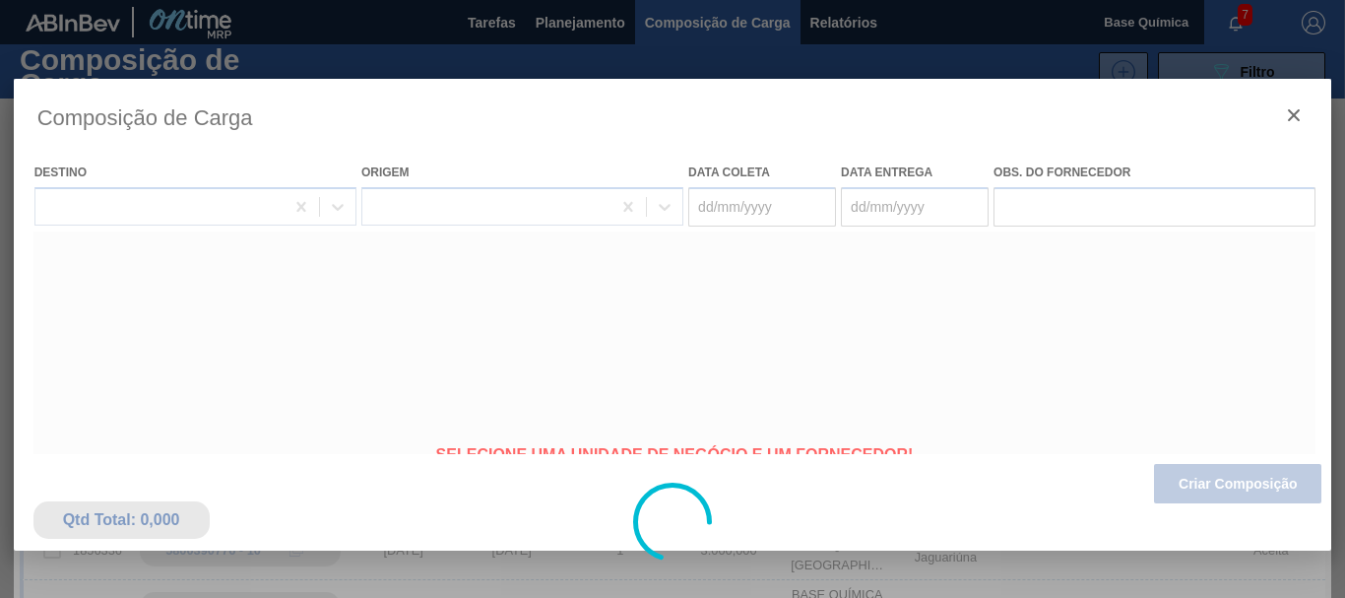
type coleta "[DATE]"
type Entrega "[DATE]"
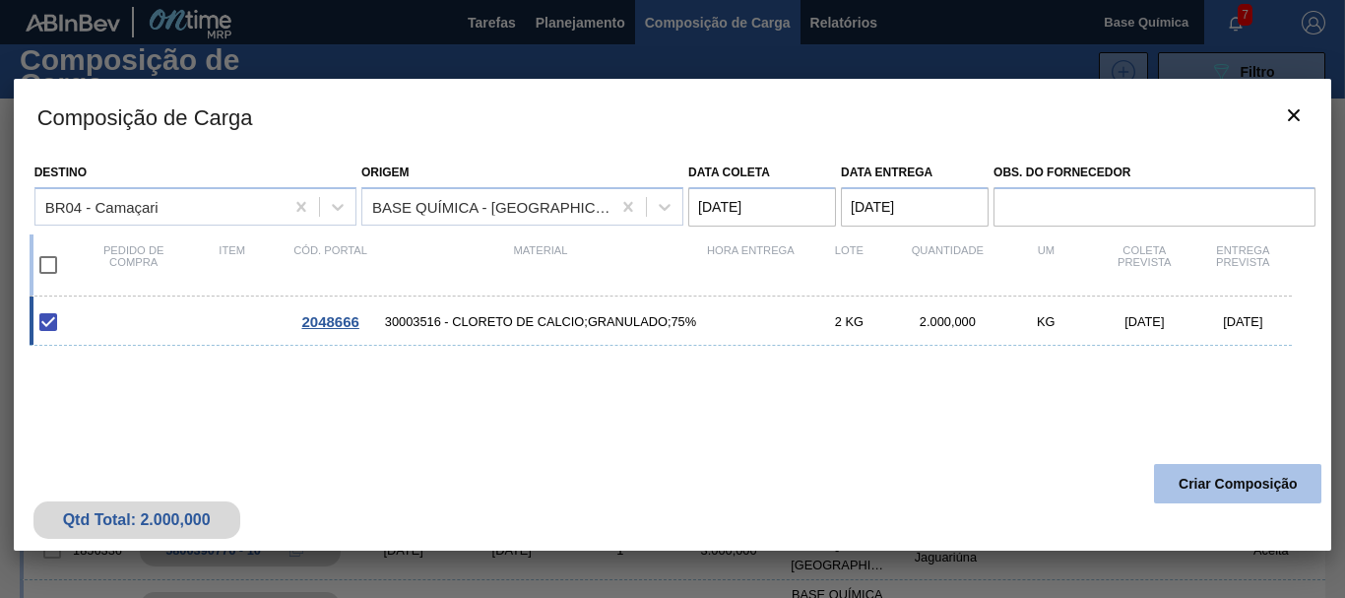
click at [1241, 488] on button "Criar Composição" at bounding box center [1237, 483] width 167 height 39
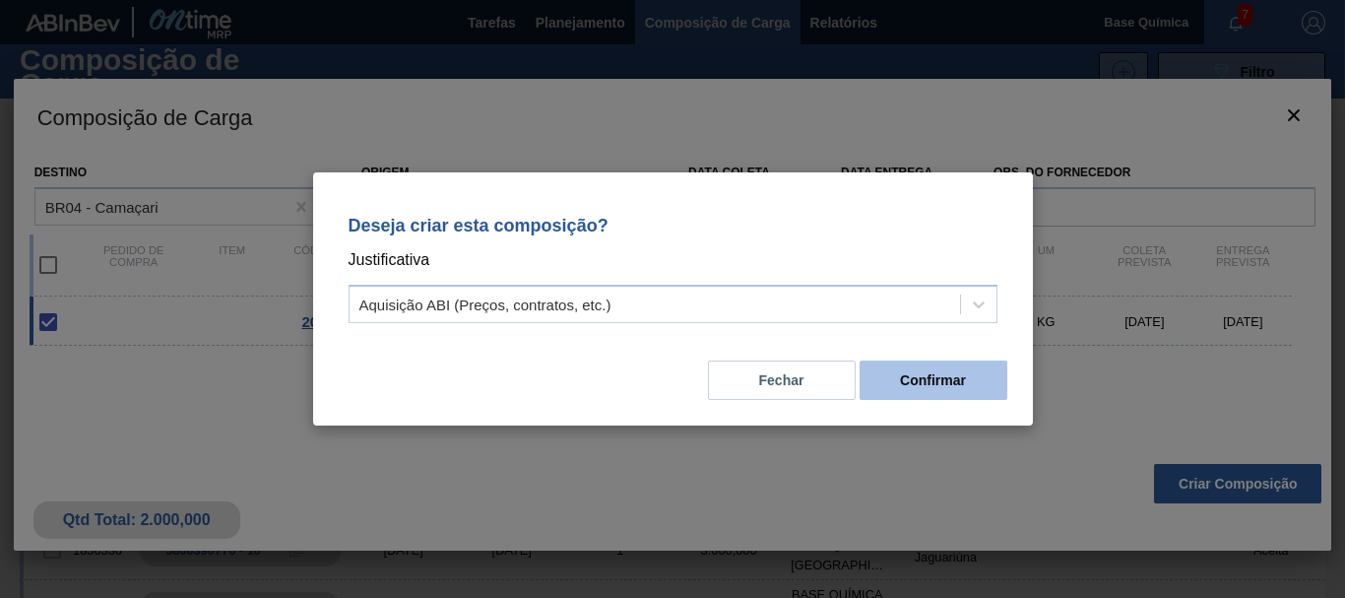
click at [920, 370] on button "Confirmar" at bounding box center [934, 379] width 148 height 39
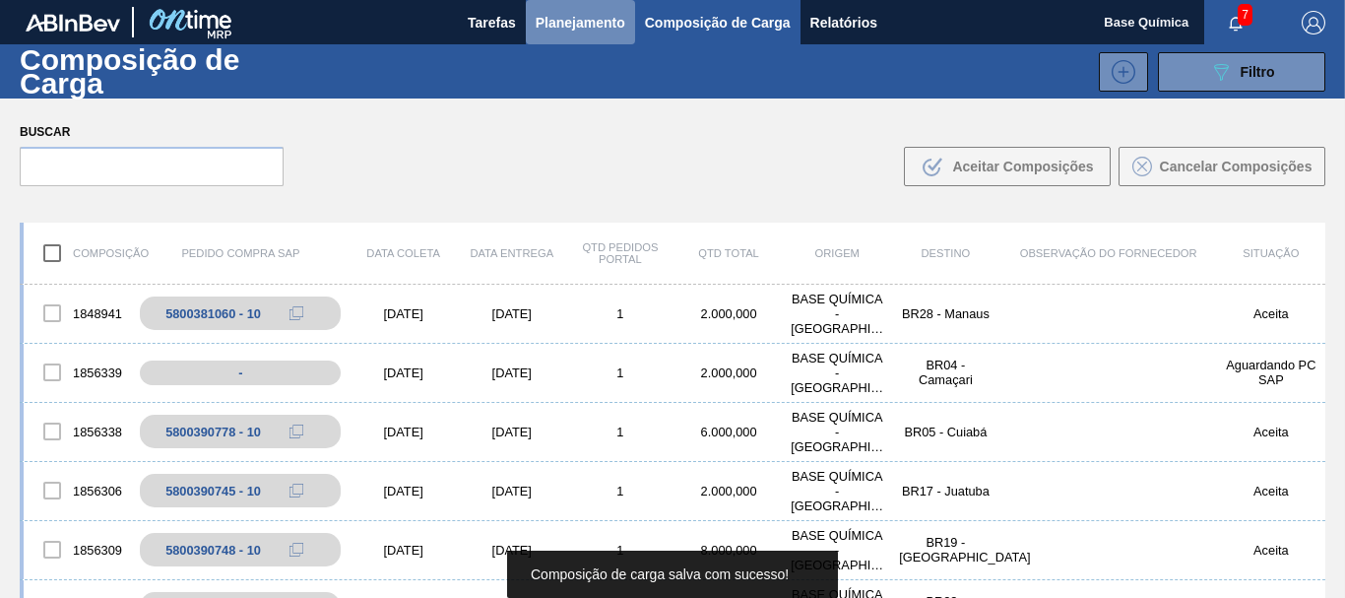
click at [591, 27] on span "Planejamento" at bounding box center [581, 23] width 90 height 24
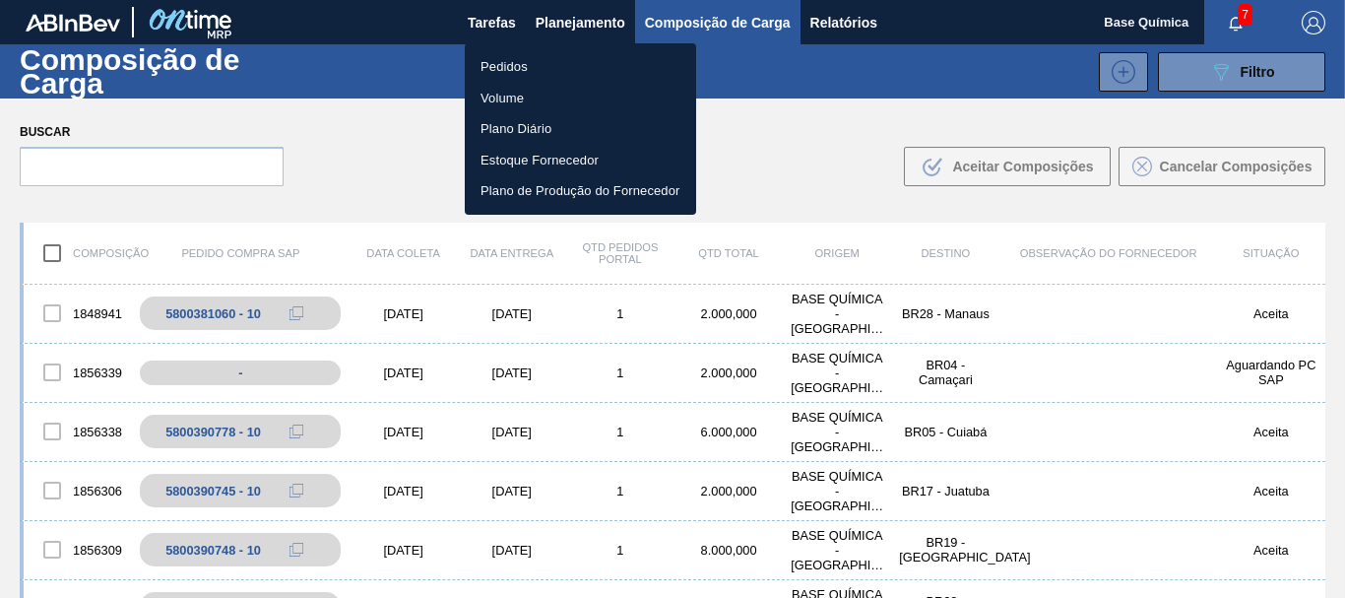
click at [520, 67] on li "Pedidos" at bounding box center [580, 67] width 231 height 32
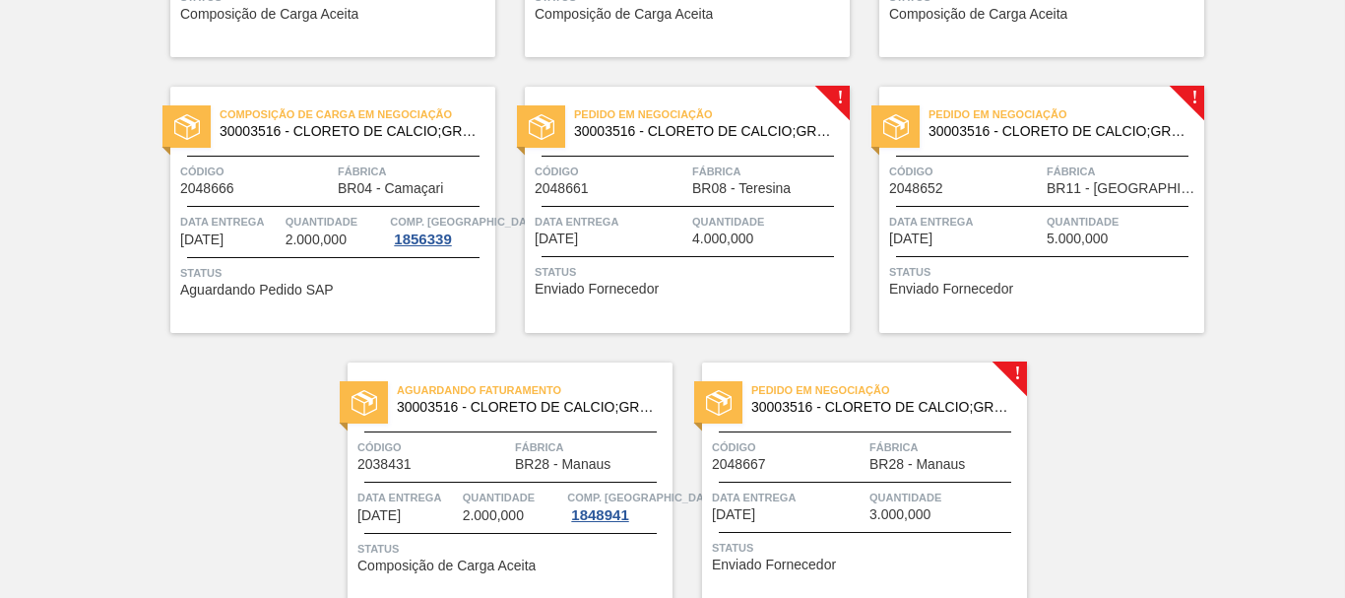
scroll to position [1206, 0]
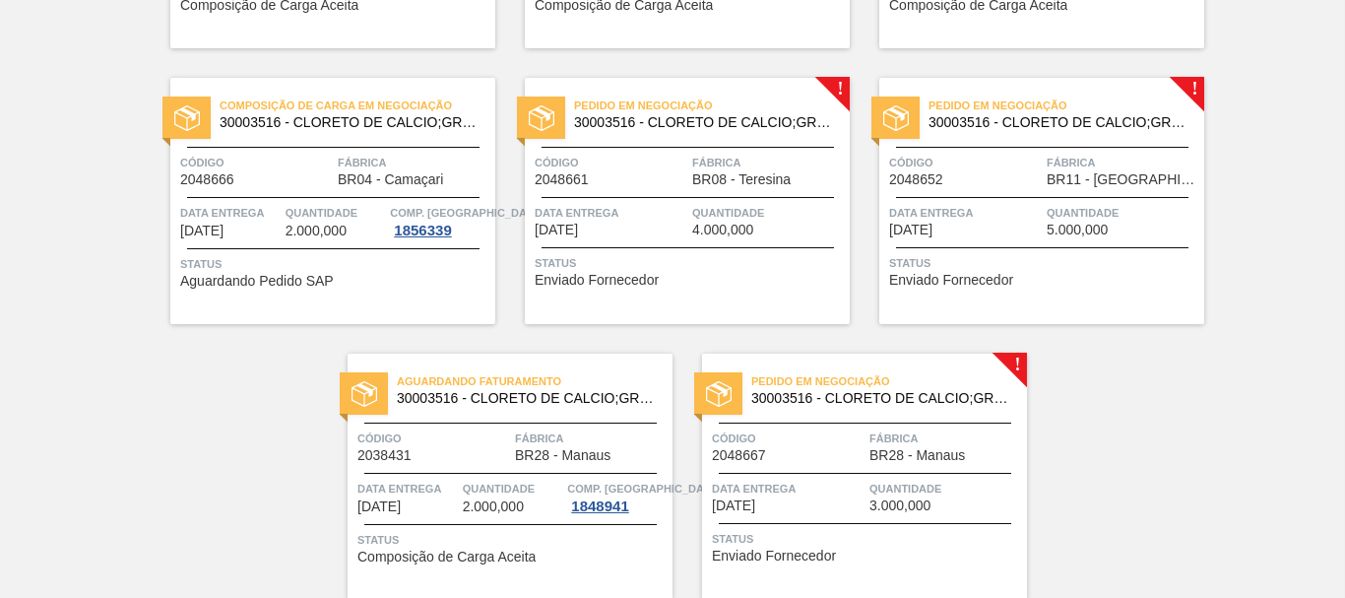
click at [721, 184] on span "BR08 - Teresina" at bounding box center [741, 179] width 98 height 15
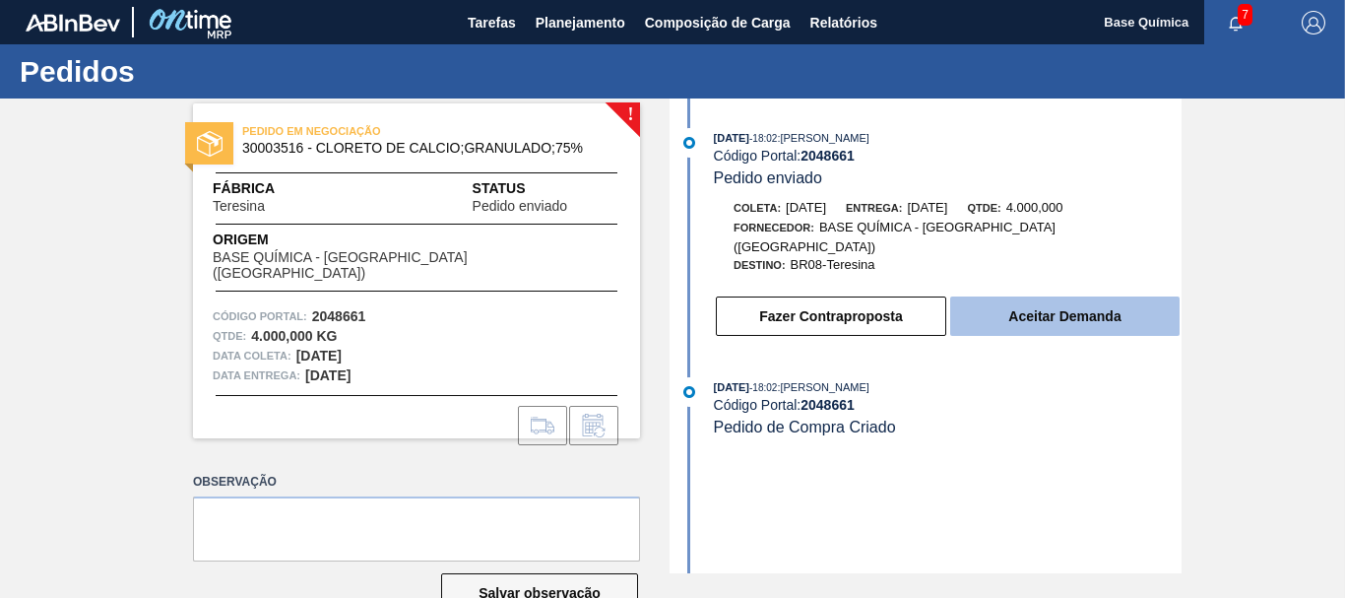
click at [1070, 306] on button "Aceitar Demanda" at bounding box center [1064, 315] width 229 height 39
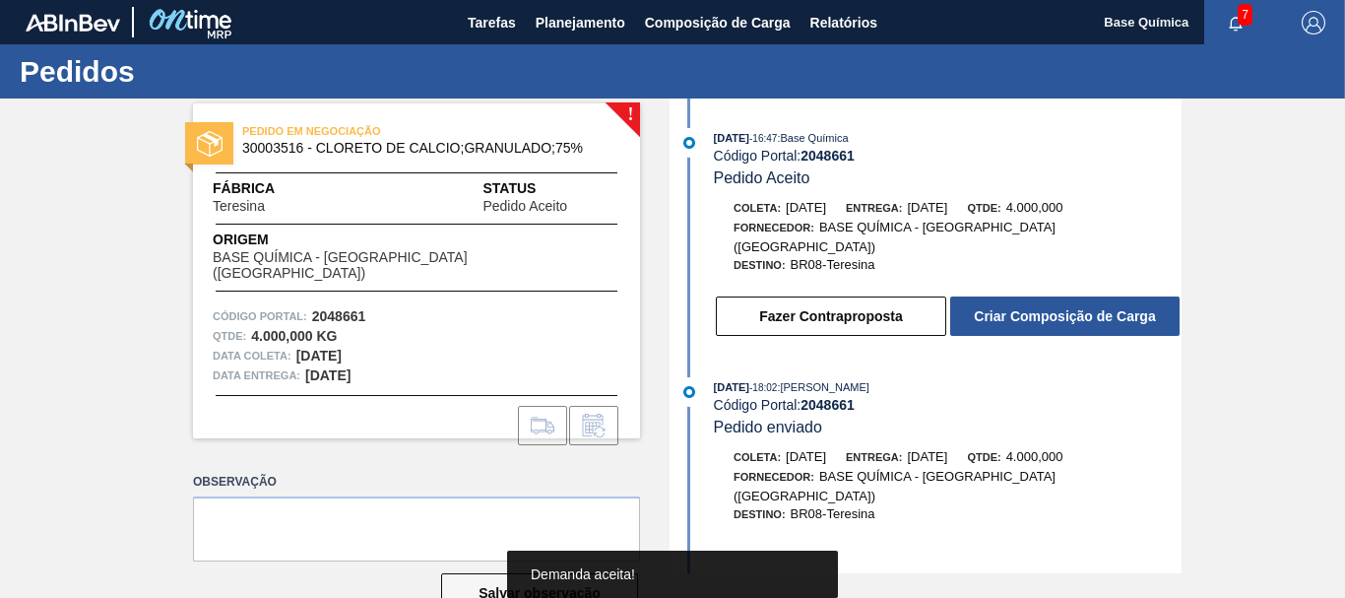
click at [1070, 306] on button "Criar Composição de Carga" at bounding box center [1064, 315] width 229 height 39
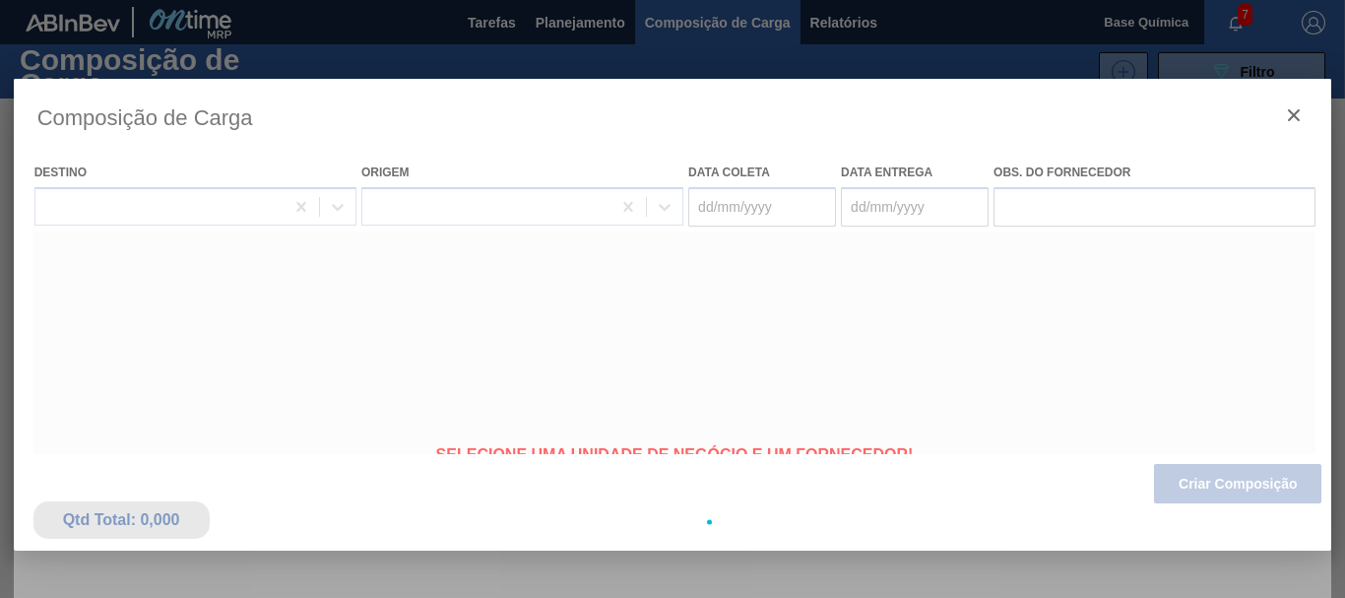
type coleta "[DATE]"
type Entrega "[DATE]"
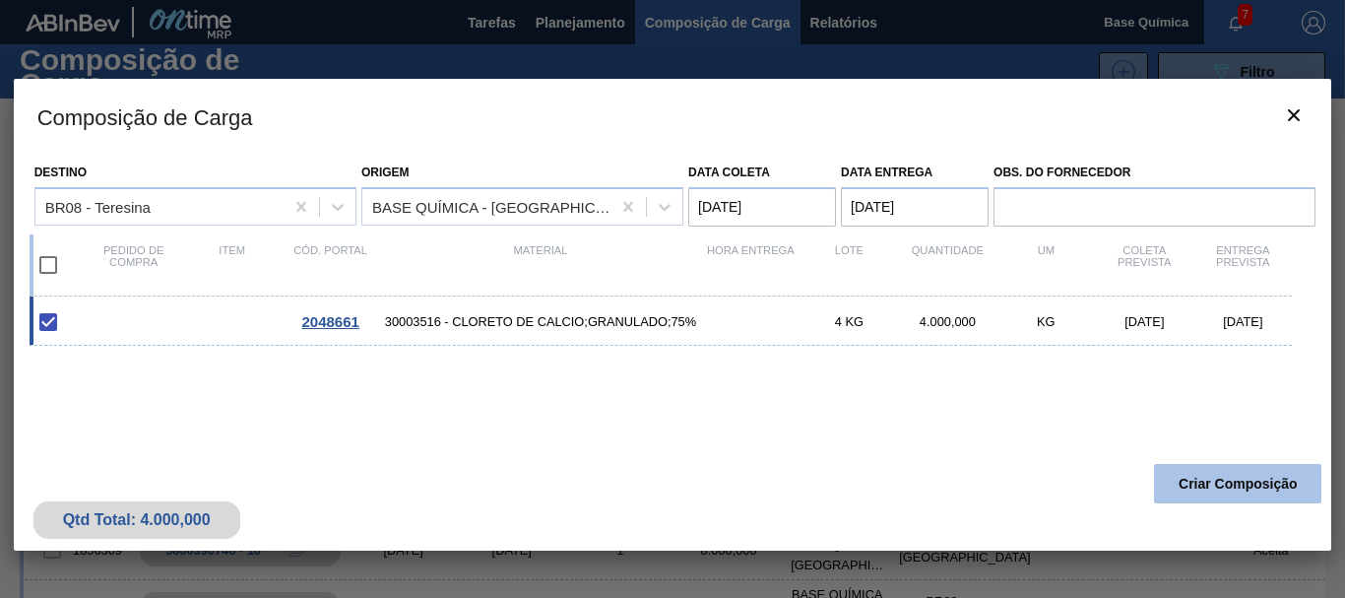
click at [1229, 485] on button "Criar Composição" at bounding box center [1237, 483] width 167 height 39
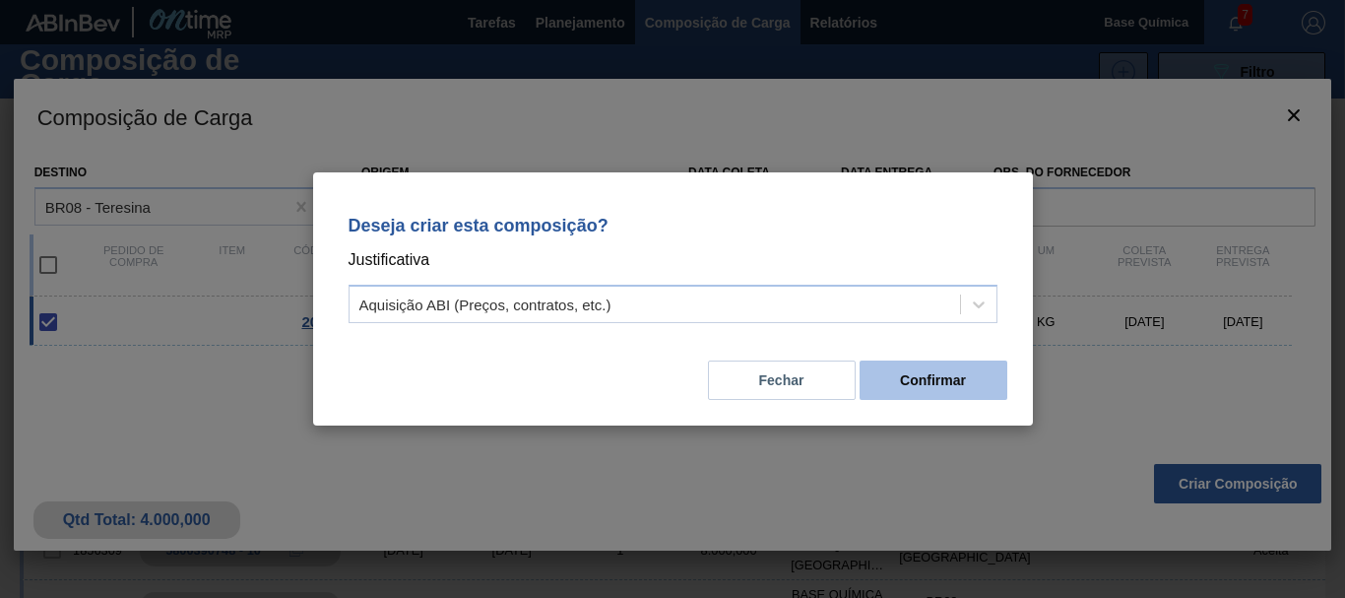
click at [886, 365] on button "Confirmar" at bounding box center [934, 379] width 148 height 39
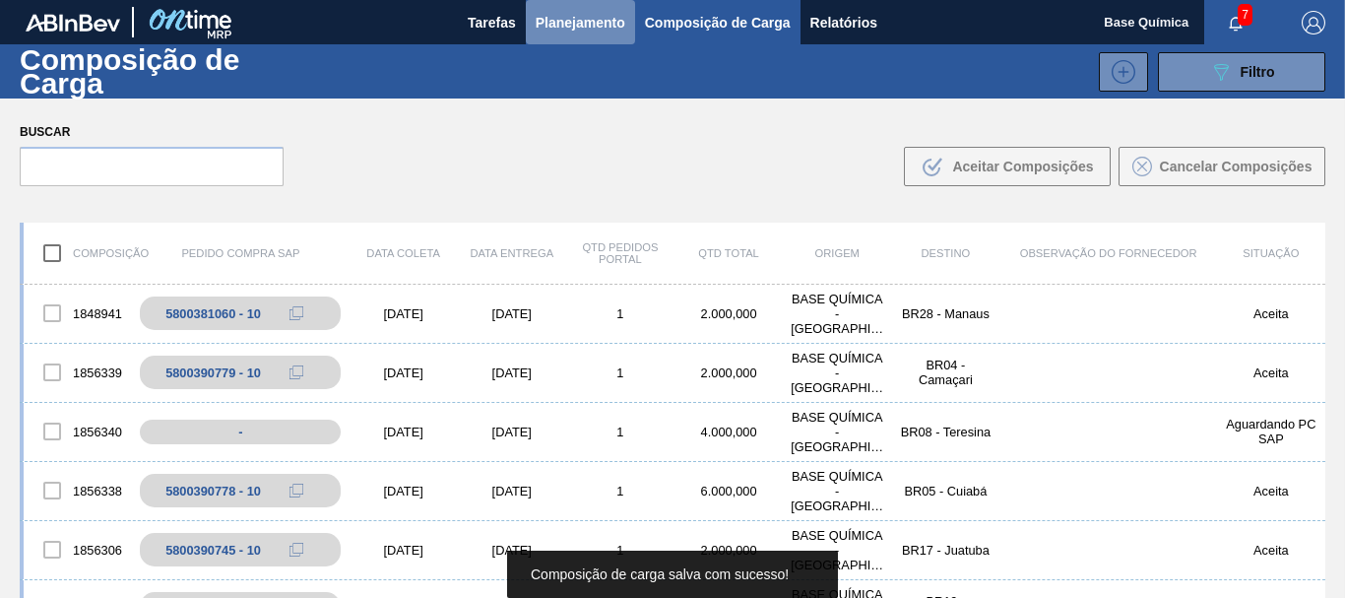
click at [564, 38] on button "Planejamento" at bounding box center [580, 22] width 109 height 44
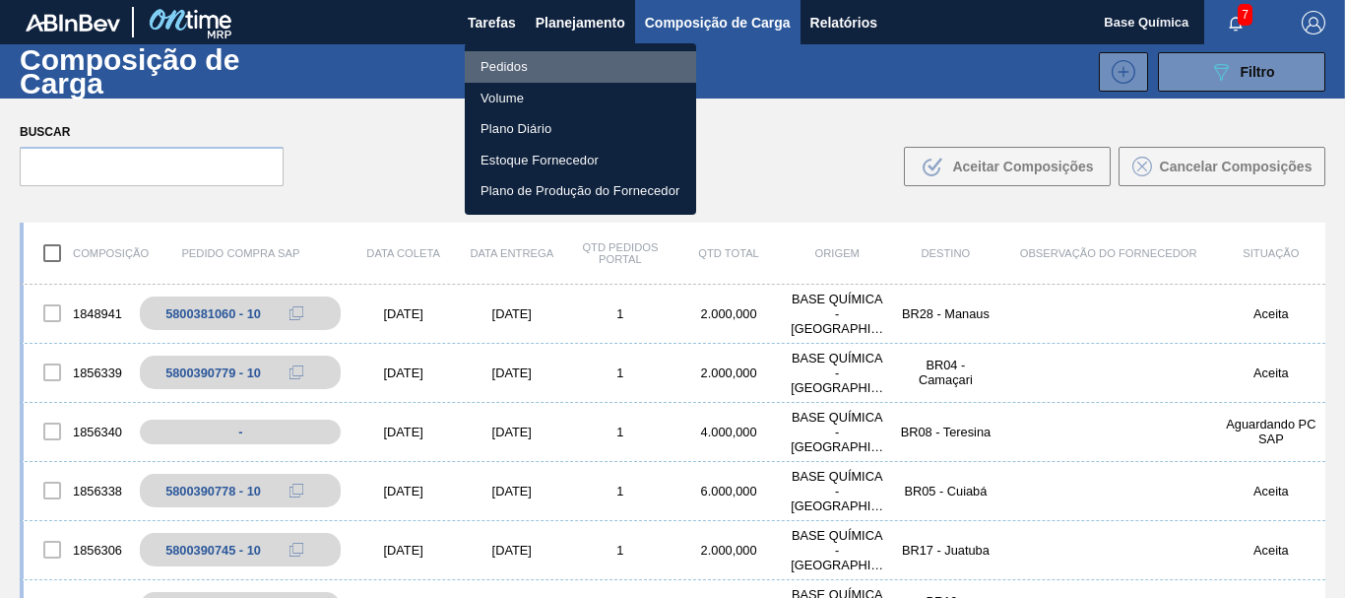
click at [521, 67] on li "Pedidos" at bounding box center [580, 67] width 231 height 32
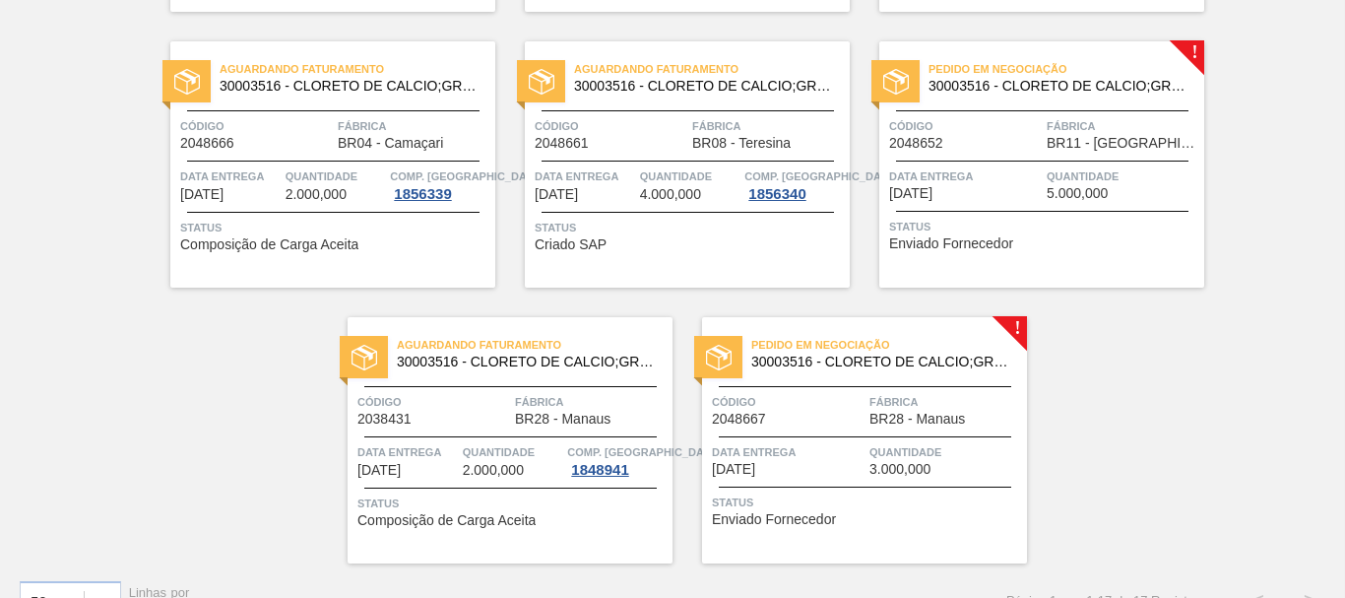
scroll to position [1280, 0]
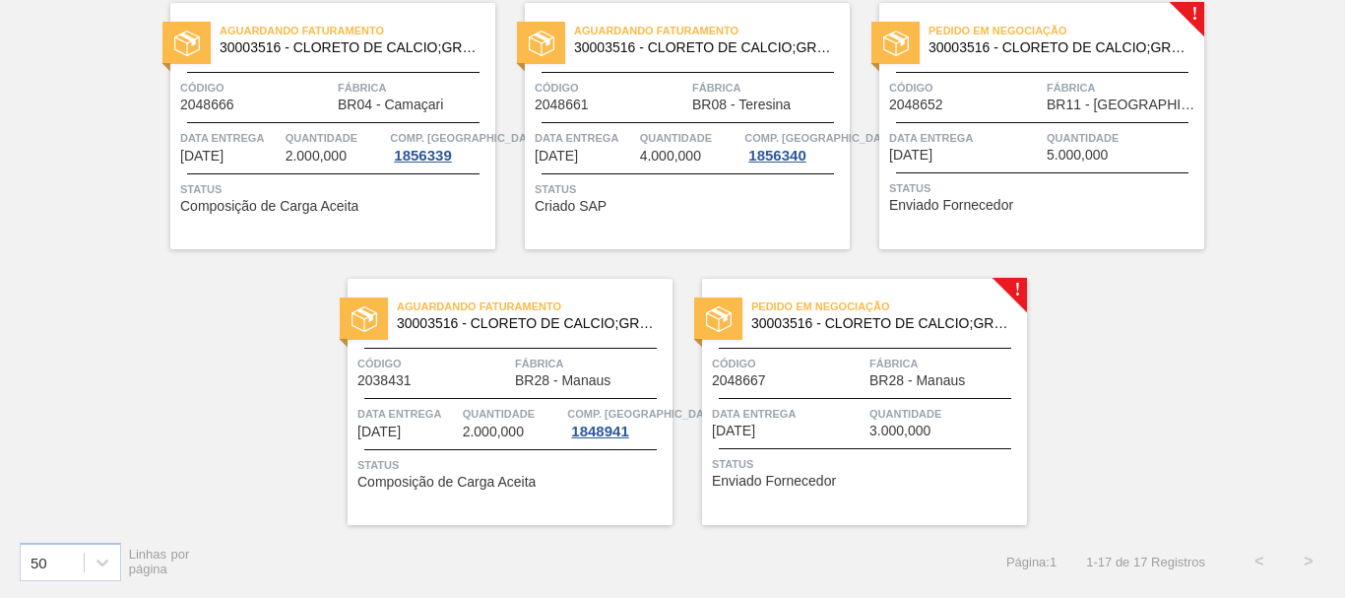
click at [1064, 92] on span "Fábrica" at bounding box center [1123, 88] width 153 height 20
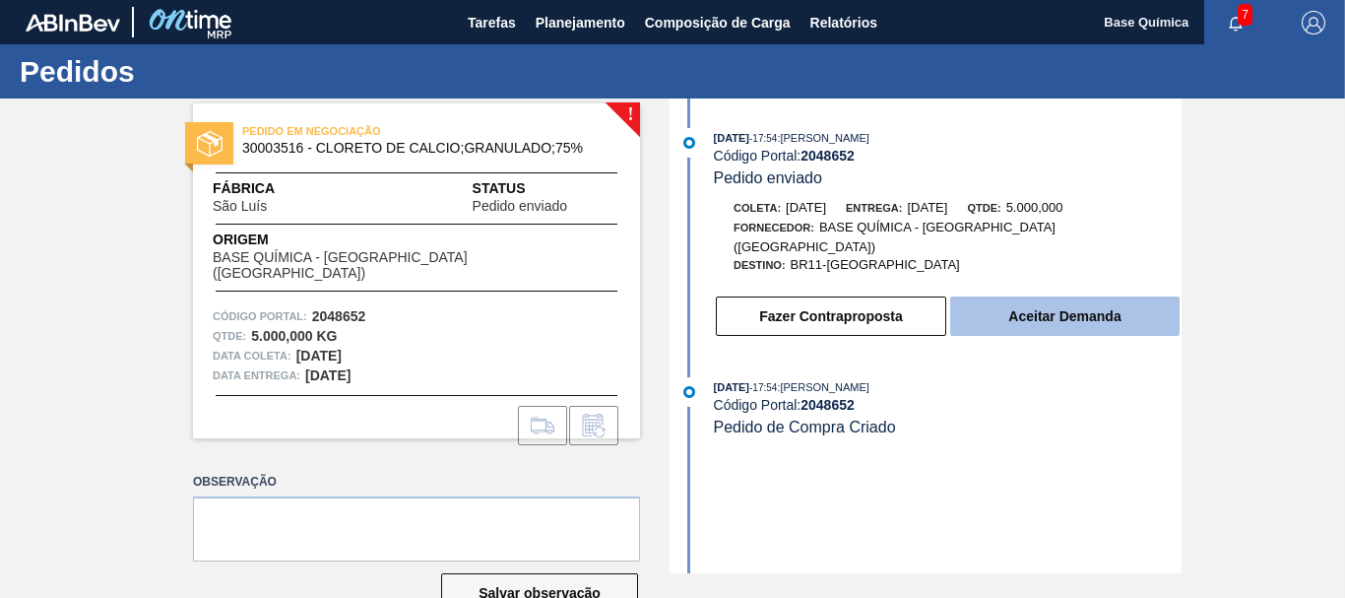
click at [1100, 296] on button "Aceitar Demanda" at bounding box center [1064, 315] width 229 height 39
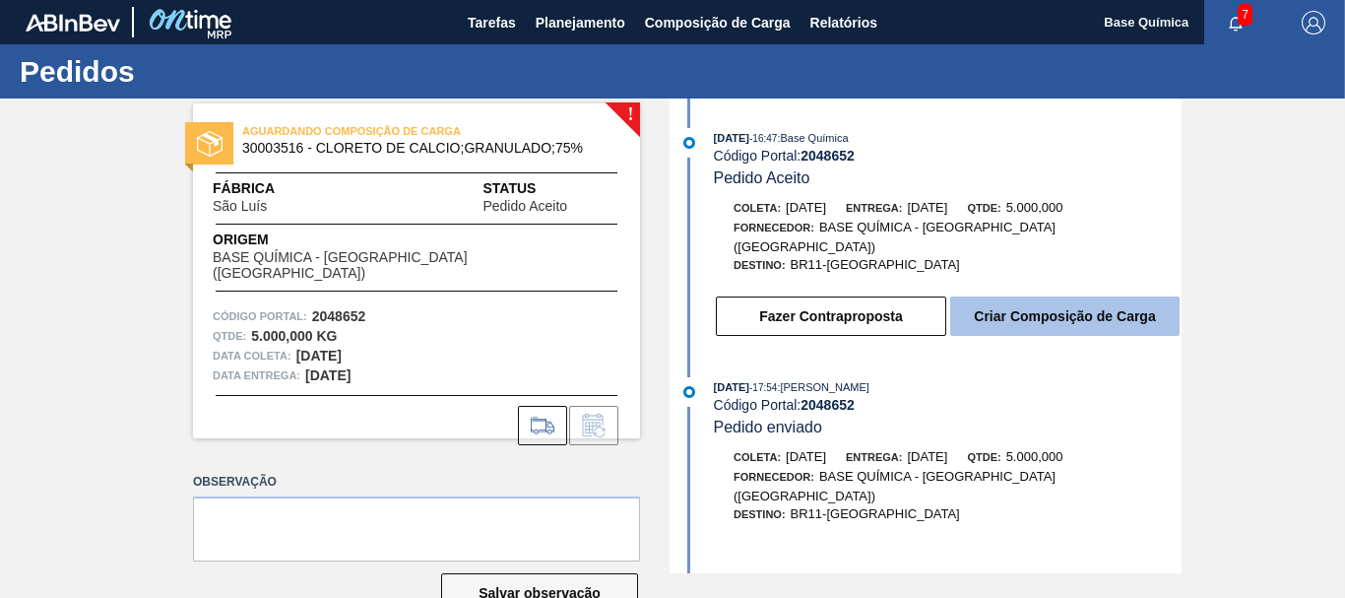
click at [1077, 302] on button "Criar Composição de Carga" at bounding box center [1064, 315] width 229 height 39
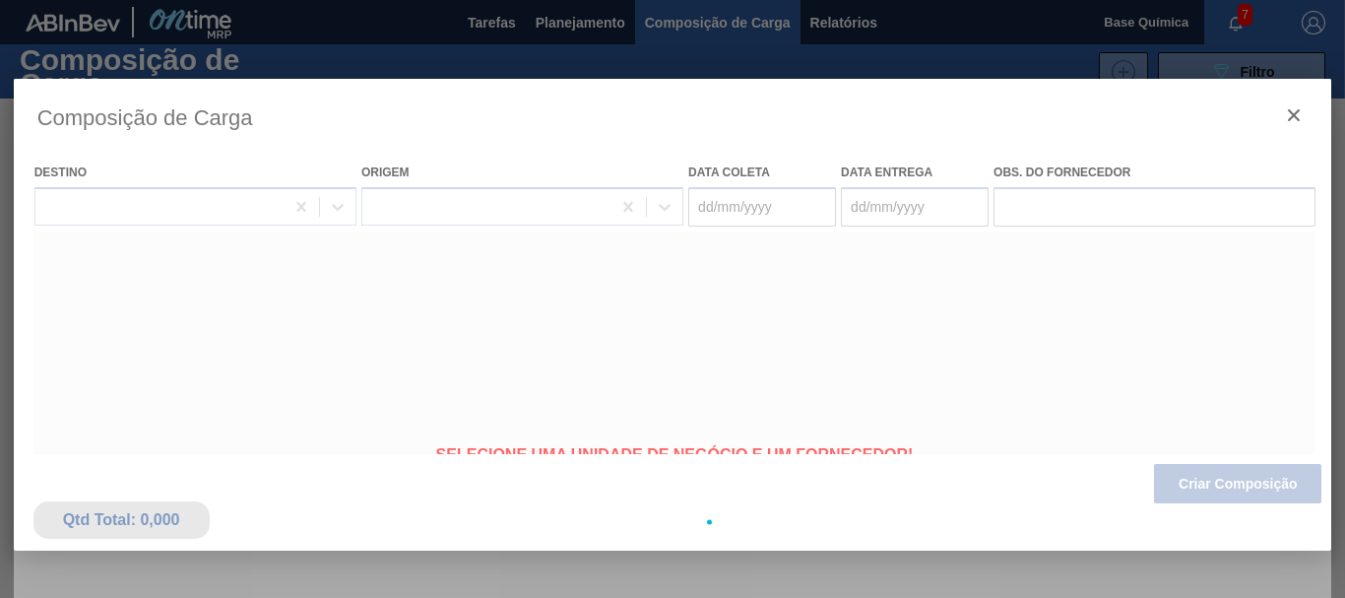
type coleta "[DATE]"
type Entrega "[DATE]"
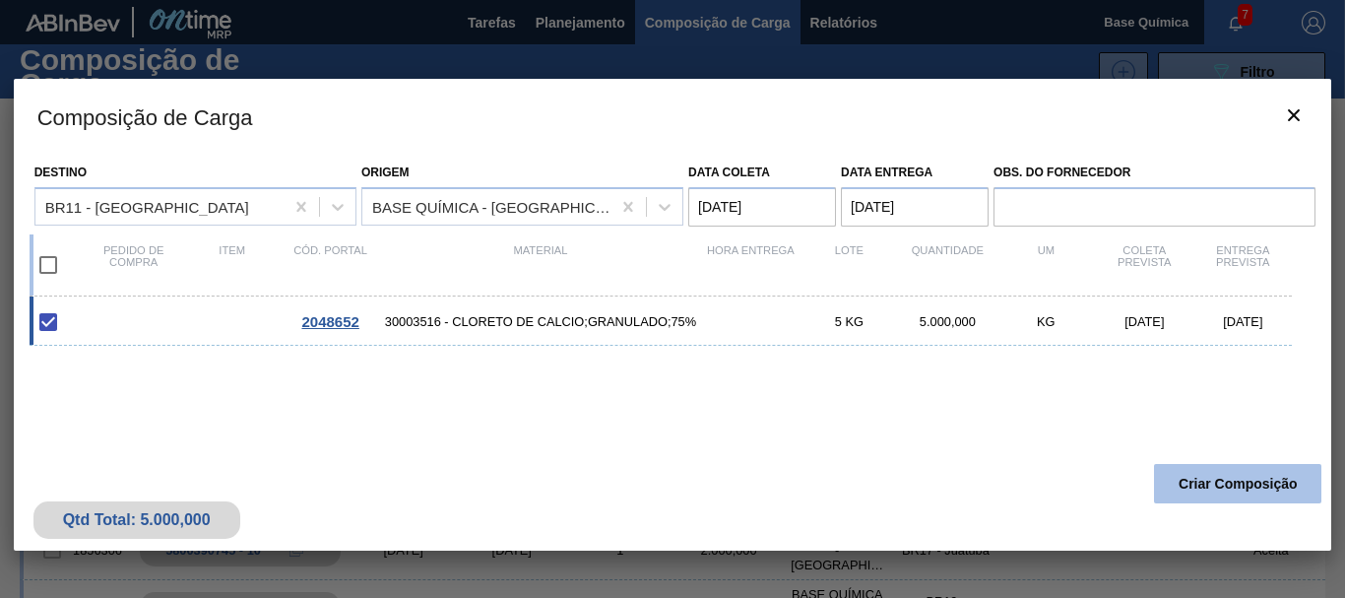
click at [1232, 487] on button "Criar Composição" at bounding box center [1237, 483] width 167 height 39
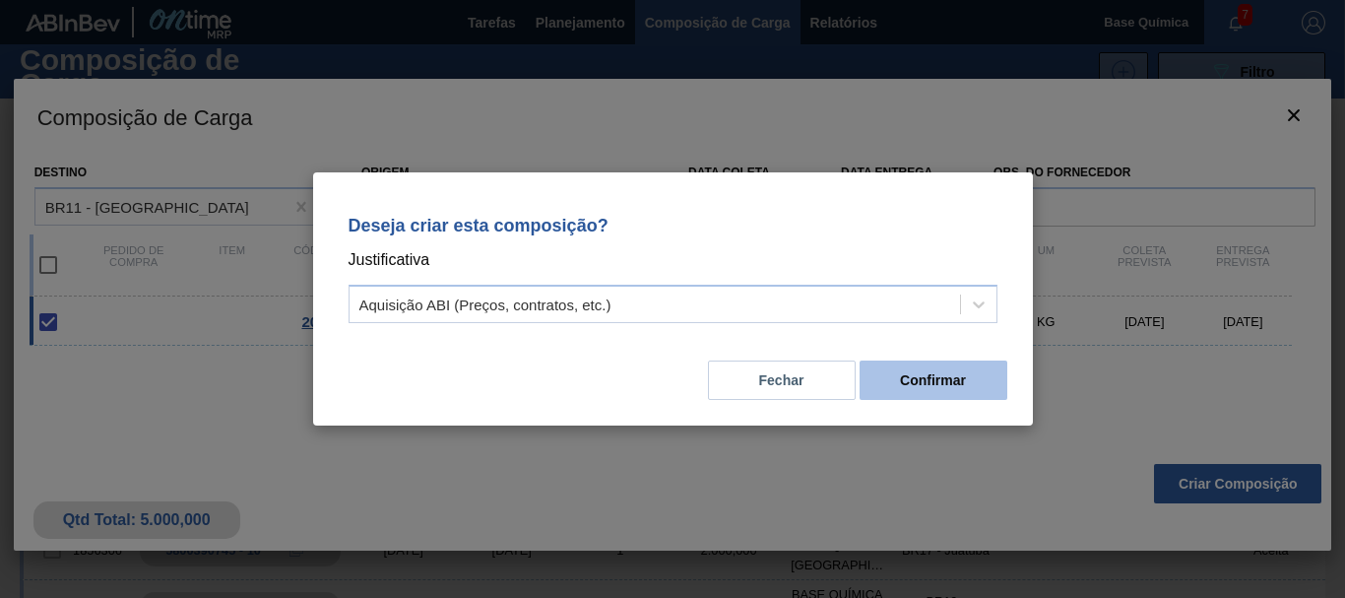
click at [932, 383] on button "Confirmar" at bounding box center [934, 379] width 148 height 39
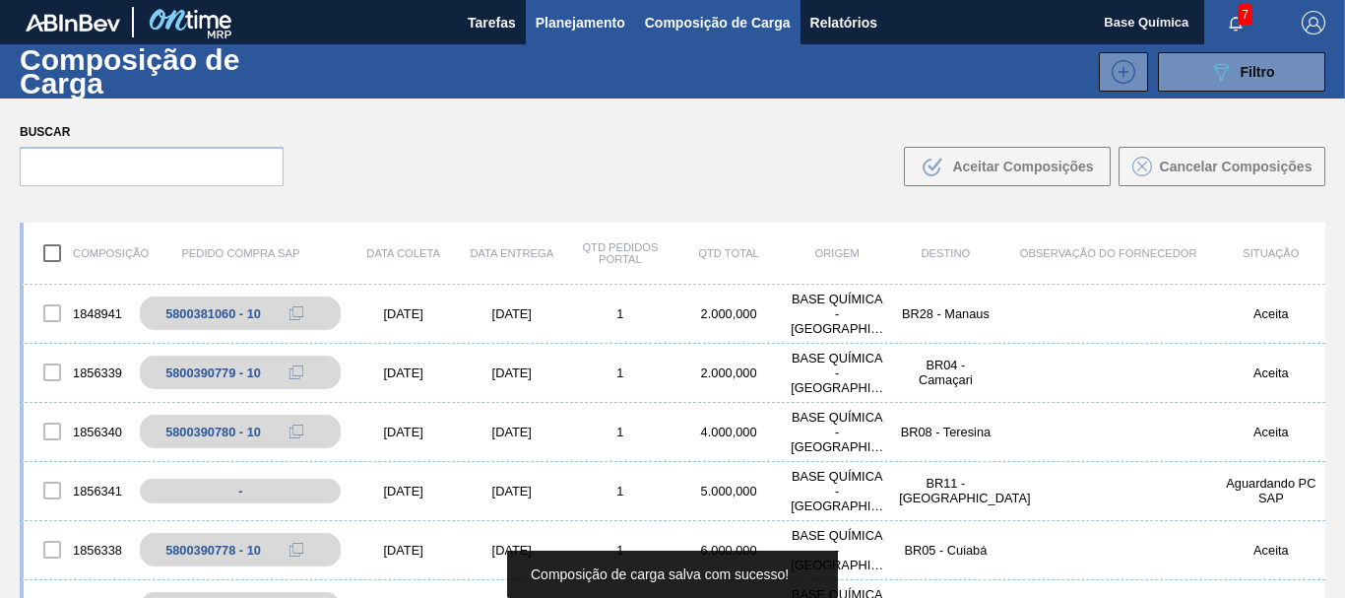
click at [572, 28] on span "Planejamento" at bounding box center [581, 23] width 90 height 24
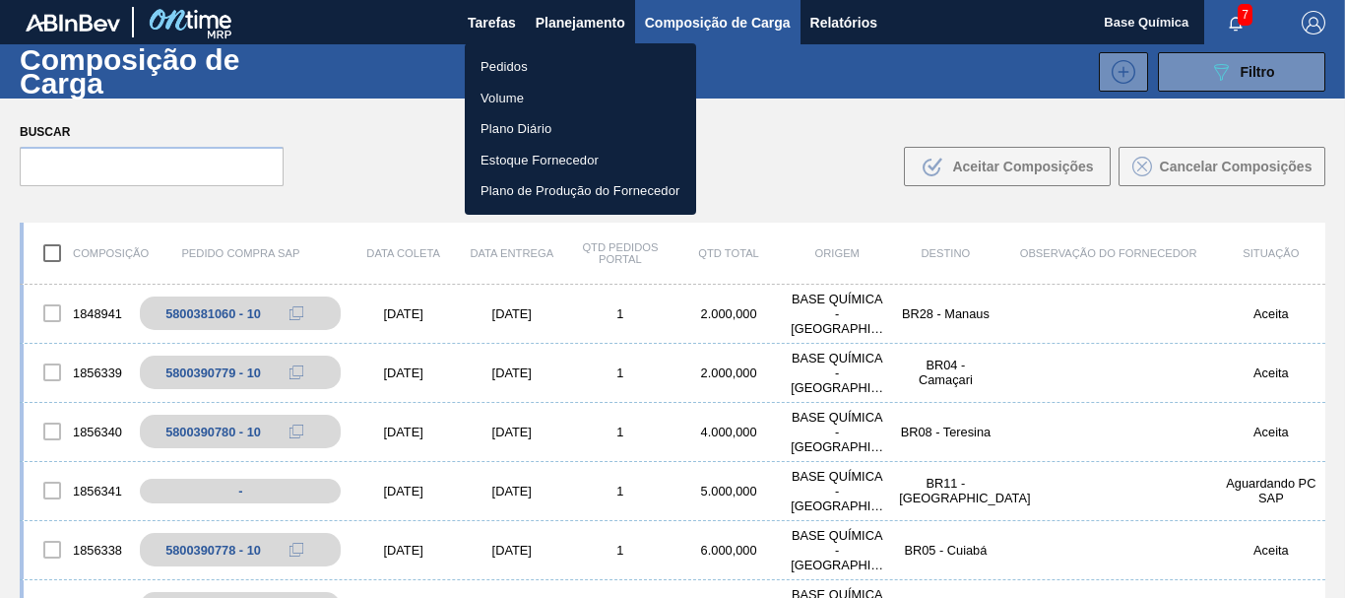
click at [527, 72] on li "Pedidos" at bounding box center [580, 67] width 231 height 32
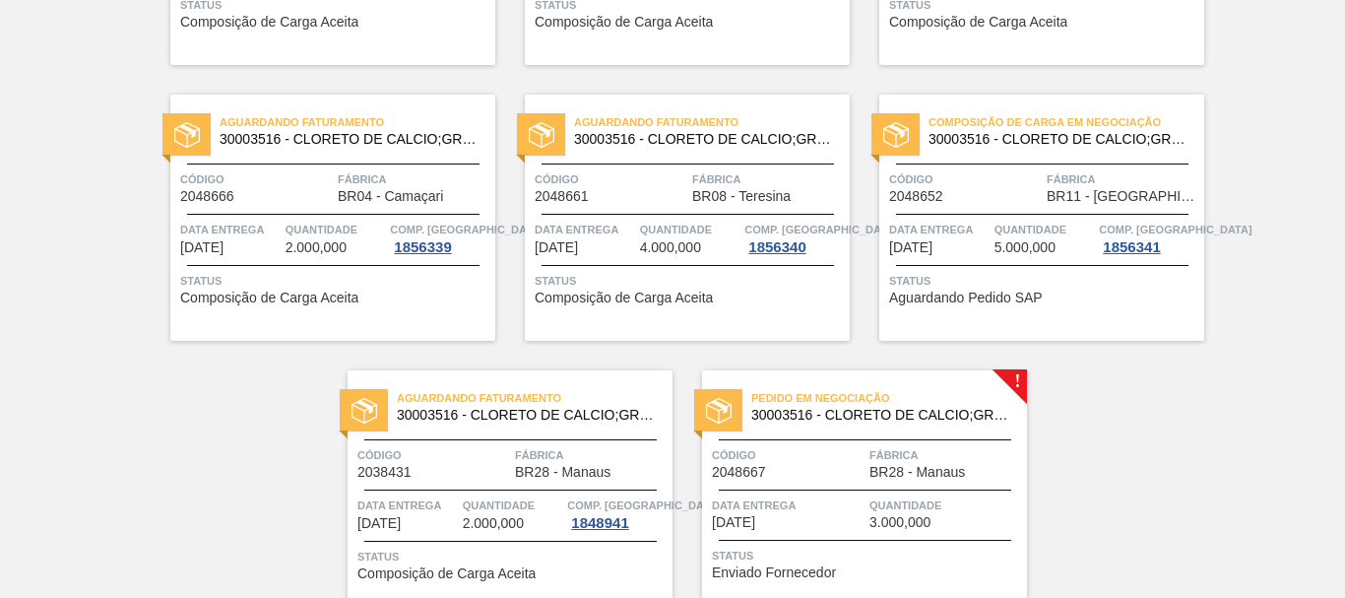
scroll to position [1280, 0]
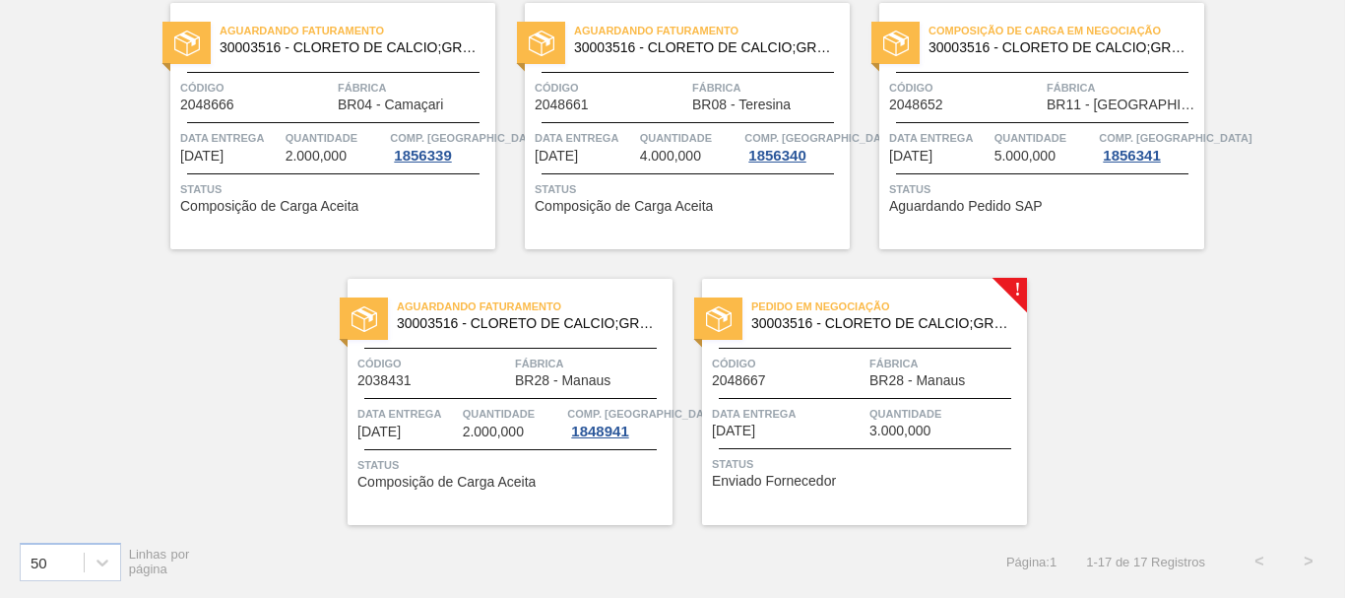
click at [877, 395] on div "Pedido em Negociação 30003516 - CLORETO DE CALCIO;GRANULADO;75% Código 2048667 …" at bounding box center [864, 402] width 325 height 246
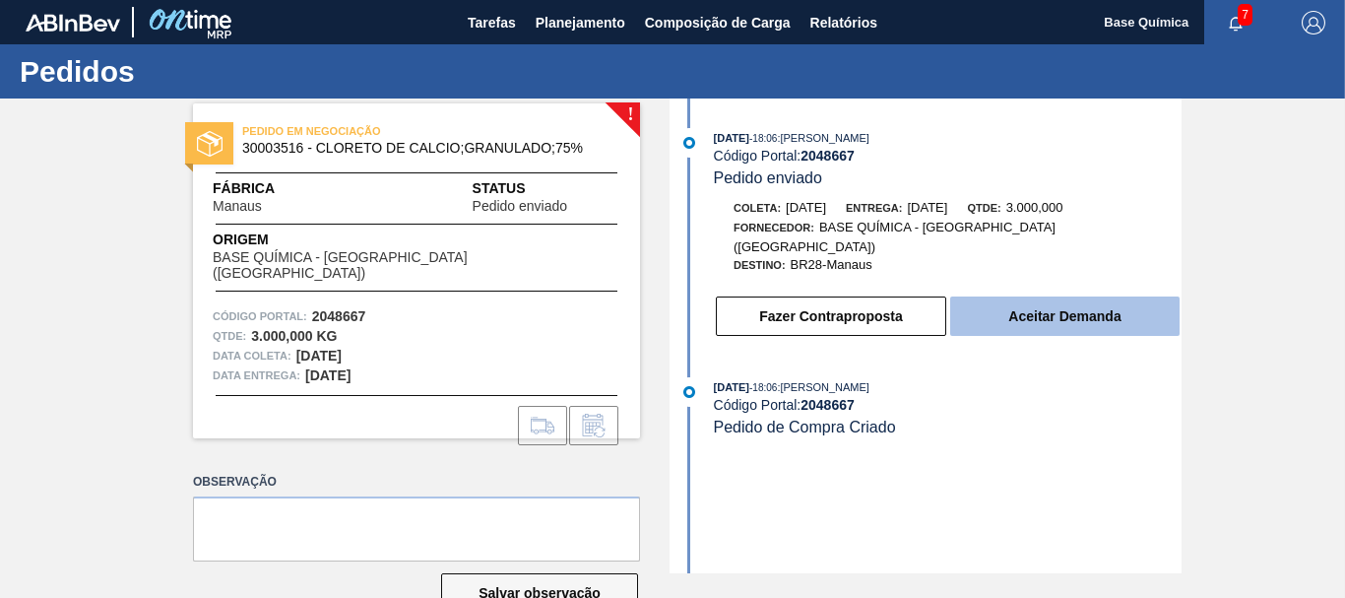
click at [1087, 296] on button "Aceitar Demanda" at bounding box center [1064, 315] width 229 height 39
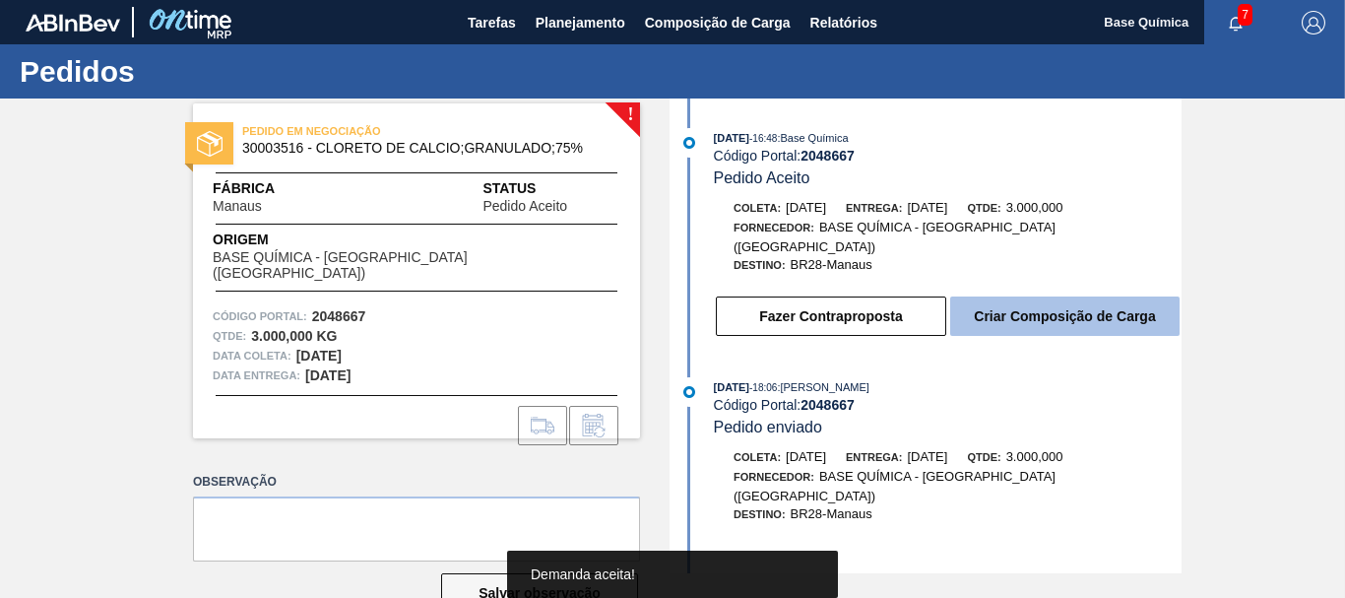
click at [1075, 309] on button "Criar Composição de Carga" at bounding box center [1064, 315] width 229 height 39
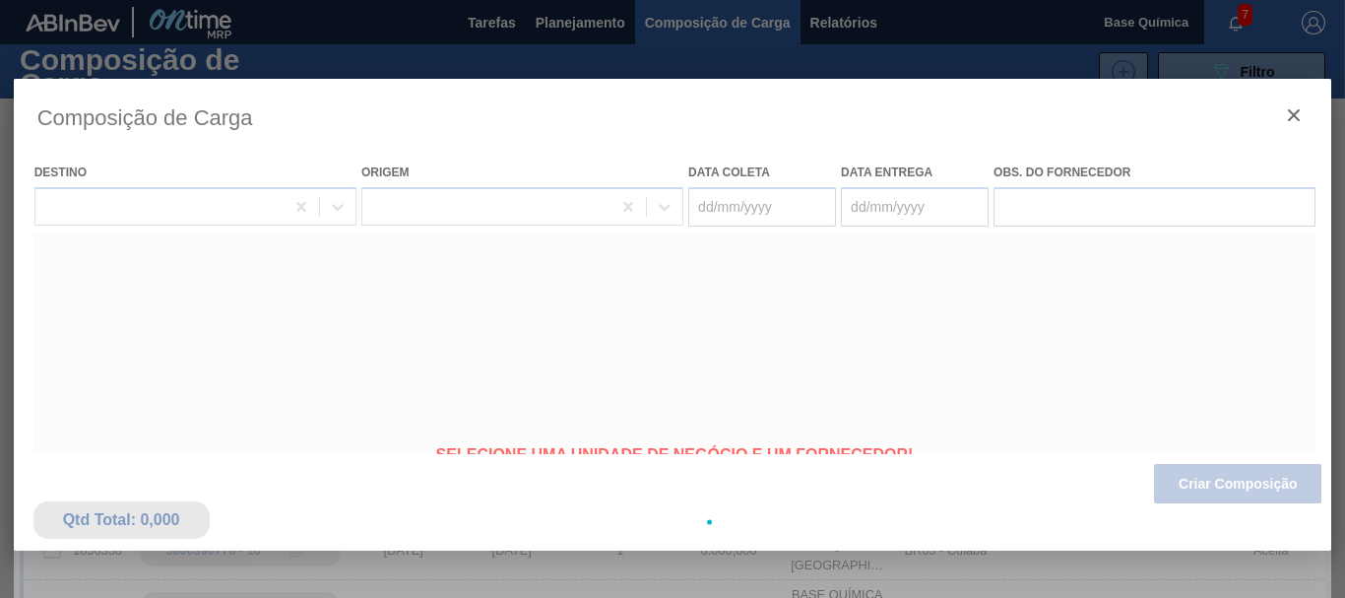
type coleta "[DATE]"
type Entrega "[DATE]"
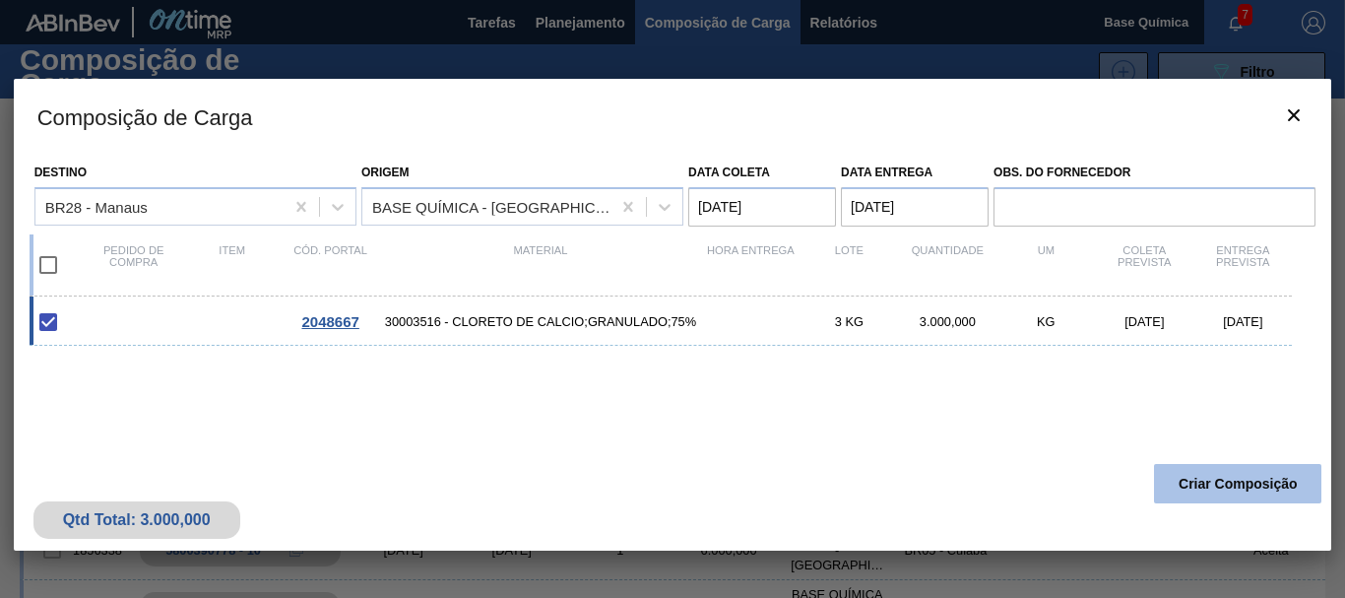
click at [1243, 489] on button "Criar Composição" at bounding box center [1237, 483] width 167 height 39
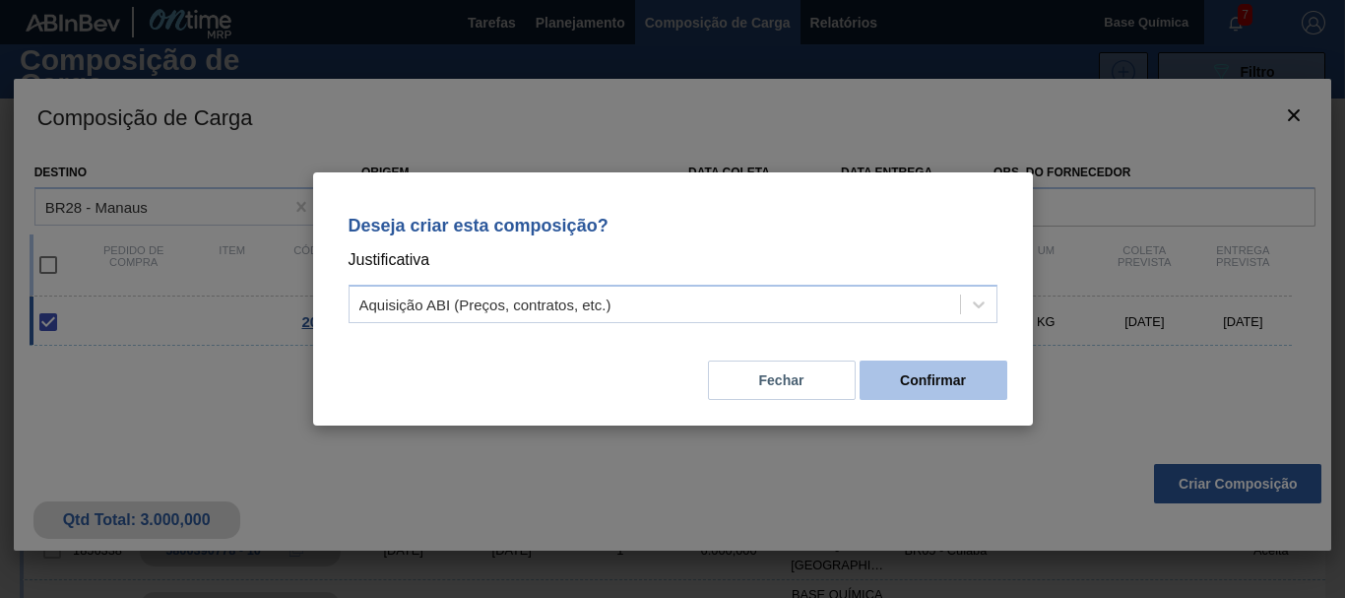
click at [941, 377] on button "Confirmar" at bounding box center [934, 379] width 148 height 39
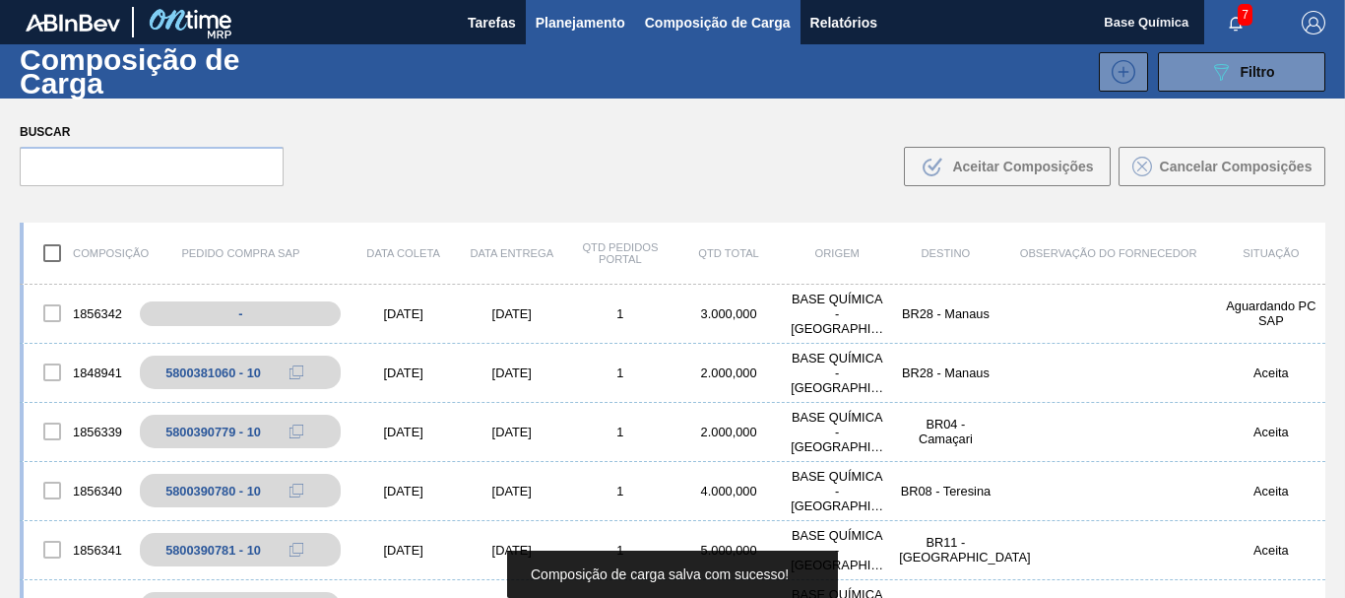
click at [593, 27] on span "Planejamento" at bounding box center [581, 23] width 90 height 24
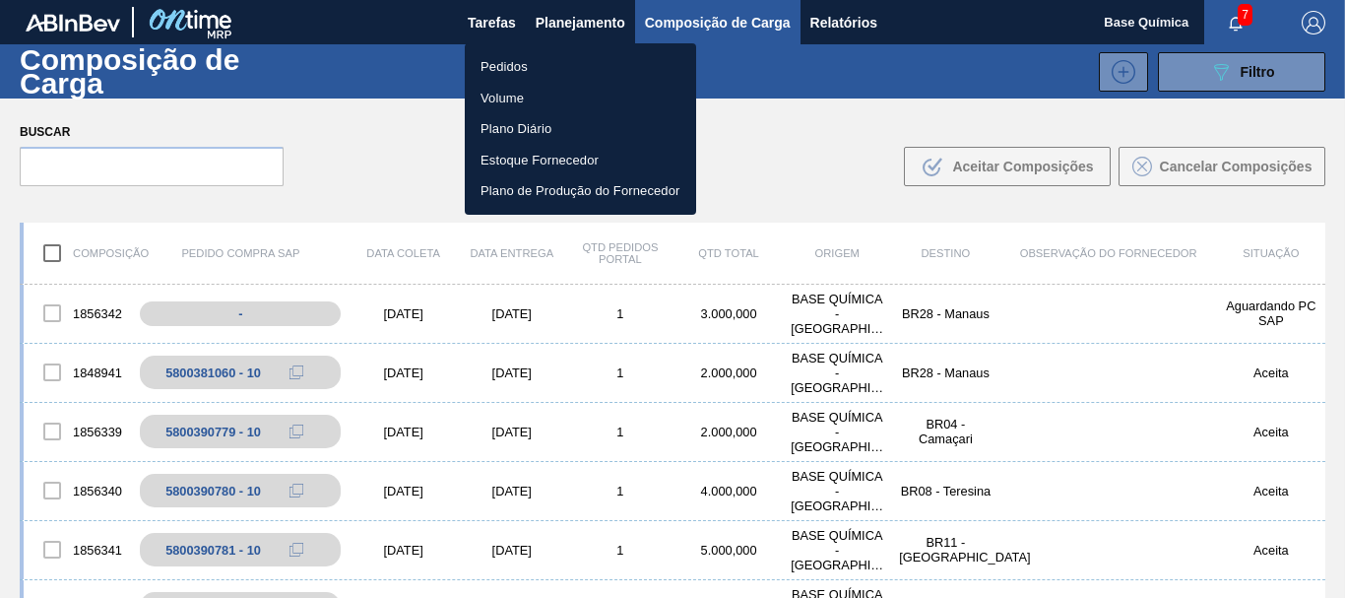
click at [523, 71] on li "Pedidos" at bounding box center [580, 67] width 231 height 32
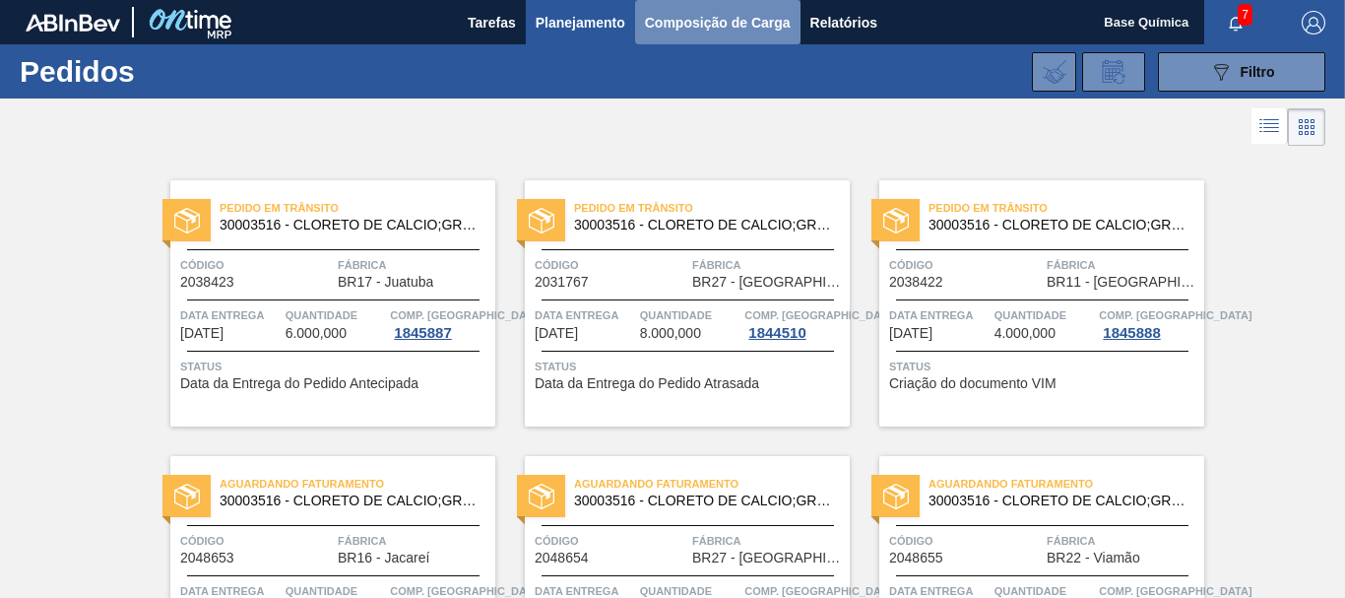
click at [660, 19] on span "Composição de Carga" at bounding box center [718, 23] width 146 height 24
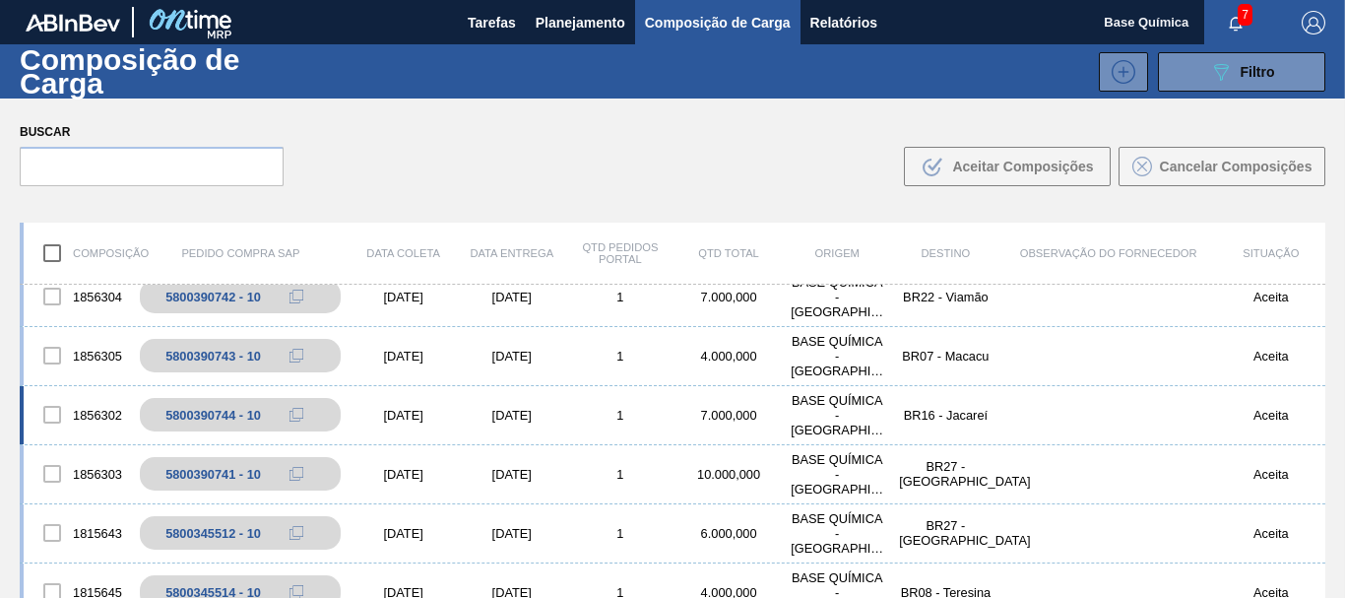
scroll to position [575, 0]
